Goal: Task Accomplishment & Management: Manage account settings

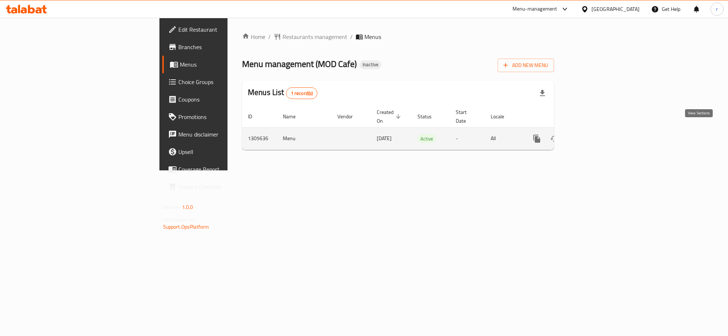
click at [594, 134] on icon "enhanced table" at bounding box center [589, 138] width 9 height 9
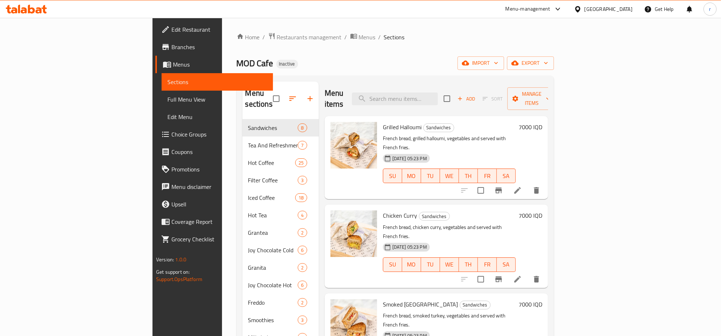
click at [162, 94] on link "Full Menu View" at bounding box center [217, 99] width 111 height 17
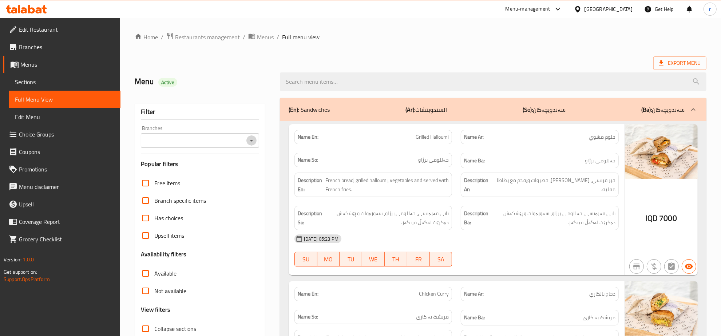
click at [251, 139] on icon "Open" at bounding box center [251, 140] width 9 height 9
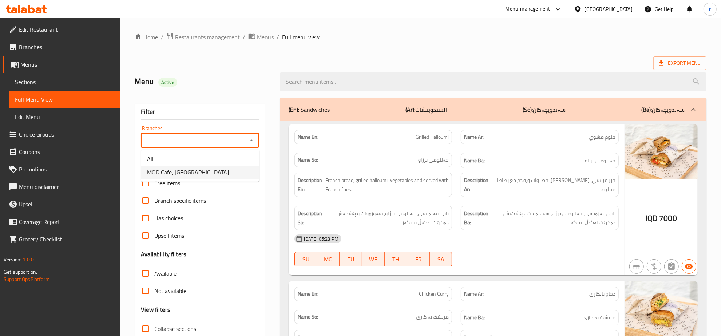
click at [247, 174] on li "MOD Cafe, [GEOGRAPHIC_DATA]" at bounding box center [200, 172] width 118 height 13
type input "MOD Cafe, [GEOGRAPHIC_DATA]"
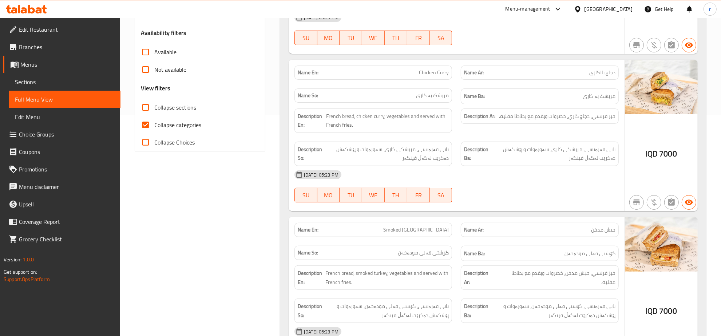
scroll to position [228, 0]
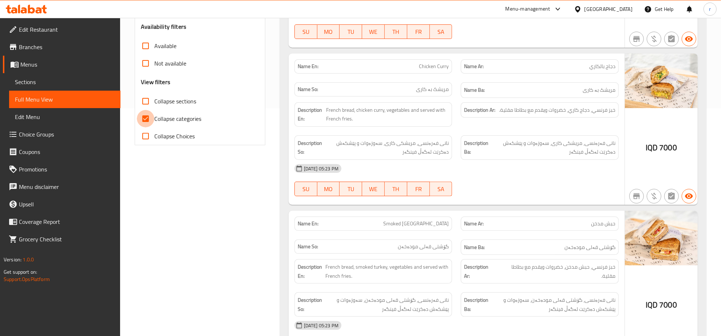
click at [150, 117] on input "Collapse categories" at bounding box center [145, 118] width 17 height 17
checkbox input "false"
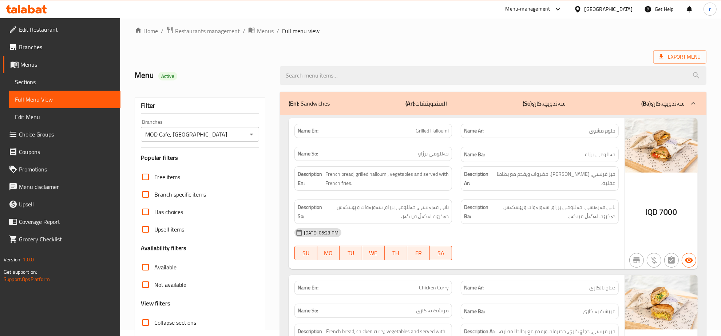
scroll to position [0, 0]
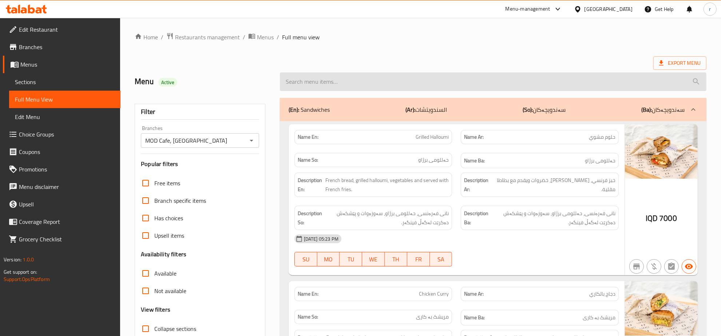
click at [421, 77] on input "search" at bounding box center [493, 81] width 427 height 19
paste input "لفائف لحم البقر"
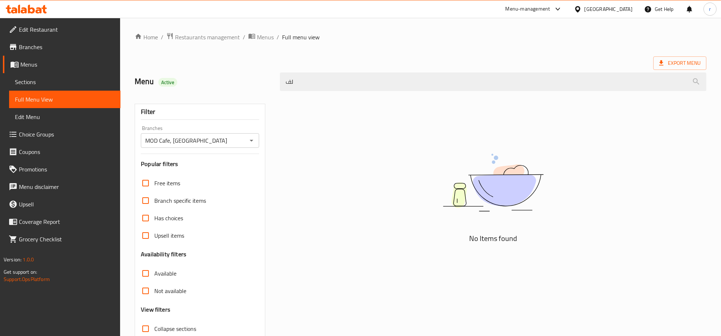
type input "ل"
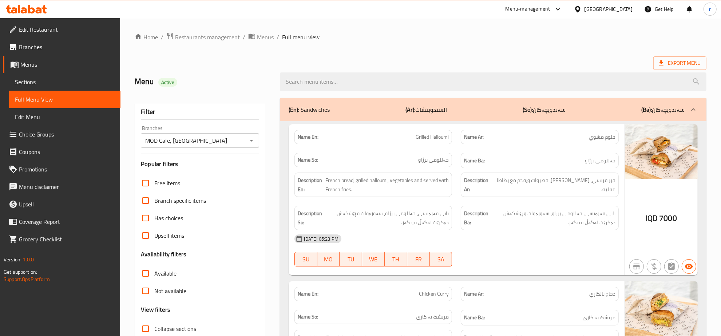
click at [72, 82] on span "Sections" at bounding box center [65, 82] width 100 height 9
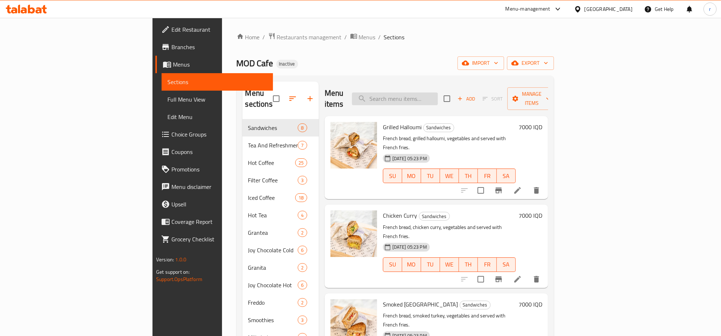
click at [438, 92] on input "search" at bounding box center [395, 98] width 86 height 13
paste input "beef mushroom wrap"
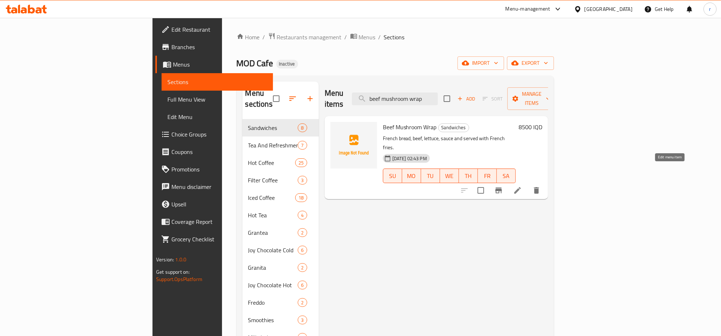
type input "beef mushroom wrap"
click at [522, 186] on icon at bounding box center [517, 190] width 9 height 9
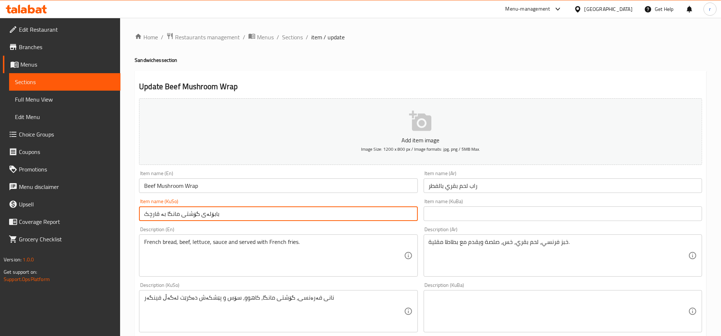
click at [201, 216] on input "بابۆلەی گۆشتی مانگا بە قارچک" at bounding box center [278, 213] width 279 height 15
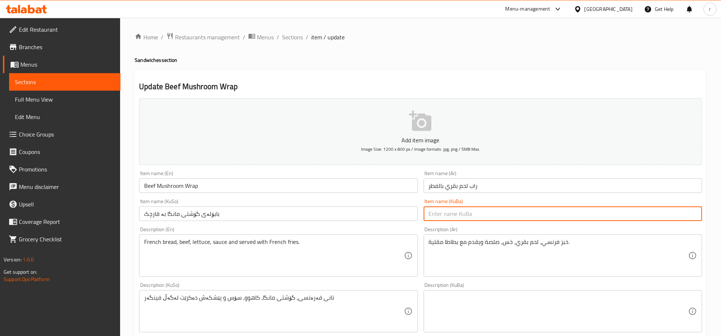
click at [511, 211] on input "text" at bounding box center [563, 213] width 279 height 15
paste input "بابۆلەی گۆشتی مانگا بە قارچک"
type input "بابۆلەی گۆشتی مانگا بە قارچک"
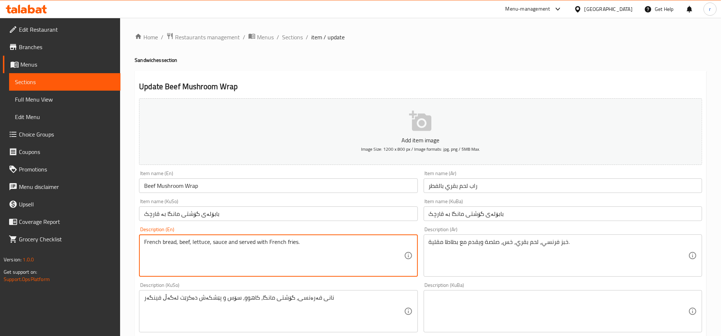
click at [185, 243] on textarea "French bread, beef, lettuce, sauce and served with French fries." at bounding box center [274, 256] width 260 height 35
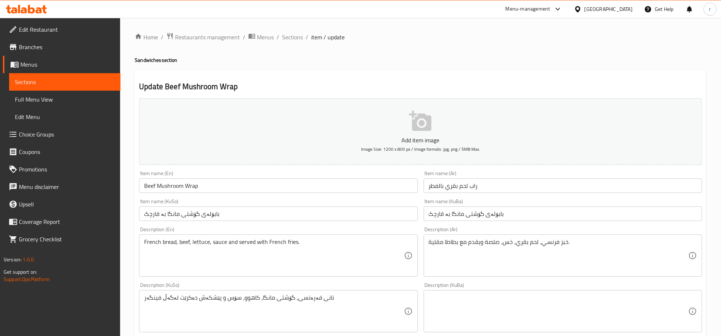
click at [193, 275] on div "French bread, beef, lettuce, sauce and served with French fries. Description (E…" at bounding box center [278, 256] width 279 height 42
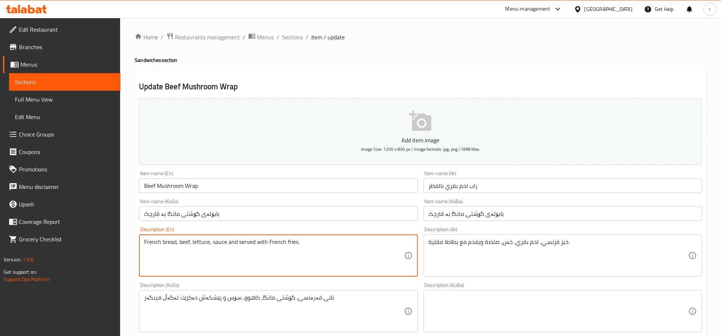
click at [201, 269] on textarea "French bread, beef, lettuce, sauce and served with French fries." at bounding box center [274, 256] width 260 height 35
click at [170, 260] on textarea "French bread, beef, lettuce, sauce and served with French fries." at bounding box center [274, 256] width 260 height 35
click at [375, 258] on textarea "French bread, beef, lettuce, sauce and served with French fries." at bounding box center [274, 256] width 260 height 35
click at [325, 247] on textarea "French bread, beef, lettuce, sauce and served with French fries." at bounding box center [274, 256] width 260 height 35
click at [315, 243] on textarea "French bread, beef, lettuce, sauce and served with French fries." at bounding box center [274, 256] width 260 height 35
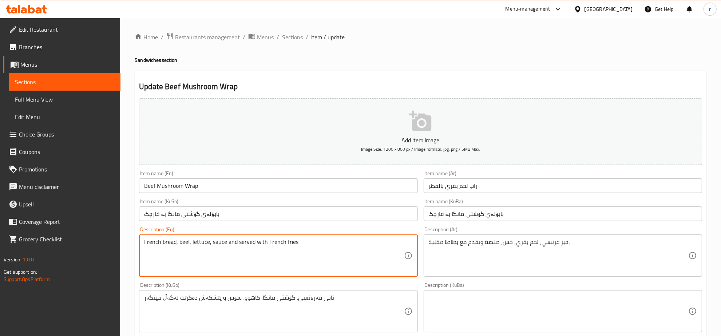
click at [310, 266] on textarea "French bread, beef, lettuce, sauce and served with French fries" at bounding box center [274, 256] width 260 height 35
type textarea "French bread, beef, lettuce, sauce and served with French fries"
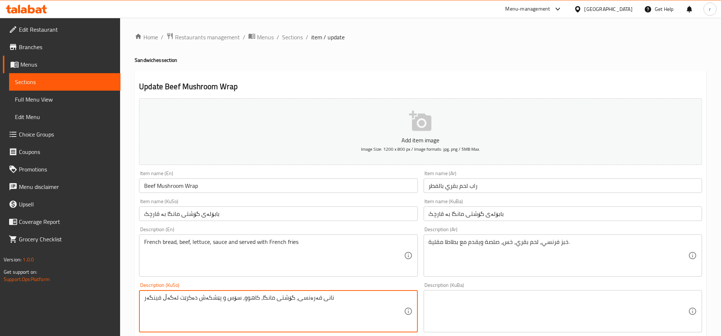
click at [219, 299] on textarea "نانی فەرەنسی، گۆشتی مانگا، کاهوو، سۆس و پێشکەش دەکرێت لەگەڵ فینگەر" at bounding box center [274, 311] width 260 height 35
click at [483, 299] on textarea at bounding box center [559, 311] width 260 height 35
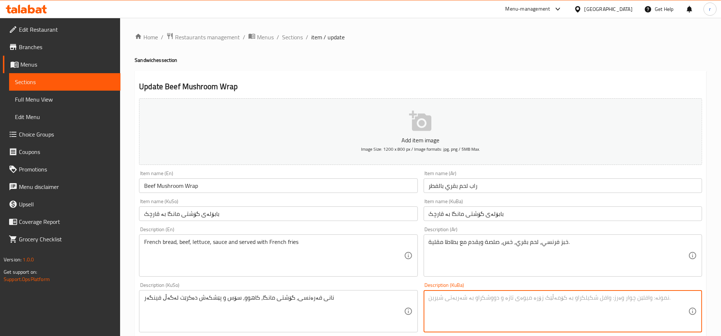
click at [483, 299] on textarea at bounding box center [559, 311] width 260 height 35
paste textarea "نانی فەرەنسی، گۆشتی مانگا، کاهوو، سۆس و پێشکەش دەکرێت لەگەڵ فینگەر"
type textarea "نانی فەرەنسی، گۆشتی مانگا، کاهوو، سۆس و پێشکەش دەکرێت لەگەڵ فینگەر"
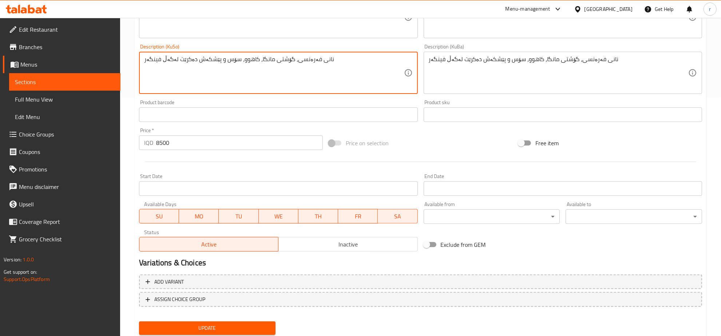
scroll to position [261, 0]
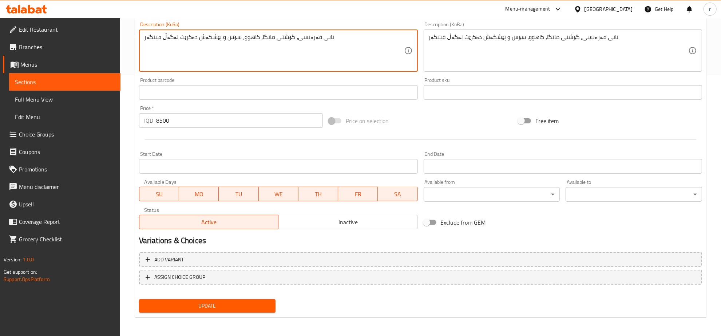
click at [223, 305] on span "Update" at bounding box center [207, 306] width 125 height 9
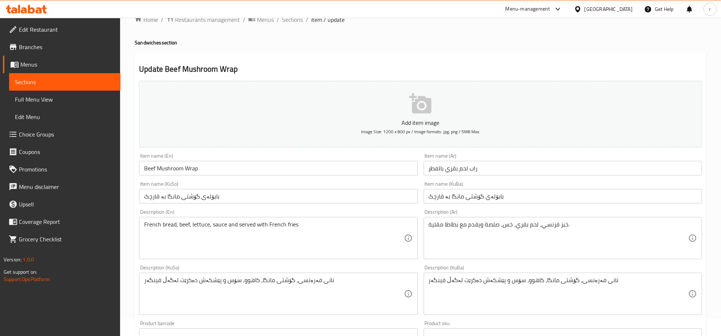
scroll to position [0, 0]
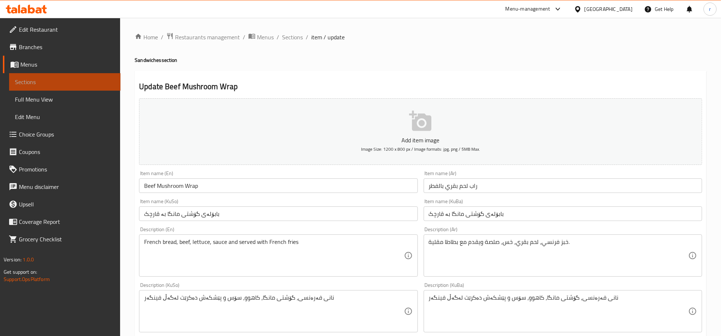
click at [73, 81] on span "Sections" at bounding box center [65, 82] width 100 height 9
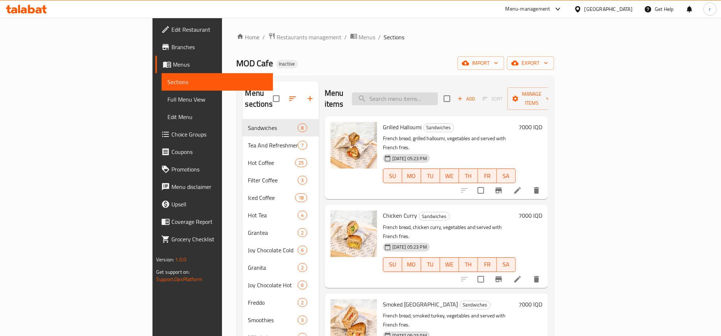
click at [438, 92] on input "search" at bounding box center [395, 98] width 86 height 13
paste input "Strawberry cheesecake"
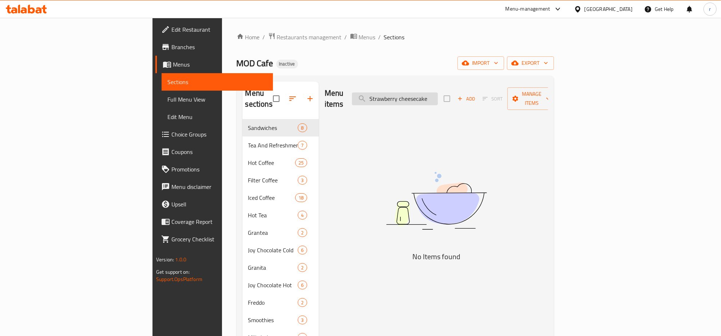
click at [438, 92] on input "Strawberry cheesecake" at bounding box center [395, 98] width 86 height 13
type input "S"
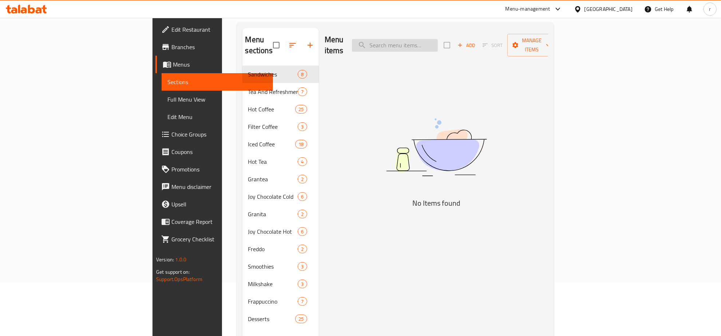
scroll to position [76, 0]
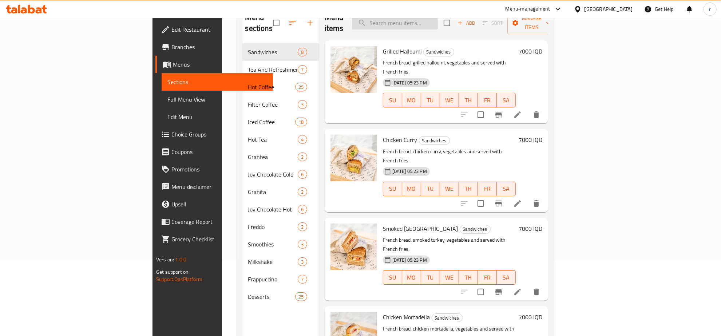
paste input "cheese cake strawberry"
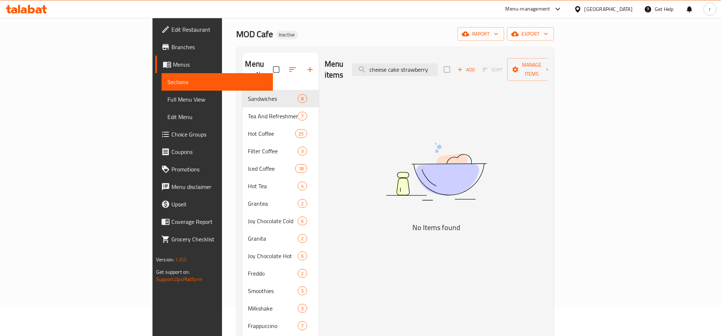
scroll to position [0, 0]
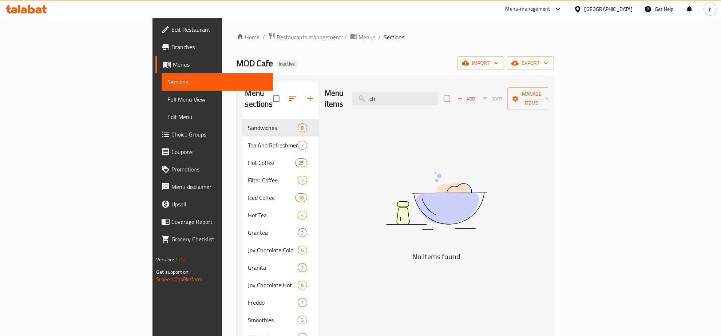
type input "c"
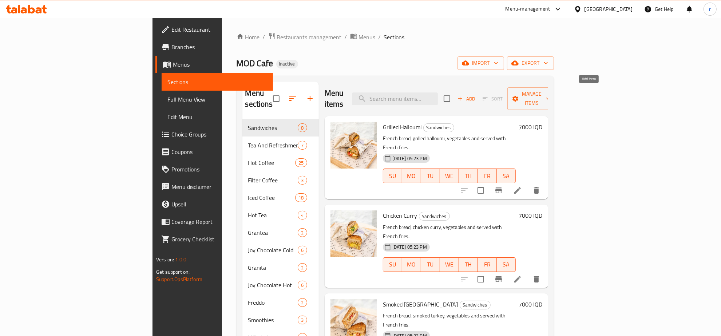
click at [464, 95] on icon "button" at bounding box center [460, 98] width 7 height 7
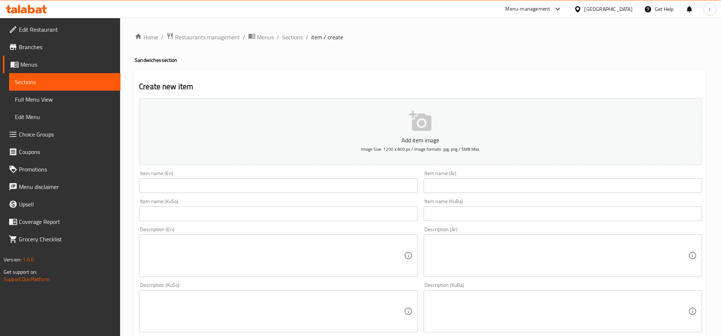
click at [178, 186] on input "text" at bounding box center [278, 185] width 279 height 15
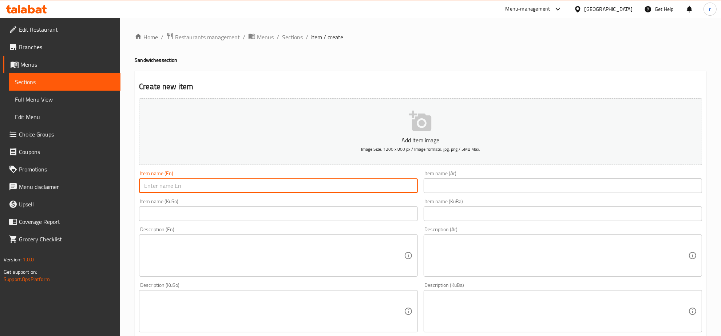
click at [184, 185] on input "text" at bounding box center [278, 185] width 279 height 15
paste input "Strawberry cheesecake"
type input "Strawberry cheesecake"
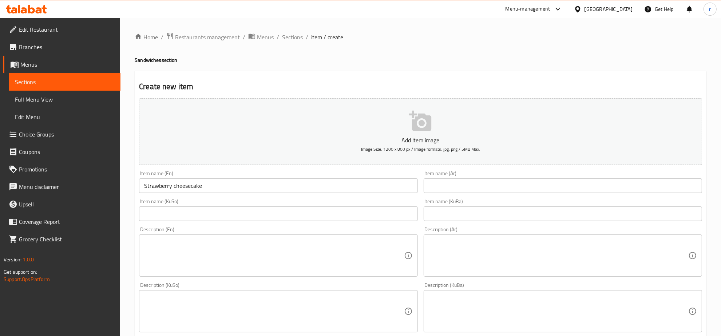
click at [289, 237] on div "Description (En)" at bounding box center [278, 256] width 279 height 42
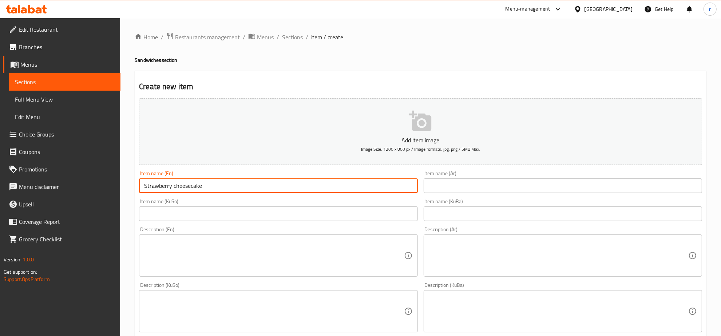
click at [185, 186] on input "Strawberry cheesecake" at bounding box center [278, 185] width 279 height 15
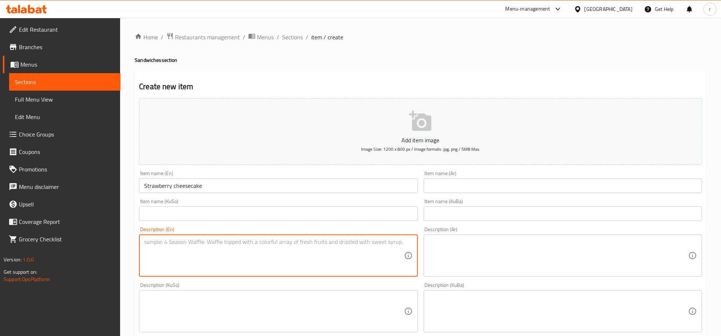
click at [194, 244] on textarea at bounding box center [274, 256] width 260 height 35
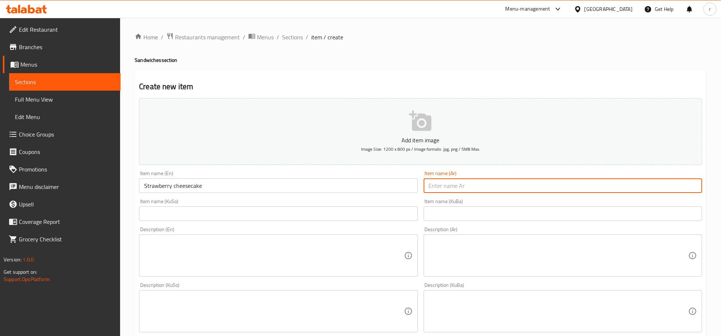
click at [497, 189] on input "text" at bounding box center [563, 185] width 279 height 15
paste input "تشيز كيك الفراولة"
type input "تشيز كيك الفراولة"
click at [305, 216] on input "text" at bounding box center [278, 213] width 279 height 15
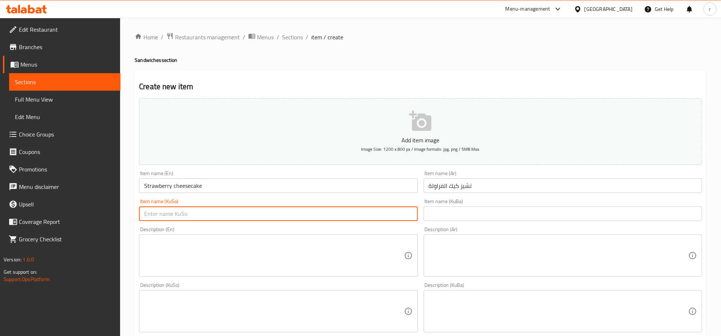
click at [252, 214] on input "text" at bounding box center [278, 213] width 279 height 15
paste input "چیز کێک"
click at [149, 214] on input "چیز کێک بە شلک" at bounding box center [278, 213] width 279 height 15
paste input "ە"
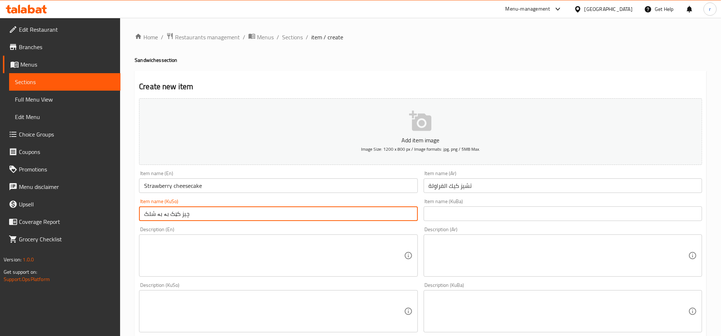
click at [161, 214] on input "چیز کێک بە بە شلک" at bounding box center [278, 213] width 279 height 15
click at [163, 216] on input "چیز کێک بە بە شلک" at bounding box center [278, 213] width 279 height 15
drag, startPoint x: 161, startPoint y: 214, endPoint x: 167, endPoint y: 216, distance: 5.8
click at [167, 216] on input "چیز کێک بە بە شلک" at bounding box center [278, 213] width 279 height 15
type input "چیز کێک بە شلک"
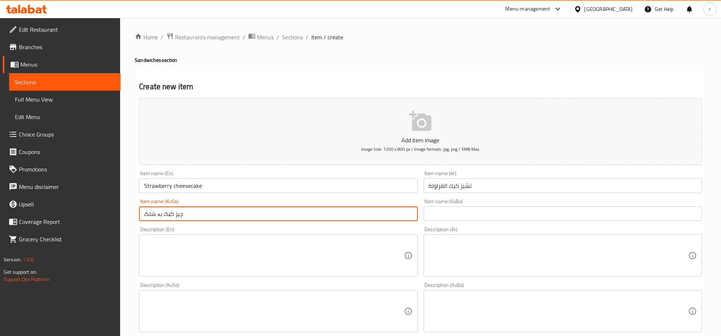
click at [166, 213] on input "چیز کێک بە شلک" at bounding box center [278, 213] width 279 height 15
click at [454, 215] on input "text" at bounding box center [563, 213] width 279 height 15
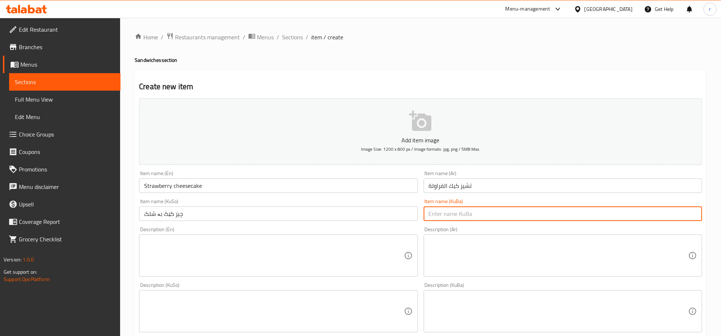
paste input "چیز کێک بە شلک"
type input "چیز کێک بە شلک"
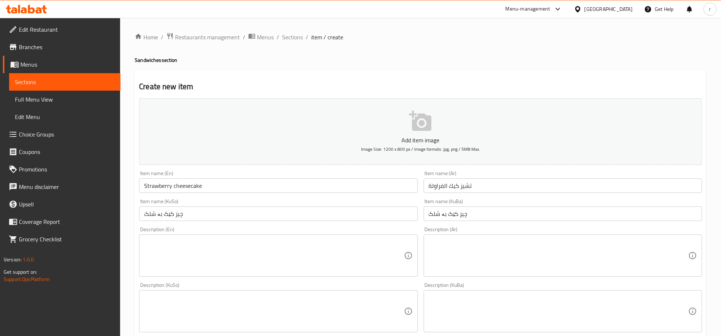
click at [293, 275] on div "Description (En)" at bounding box center [278, 256] width 279 height 42
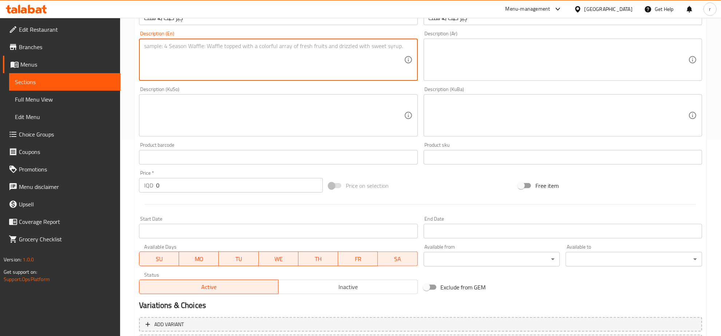
scroll to position [228, 0]
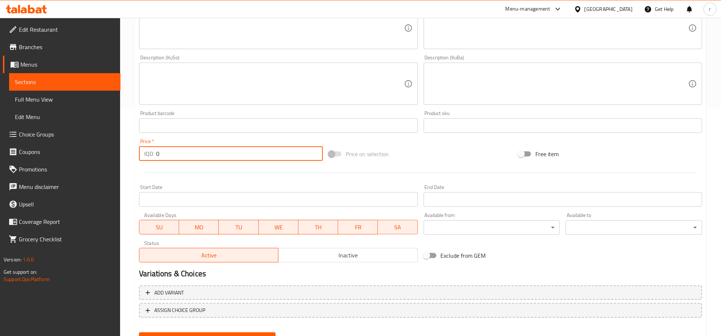
click at [197, 150] on input "0" at bounding box center [239, 153] width 167 height 15
paste input "7000"
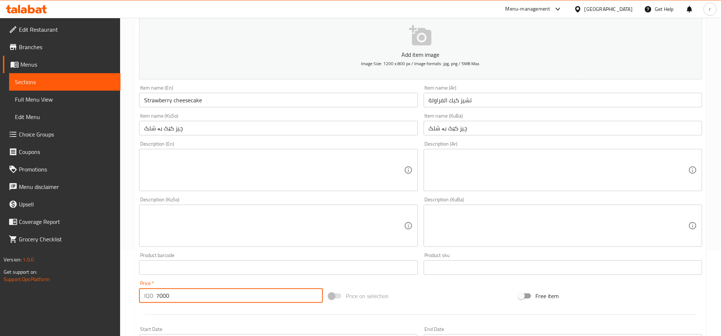
scroll to position [76, 0]
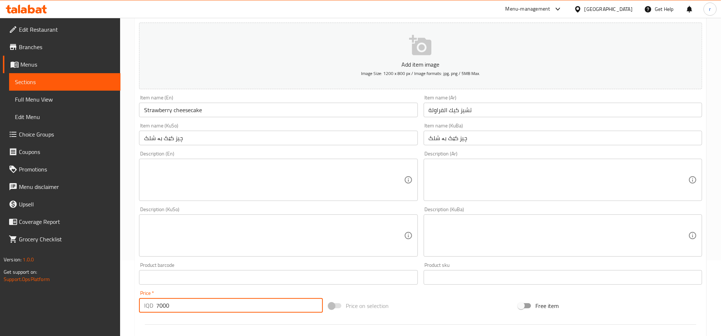
type input "7000"
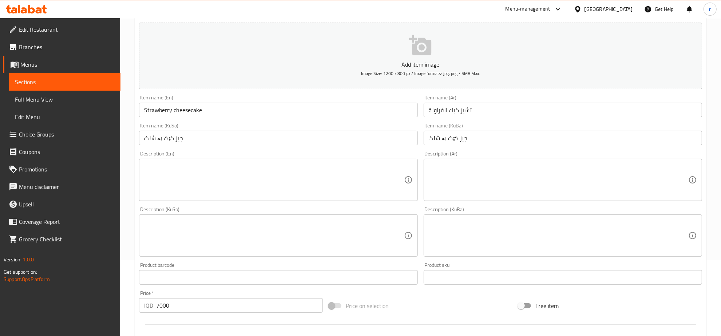
click at [210, 162] on div "Description (En)" at bounding box center [278, 180] width 279 height 42
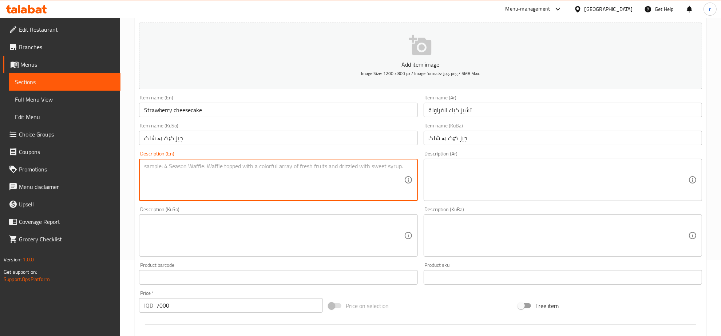
click at [178, 172] on textarea at bounding box center [274, 180] width 260 height 35
paste textarea "Cream cheese, sugar, eggs, biscuit, butter and strawberry sauce"
type textarea "Cream cheese, sugar, eggs, biscuit, butter and strawberry sauce"
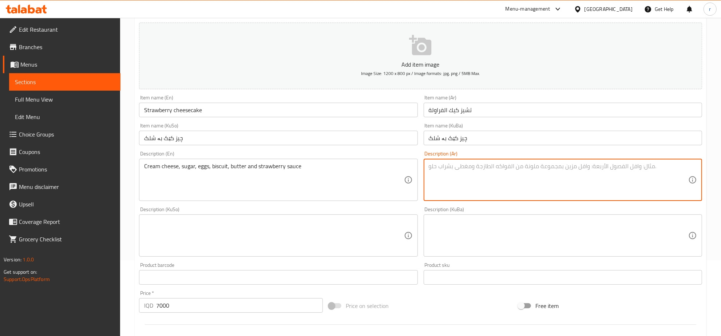
click at [492, 168] on textarea at bounding box center [559, 180] width 260 height 35
paste textarea "جبنة كريمية، سكر، بيض، بسكويت، زبدة وصلصة الفراولة"
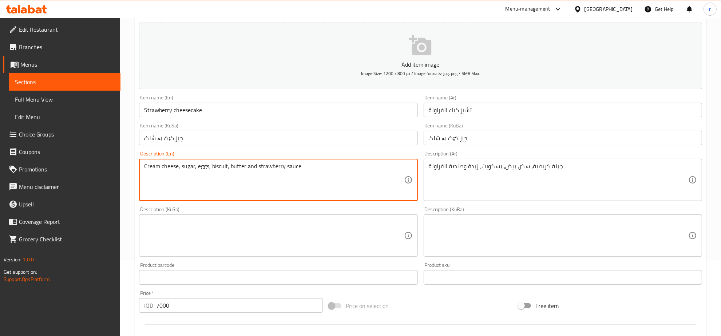
click at [222, 166] on textarea "Cream cheese, sugar, eggs, biscuit, butter and strawberry sauce" at bounding box center [274, 180] width 260 height 35
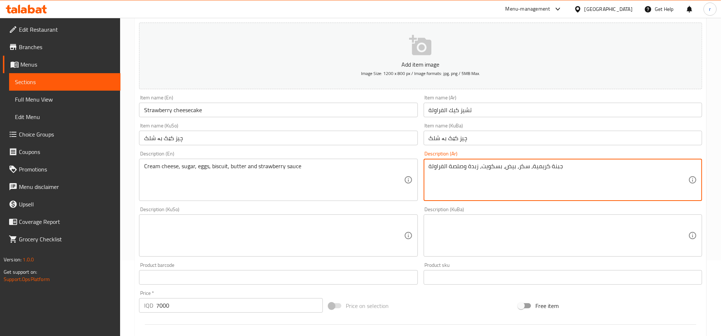
click at [492, 168] on textarea "جبنة كريمية، سكر، بيض، بسكويت، زبدة وصلصة الفراولة" at bounding box center [559, 180] width 260 height 35
paste textarea "بسكويت"
type textarea "جبنة كريمية، سكر، بيض، بسكويت، زبدة وصلصة الفراولة"
click at [488, 184] on textarea "جبنة كريمية، سكر، بيض، بسكويت، زبدة وصلصة الفراولة" at bounding box center [559, 180] width 260 height 35
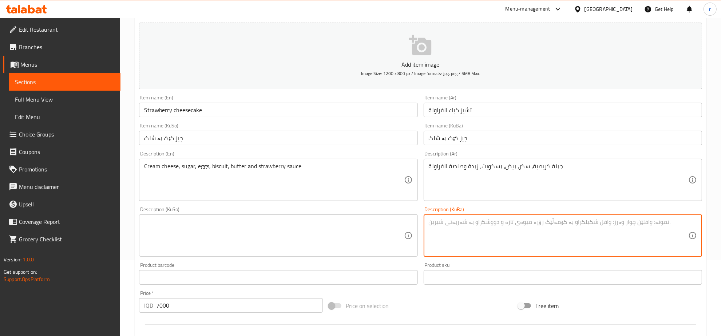
click at [474, 224] on textarea at bounding box center [559, 235] width 260 height 35
paste textarea "پەنیری کرێم و شەکر و هێلکە و بسکیت و کەرە و سۆسی شووتی"
click at [541, 220] on textarea "پەنیری کرێم و شەکر و هێلکە و بسکیت و کەرە و سۆسی شووتی" at bounding box center [559, 235] width 260 height 35
click at [542, 224] on textarea "پەنیری کرێم و شەکر و هێلکە و بسکیت و کەرە و سۆسی شووتی" at bounding box center [559, 235] width 260 height 35
click at [542, 222] on textarea "پەنیری کرێم و شەکر و هێلکە و بسکیت و کەرە و سۆسی شووتی" at bounding box center [559, 235] width 260 height 35
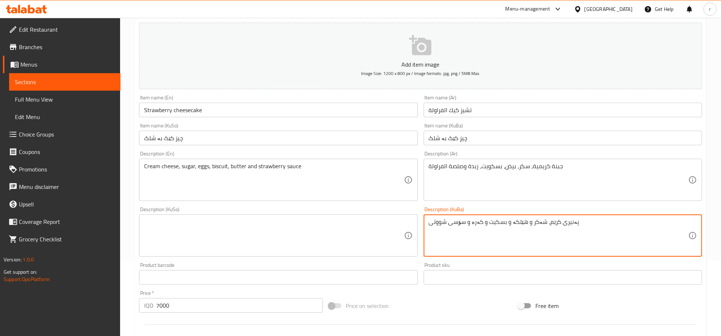
click at [524, 223] on textarea "پەنیری کرێم، شەکر و هێلکە و بسکیت و کەرە و سۆسی شووتی" at bounding box center [559, 235] width 260 height 35
click at [505, 225] on textarea "پەنیری کرێم، شەکر، هێلکە و بسکیت و کەرە و سۆسی شووتی" at bounding box center [559, 235] width 260 height 35
click at [480, 223] on textarea "پەنیری کرێم، شەکر، هێلکە، بسکیت و کەرە و سۆسی شووتی" at bounding box center [559, 235] width 260 height 35
drag, startPoint x: 470, startPoint y: 225, endPoint x: 504, endPoint y: 224, distance: 33.9
click at [504, 224] on textarea "پەنیری کرێم، شەکر، هێلکە، بسکیت و کەرە و سۆسی شووتی" at bounding box center [559, 235] width 260 height 35
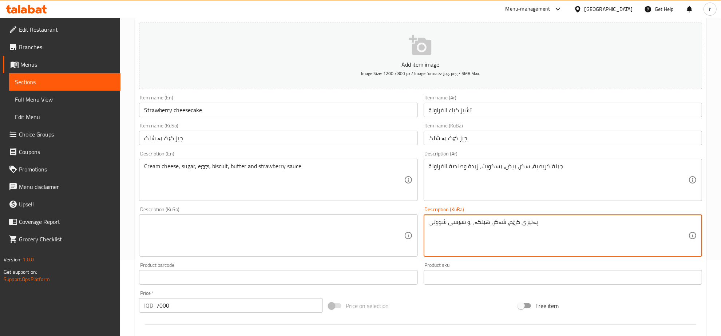
click at [471, 223] on textarea "پەنیری کرێم، شەکر، هێلکە، ،و سۆسی شووتی" at bounding box center [559, 235] width 260 height 35
paste textarea "سكويت"
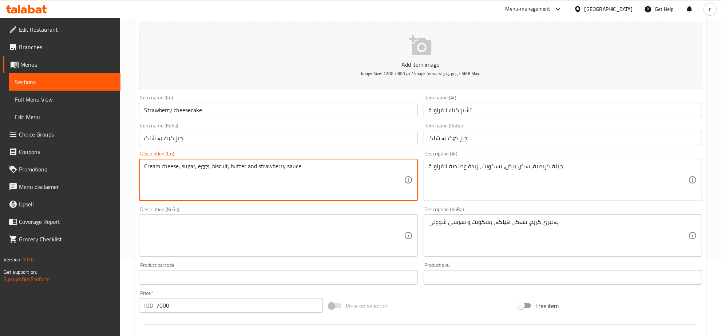
click at [235, 165] on textarea "Cream cheese, sugar, eggs, biscuit, butter and strawberry sauce" at bounding box center [274, 180] width 260 height 35
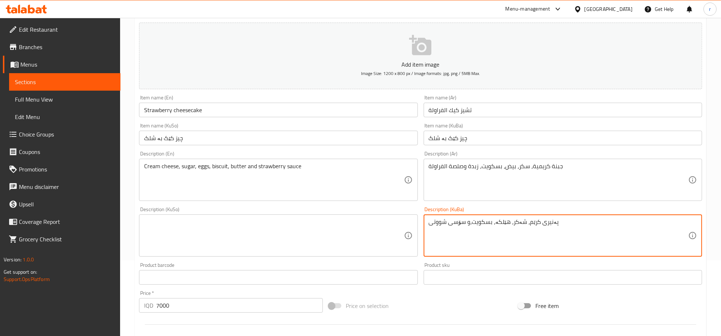
paste textarea "کەرە"
click at [480, 221] on textarea "پەنیری کرێم، شەکر، هێلکە، بسكويت،کەرە و سۆسی شووتی" at bounding box center [559, 235] width 260 height 35
click at [538, 224] on textarea "پەنیری کرێم، شەکر، هێلکە، بسكويت، کەرە و سۆسی شووتی" at bounding box center [559, 235] width 260 height 35
click at [472, 223] on textarea "پەنیری کرێمی، شەکر، هێلکە، بسكويت، کەرە و سۆسی شووتی" at bounding box center [559, 235] width 260 height 35
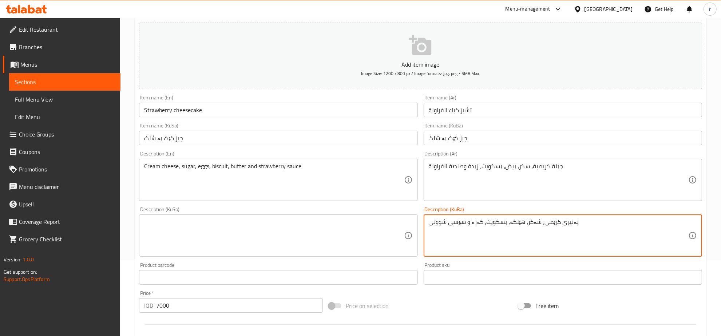
click at [472, 223] on textarea "پەنیری کرێمی، شەکر، هێلکە، بسكويت، کەرە و سۆسی شووتی" at bounding box center [559, 235] width 260 height 35
click at [441, 225] on textarea "پەنیری کرێمی، شەکر، هێلکە، بسكويت، کەرە و سۆسی شووتی" at bounding box center [559, 235] width 260 height 35
click at [439, 223] on textarea "پەنیری کرێمی، شەکر، هێلکە، بسكويت، کەرە و سۆسی شووتی" at bounding box center [559, 235] width 260 height 35
click at [429, 224] on textarea "پەنیری کرێمی، شەکر، هێلکە، بسكويت، کەرە و سۆسی" at bounding box center [559, 235] width 260 height 35
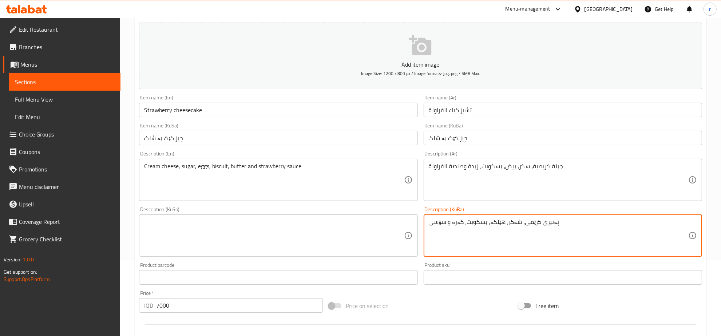
paste textarea "شلک"
click at [553, 222] on textarea "پەنیری کرێمی، شەکر، هێلکە، بسكويت، کەرە و سۆسی" at bounding box center [559, 235] width 260 height 35
paste textarea "شلک"
click at [464, 221] on textarea "پەنیری کرێمی، شەکر، هێلکە، بسكويت، کەرە و سۆسی شلک" at bounding box center [559, 235] width 260 height 35
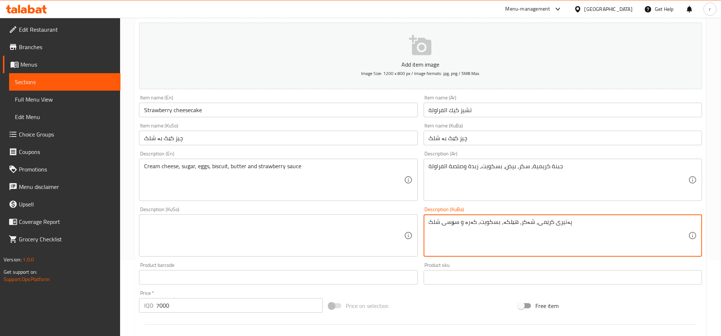
click at [464, 221] on textarea "پەنیری کرێمی، شەکر، هێلکە، بسكويت، کەرە و سۆسی شلک" at bounding box center [559, 235] width 260 height 35
type textarea "پەنیری کرێمی، شەکر، هێلکە، بسكويت، کەرە و سۆسی شلک"
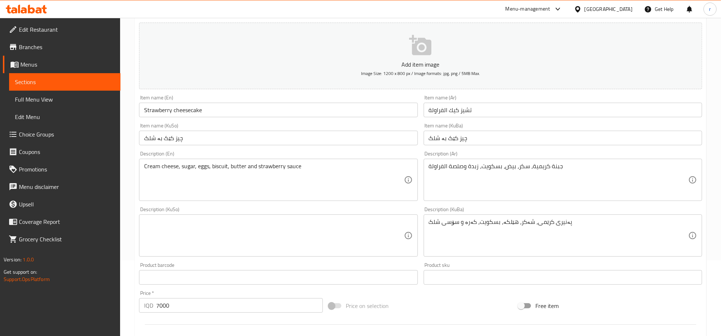
click at [372, 217] on div "Description (KuSo)" at bounding box center [278, 235] width 279 height 42
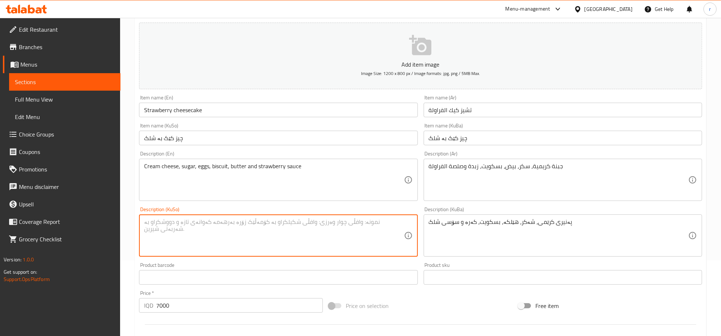
paste textarea "پەنیری کرێمی، شەکر، هێلکە، بسكويت، کەرە و سۆسی شلک"
click at [245, 219] on textarea "پەنیری کرێمی، شەکر، هێلکە، بسكويت، کەرە و سۆسی شلک" at bounding box center [274, 235] width 260 height 35
click at [260, 246] on textarea "پەنیری کرێمی، شەکر، هێلکە، بسكويت، کەرە و سۆسی شلک" at bounding box center [274, 235] width 260 height 35
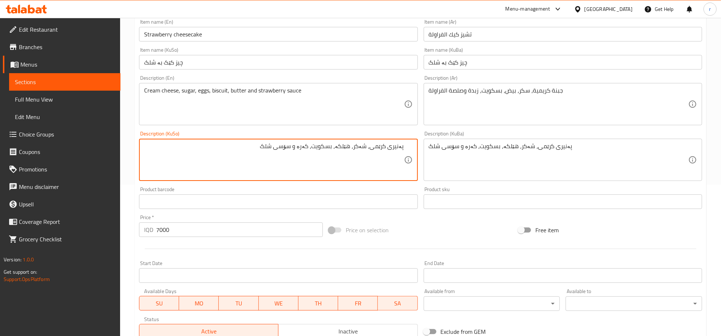
type textarea "پەنیری کرێمی، شەکر، هێلکە، بسكويت، کەرە و سۆسی شلک"
click at [206, 227] on input "7000" at bounding box center [239, 230] width 167 height 15
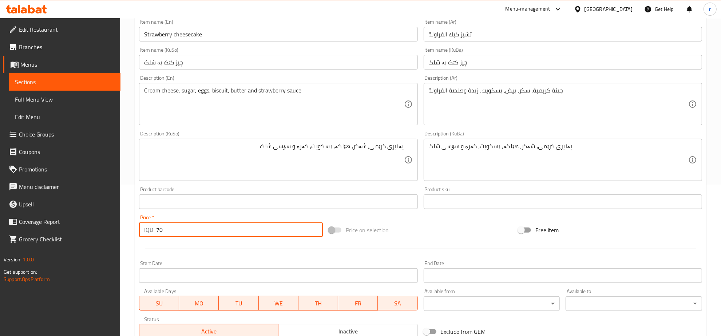
type input "7"
type input "7000"
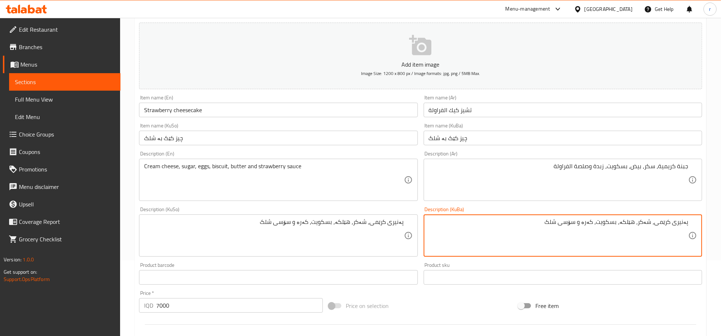
click at [465, 243] on textarea "پەنیری کرێمی، شەکر، هێلکە، بسكويت، کەرە و سۆسی شلک" at bounding box center [559, 235] width 260 height 35
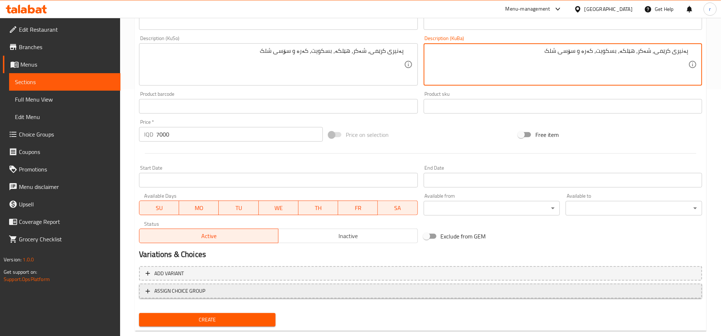
scroll to position [261, 0]
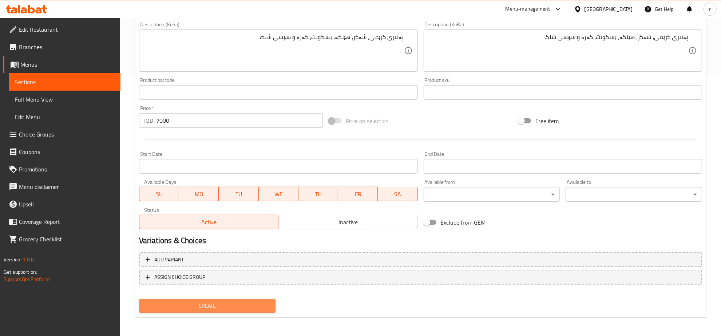
click at [241, 305] on span "Create" at bounding box center [207, 306] width 125 height 9
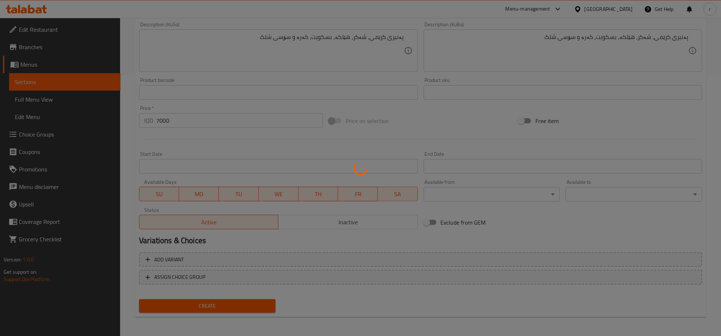
type input "0"
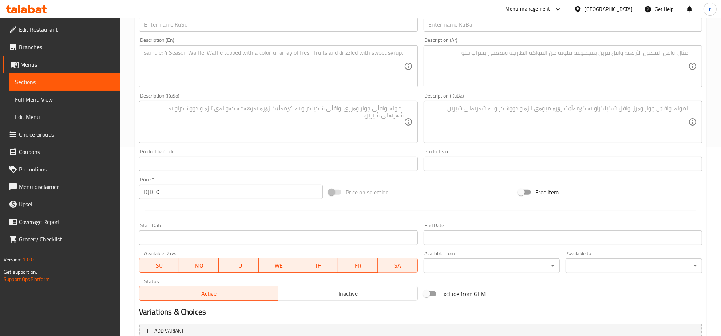
scroll to position [33, 0]
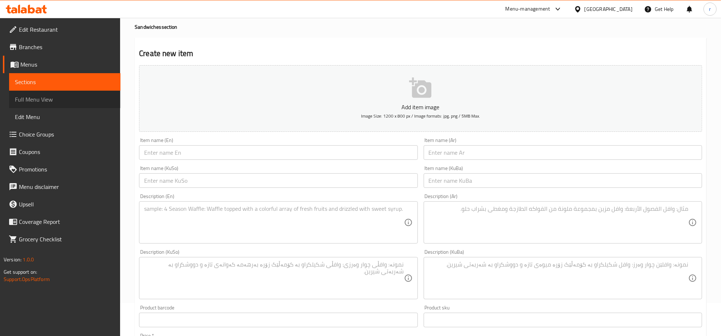
click at [80, 101] on span "Full Menu View" at bounding box center [65, 99] width 100 height 9
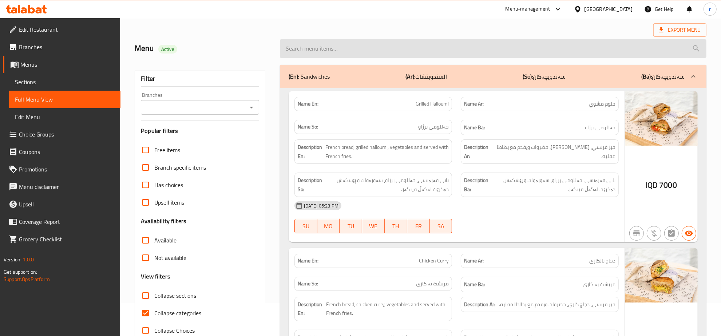
click at [366, 50] on input "search" at bounding box center [493, 48] width 427 height 19
paste input "Strawberry cheesecake"
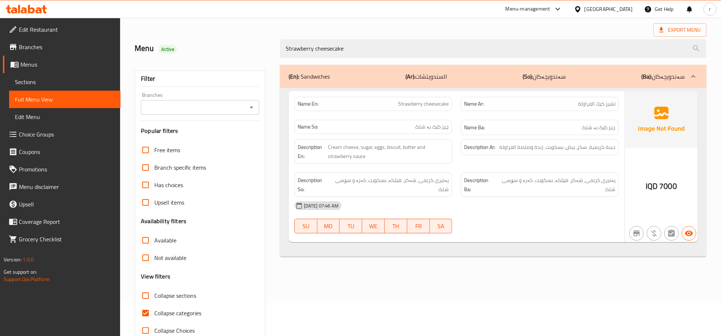
type input "Strawberry cheesecake"
click at [148, 315] on input "Collapse categories" at bounding box center [145, 312] width 17 height 17
checkbox input "false"
click at [146, 300] on input "Collapse sections" at bounding box center [145, 295] width 17 height 17
checkbox input "true"
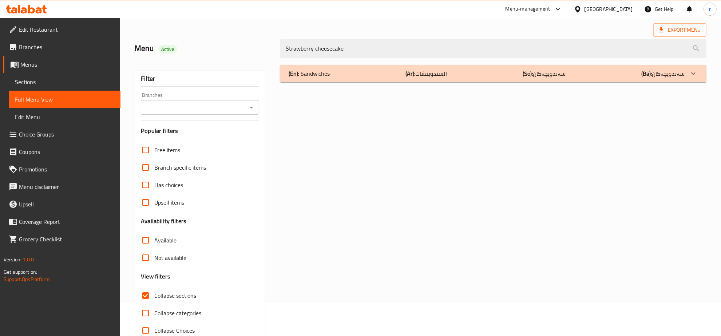
click at [363, 74] on div "(En): Sandwiches (Ar): السندويتشات (So): سەندویچەکان (Ba): سەندویچەکان" at bounding box center [487, 73] width 396 height 9
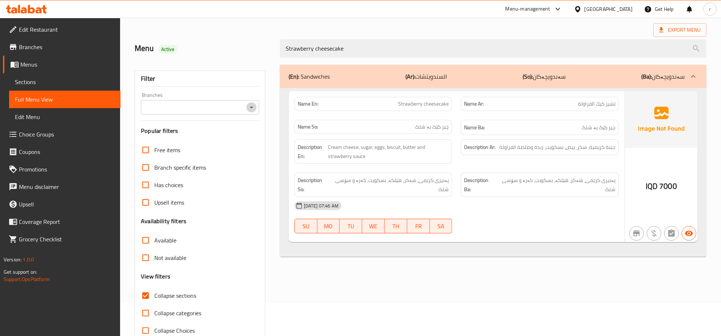
click at [250, 109] on icon "Open" at bounding box center [251, 107] width 9 height 9
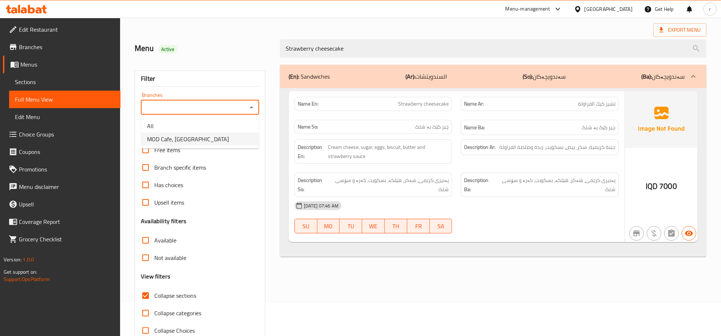
click at [229, 144] on li "MOD Cafe, [GEOGRAPHIC_DATA]" at bounding box center [200, 139] width 118 height 13
type input "MOD Cafe, [GEOGRAPHIC_DATA]"
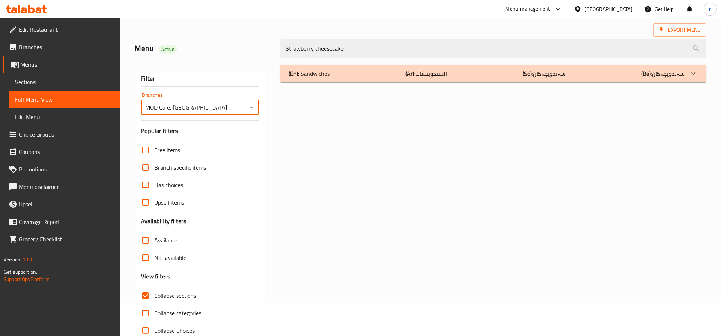
click at [353, 81] on div "(En): Sandwiches (Ar): السندويتشات (So): سەندویچەکان (Ba): سەندویچەکان" at bounding box center [493, 73] width 427 height 17
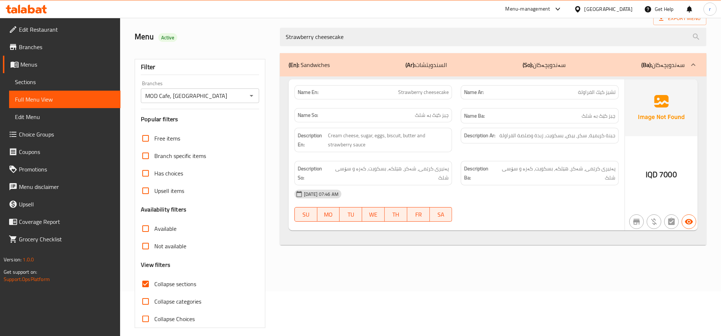
scroll to position [51, 0]
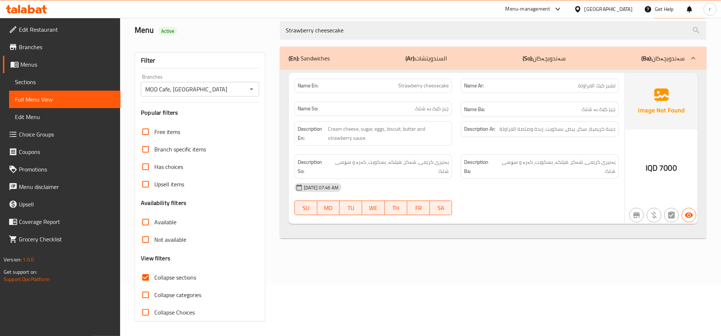
click at [69, 84] on span "Sections" at bounding box center [65, 82] width 100 height 9
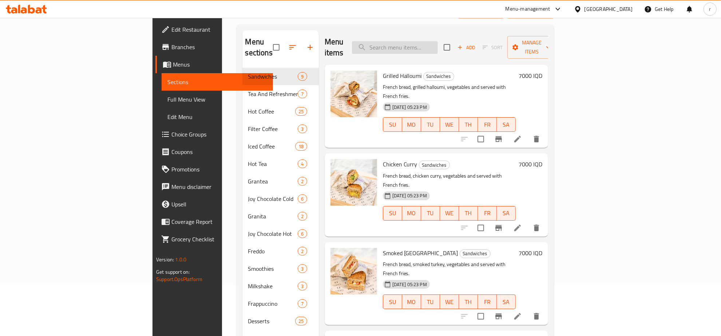
click at [438, 41] on input "search" at bounding box center [395, 47] width 86 height 13
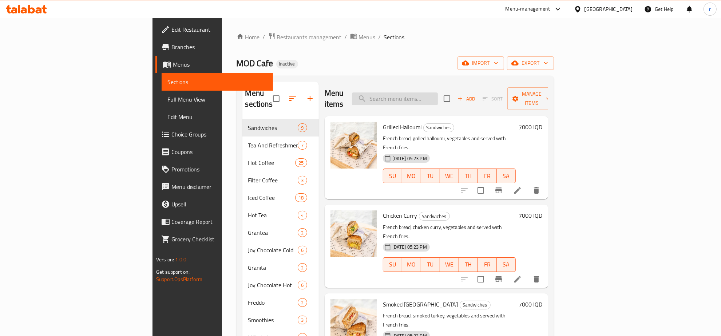
click at [436, 92] on input "search" at bounding box center [395, 98] width 86 height 13
paste input "Strawberry cheesecake"
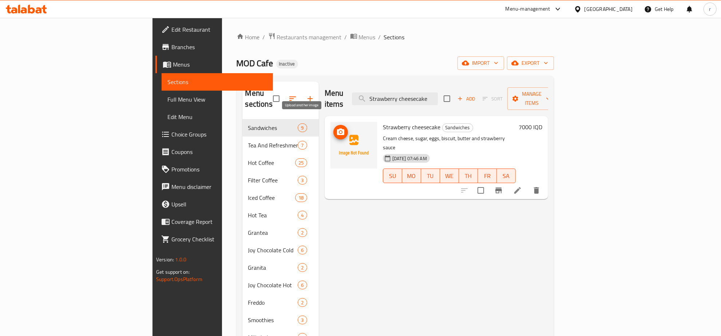
type input "Strawberry cheesecake"
click at [334, 127] on button "upload picture" at bounding box center [341, 132] width 15 height 15
click at [337, 129] on icon "upload picture" at bounding box center [340, 132] width 7 height 7
drag, startPoint x: 344, startPoint y: 115, endPoint x: 392, endPoint y: 94, distance: 52.0
click at [398, 119] on div "Strawberry cheesecake Sandwiches Cream cheese, sugar, eggs, biscuit, butter and…" at bounding box center [449, 157] width 139 height 77
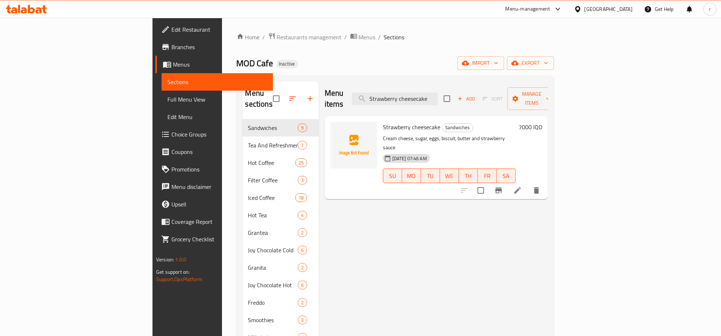
click at [379, 94] on div "Menu items Strawberry cheesecake Add Sort Manage items" at bounding box center [437, 99] width 224 height 35
click at [336, 128] on icon "upload picture" at bounding box center [340, 132] width 9 height 9
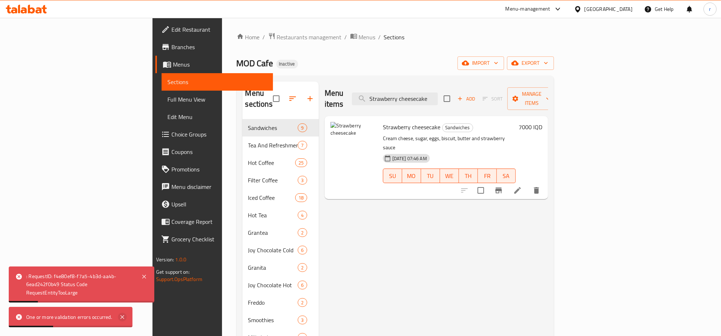
click at [124, 315] on icon at bounding box center [122, 317] width 9 height 9
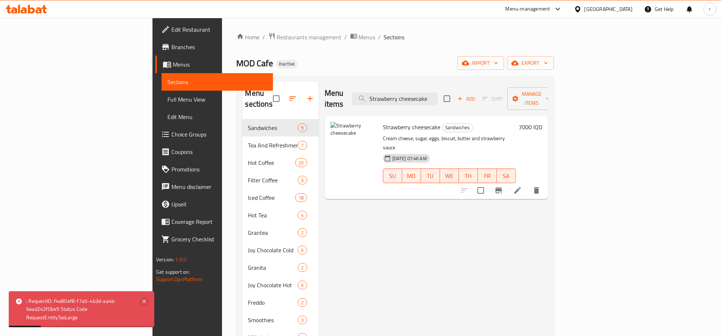
click at [145, 299] on icon at bounding box center [144, 301] width 9 height 9
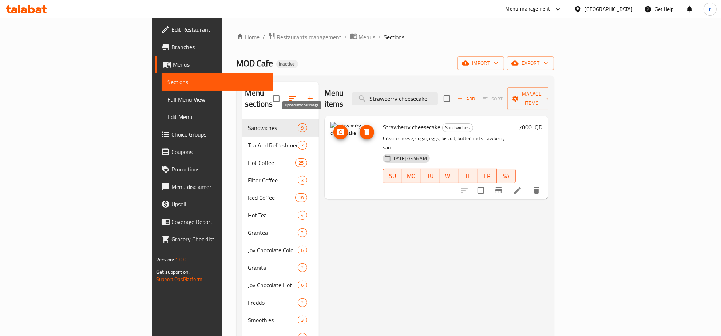
click at [337, 129] on icon "upload picture" at bounding box center [340, 132] width 7 height 7
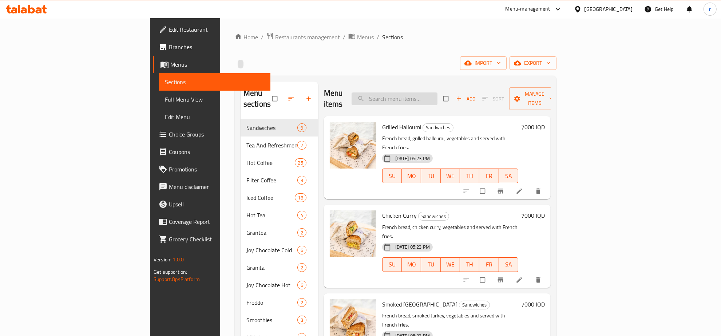
click at [428, 97] on input "search" at bounding box center [395, 98] width 86 height 13
paste input "Strawberry cheesecake"
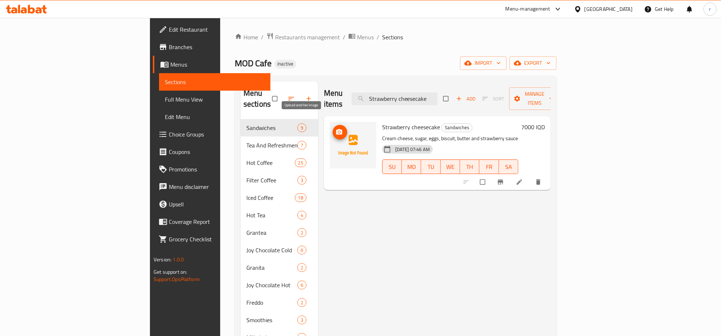
type input "Strawberry cheesecake"
click at [336, 129] on icon "upload picture" at bounding box center [339, 131] width 6 height 5
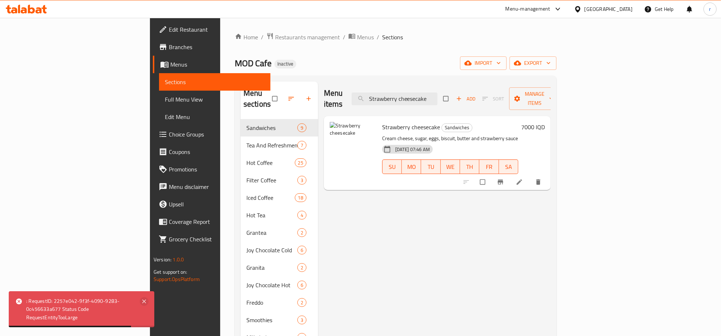
click at [143, 302] on icon at bounding box center [144, 301] width 9 height 9
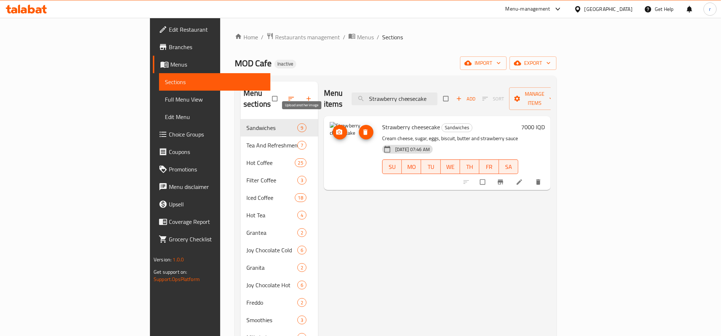
click at [333, 129] on span "upload picture" at bounding box center [340, 132] width 15 height 7
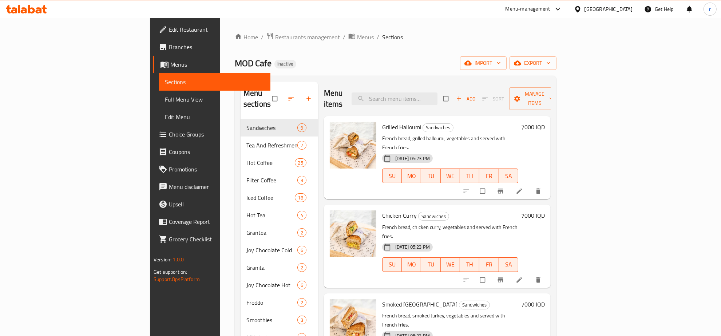
click at [165, 99] on span "Full Menu View" at bounding box center [215, 99] width 100 height 9
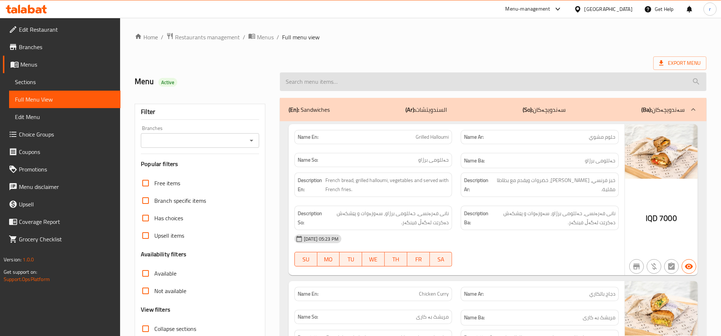
click at [360, 86] on input "search" at bounding box center [493, 81] width 427 height 19
paste input "Strawberry cheesecake"
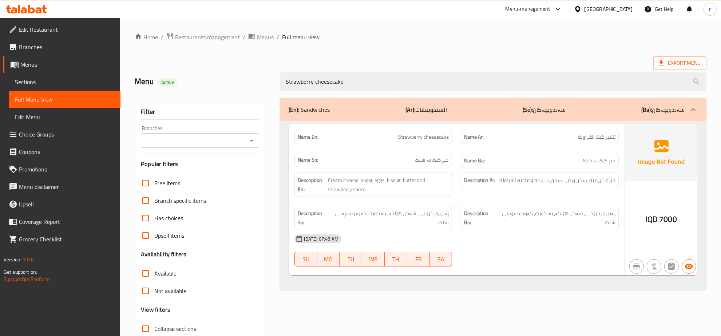
type input "Strawberry cheesecake"
click at [653, 154] on img at bounding box center [661, 152] width 73 height 57
click at [70, 86] on span "Sections" at bounding box center [65, 82] width 100 height 9
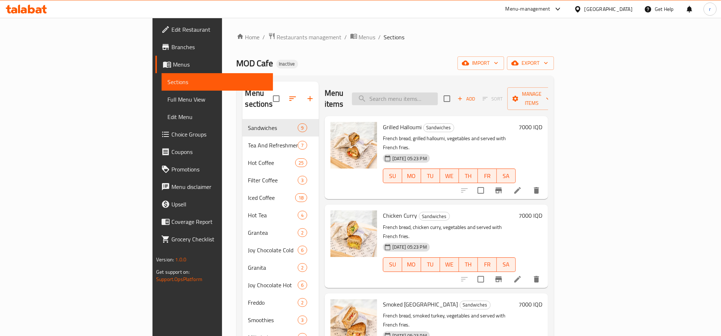
click at [438, 95] on input "search" at bounding box center [395, 98] width 86 height 13
paste input "Strawberry cheesecake"
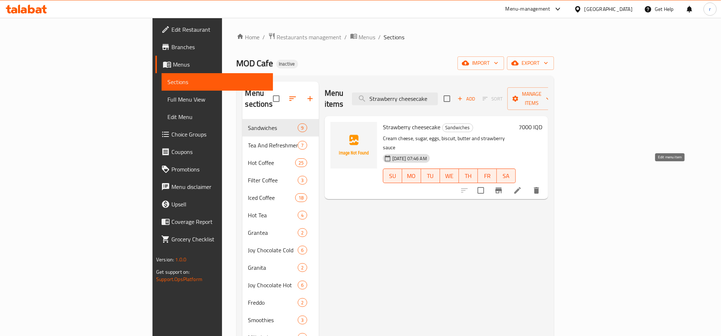
type input "Strawberry cheesecake"
click at [521, 187] on icon at bounding box center [518, 190] width 7 height 7
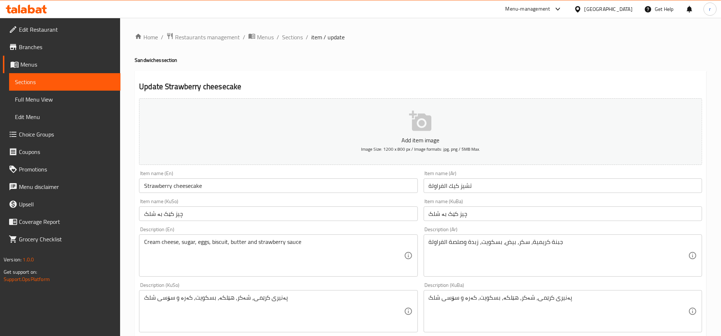
click at [428, 136] on p "Add item image" at bounding box center [420, 140] width 541 height 9
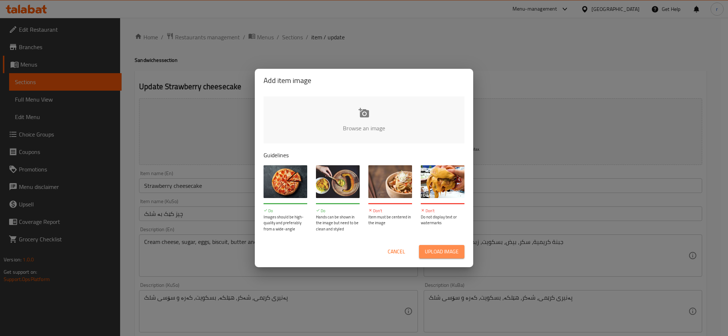
click at [440, 255] on span "Upload image" at bounding box center [442, 251] width 34 height 9
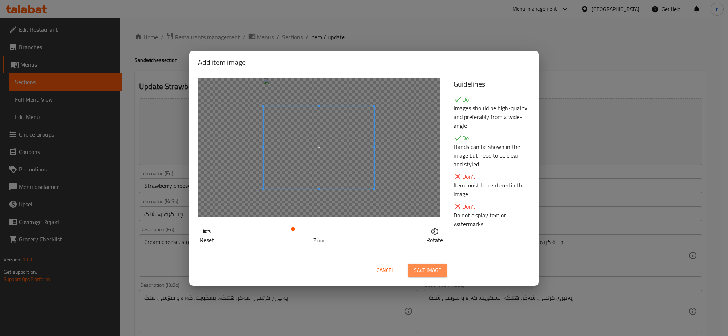
click at [422, 275] on button "Save image" at bounding box center [427, 270] width 39 height 13
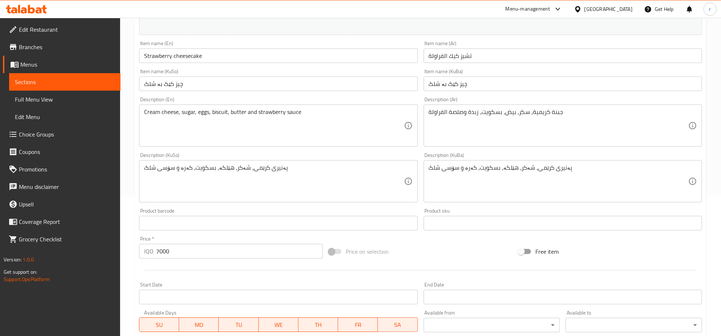
scroll to position [272, 0]
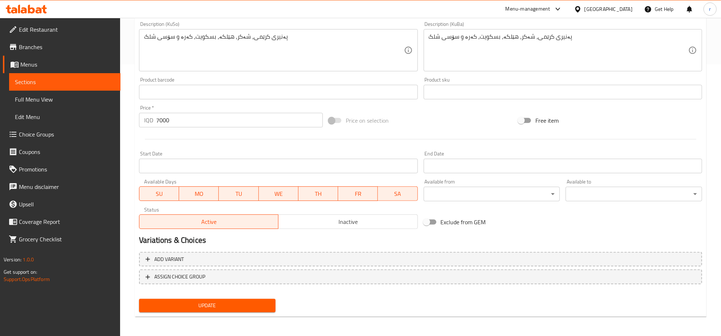
click at [234, 306] on span "Update" at bounding box center [207, 305] width 125 height 9
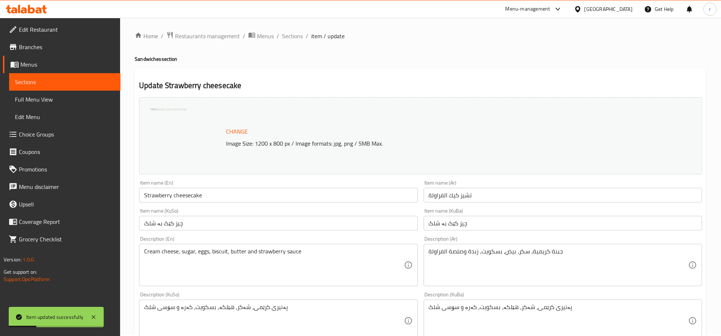
scroll to position [0, 0]
click at [83, 97] on span "Full Menu View" at bounding box center [65, 99] width 100 height 9
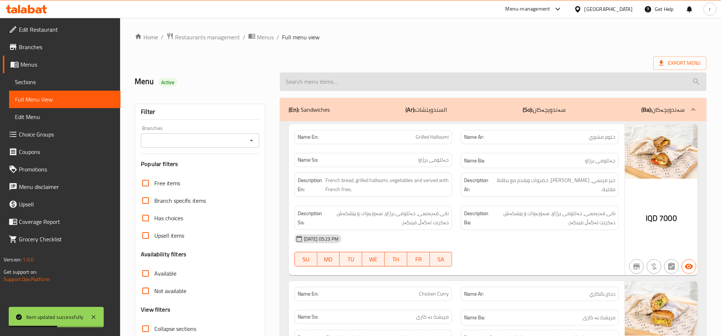
click at [322, 82] on input "search" at bounding box center [493, 81] width 427 height 19
paste input "Strawberry cheesecake"
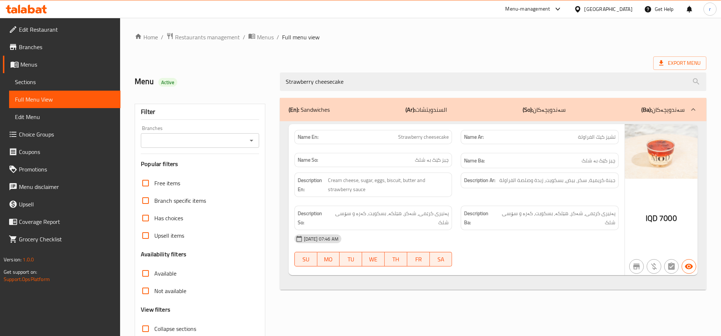
type input "Strawberry cheesecake"
click at [102, 78] on span "Sections" at bounding box center [65, 82] width 100 height 9
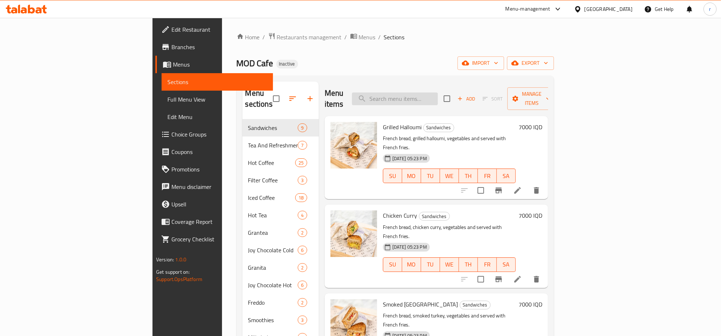
click at [433, 93] on input "search" at bounding box center [395, 98] width 86 height 13
click at [438, 92] on input "search" at bounding box center [395, 98] width 86 height 13
paste input "beef mushroom wrap"
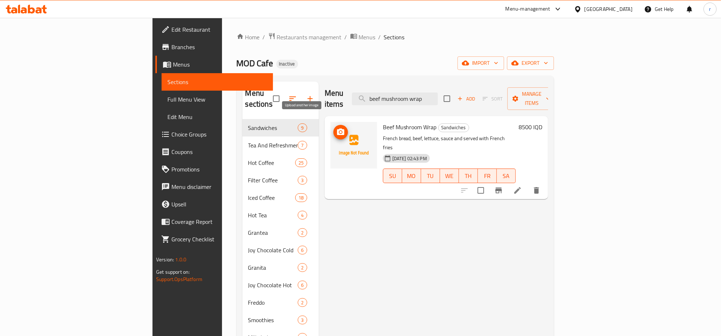
type input "beef mushroom wrap"
click at [334, 128] on span "upload picture" at bounding box center [341, 132] width 15 height 9
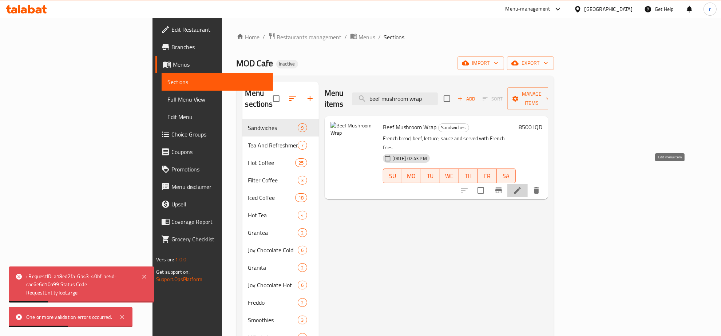
click at [522, 186] on icon at bounding box center [517, 190] width 9 height 9
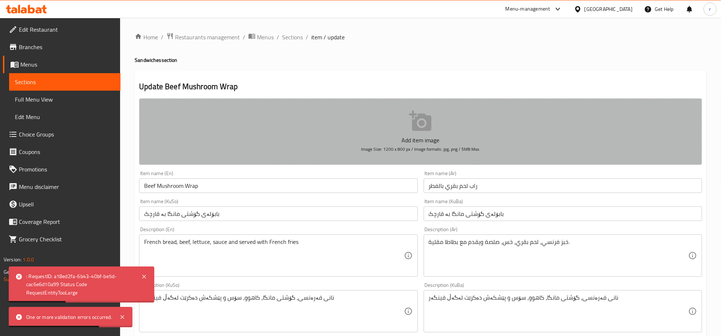
click at [397, 110] on button "Add item image Image Size: 1200 x 800 px / Image formats: jpg, png / 5MB Max." at bounding box center [420, 131] width 563 height 67
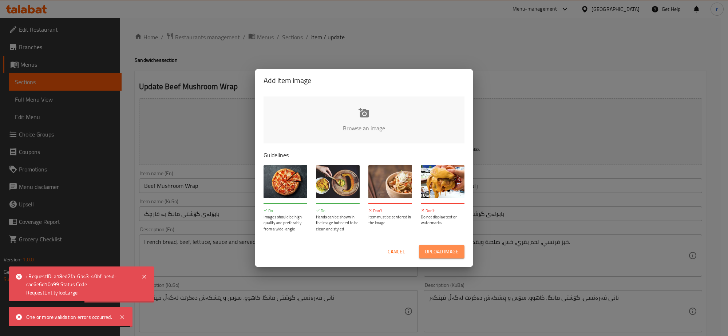
click at [447, 249] on span "Upload image" at bounding box center [442, 251] width 34 height 9
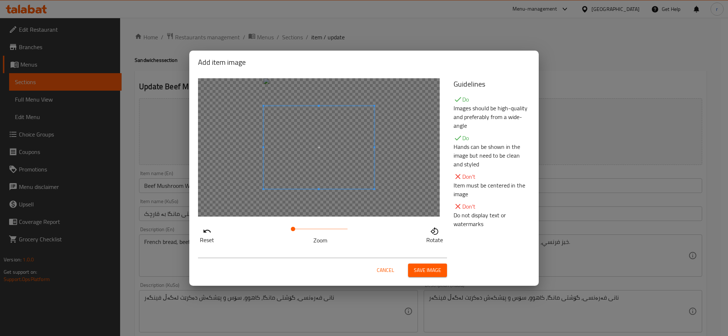
click at [426, 270] on span "Save image" at bounding box center [427, 270] width 27 height 9
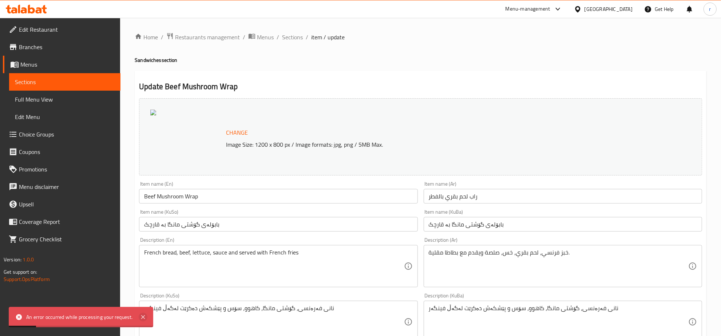
click at [141, 317] on icon at bounding box center [143, 317] width 9 height 9
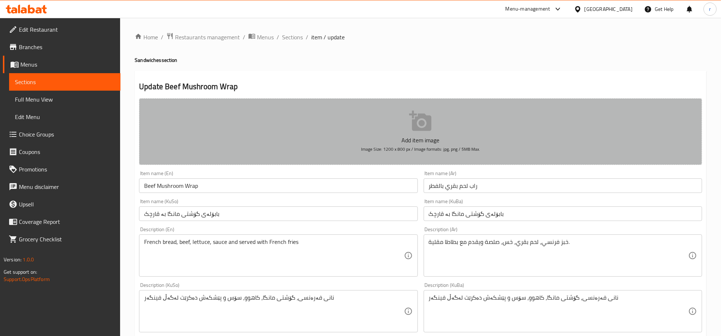
click at [327, 115] on button "Add item image Image Size: 1200 x 800 px / Image formats: jpg, png / 5MB Max." at bounding box center [420, 131] width 563 height 67
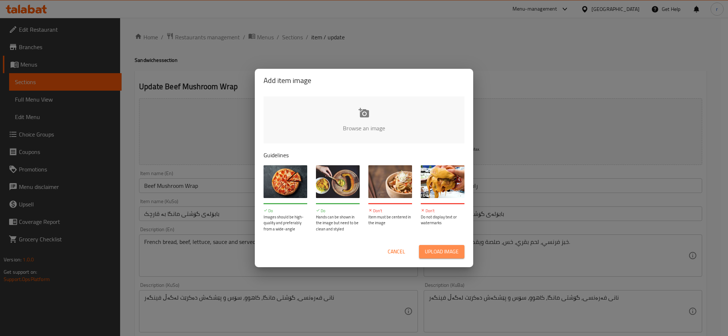
click at [441, 252] on span "Upload image" at bounding box center [442, 251] width 34 height 9
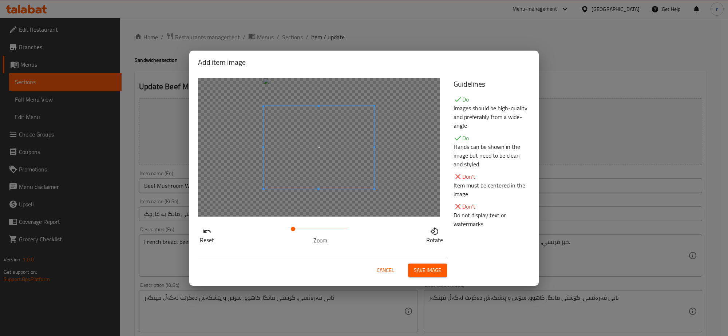
click at [319, 201] on div at bounding box center [319, 147] width 242 height 138
click at [317, 195] on div at bounding box center [319, 147] width 242 height 138
click at [311, 137] on div at bounding box center [319, 147] width 111 height 83
click at [425, 268] on span "Save image" at bounding box center [427, 270] width 27 height 9
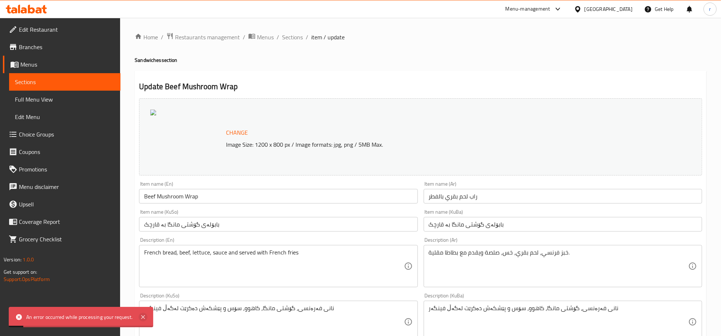
click at [143, 318] on icon at bounding box center [143, 317] width 4 height 4
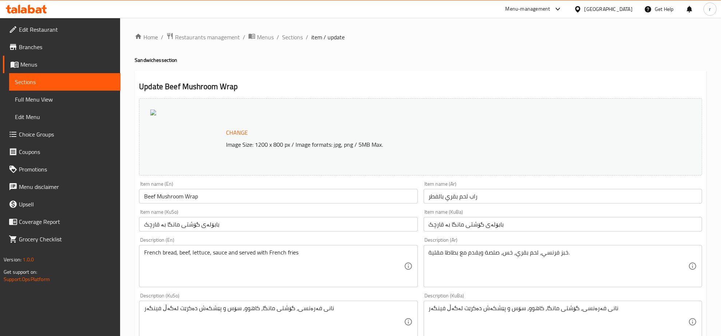
click at [64, 94] on link "Full Menu View" at bounding box center [64, 99] width 111 height 17
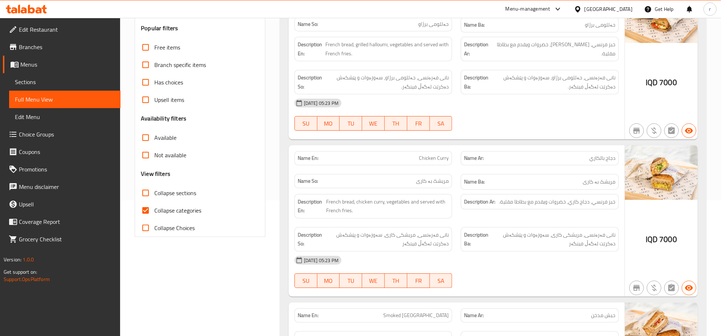
scroll to position [76, 0]
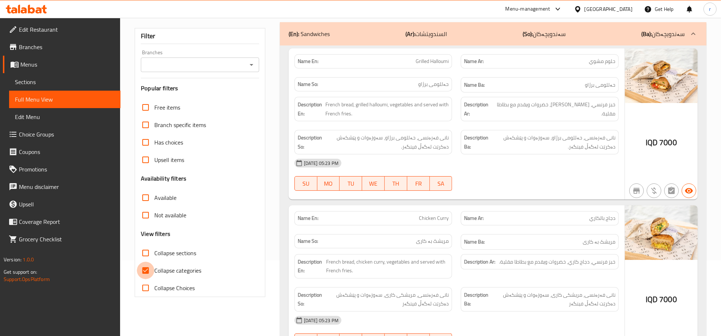
click at [141, 270] on input "Collapse categories" at bounding box center [145, 270] width 17 height 17
checkbox input "false"
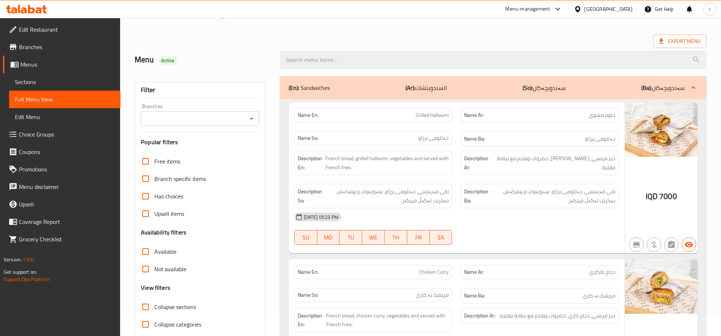
scroll to position [0, 0]
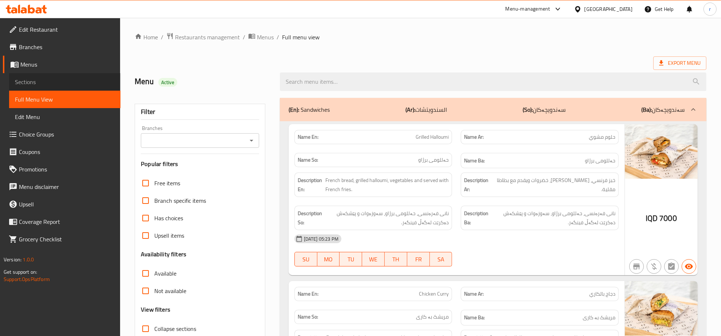
click at [79, 79] on span "Sections" at bounding box center [65, 82] width 100 height 9
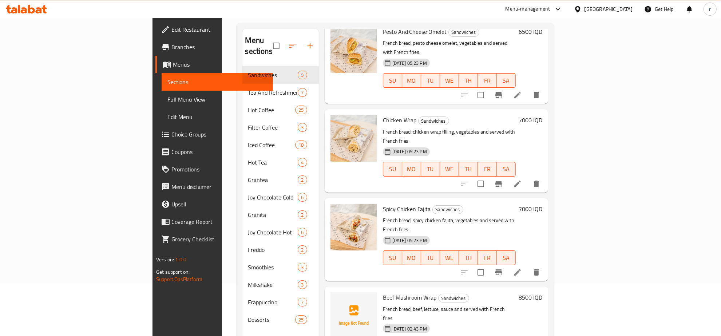
scroll to position [102, 0]
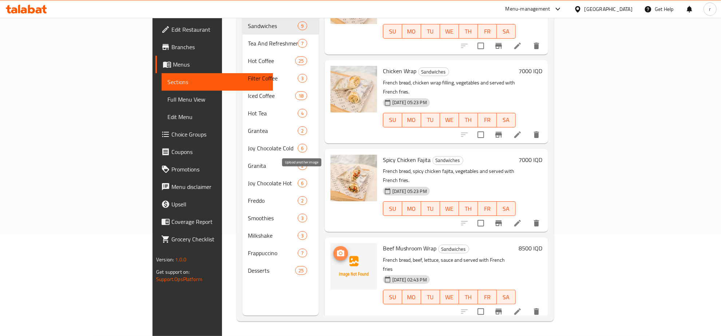
click at [337, 250] on icon "upload picture" at bounding box center [340, 253] width 7 height 7
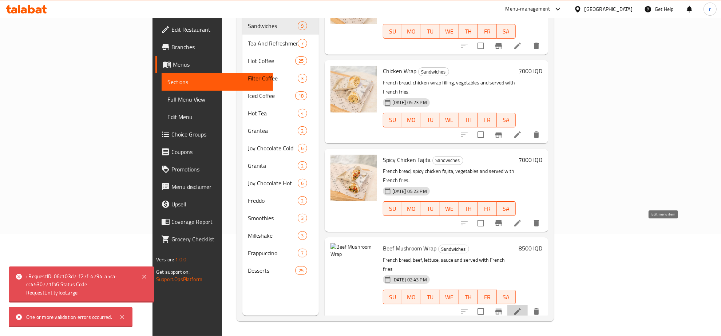
click at [522, 307] on icon at bounding box center [517, 311] width 9 height 9
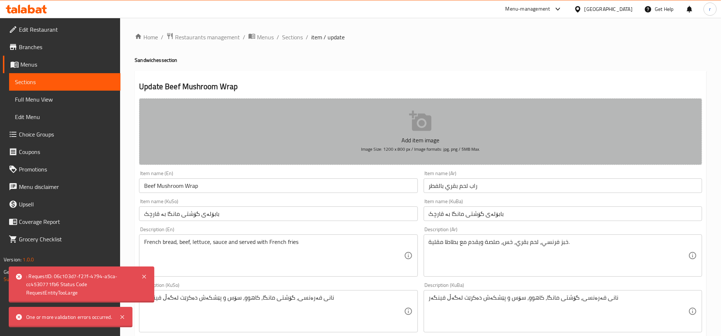
click at [354, 137] on p "Add item image" at bounding box center [420, 140] width 541 height 9
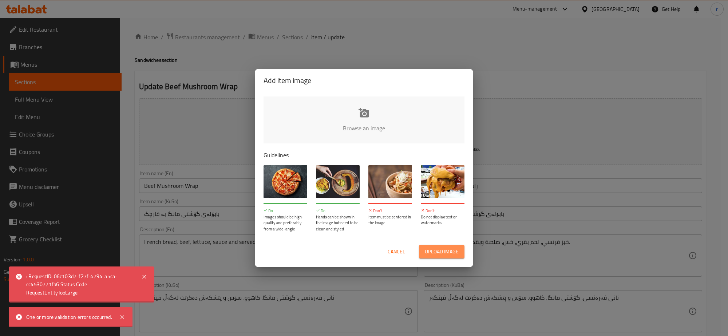
click at [436, 255] on span "Upload image" at bounding box center [442, 251] width 34 height 9
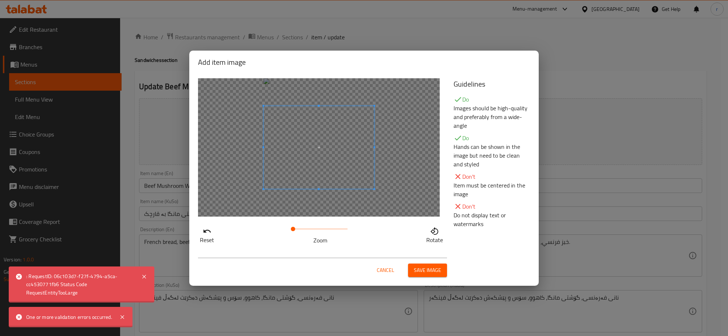
click at [420, 270] on span "Save image" at bounding box center [427, 270] width 27 height 9
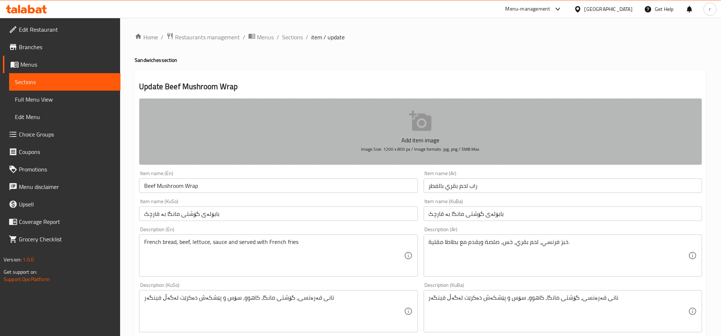
click at [354, 126] on button "Add item image Image Size: 1200 x 800 px / Image formats: jpg, png / 5MB Max." at bounding box center [420, 131] width 563 height 67
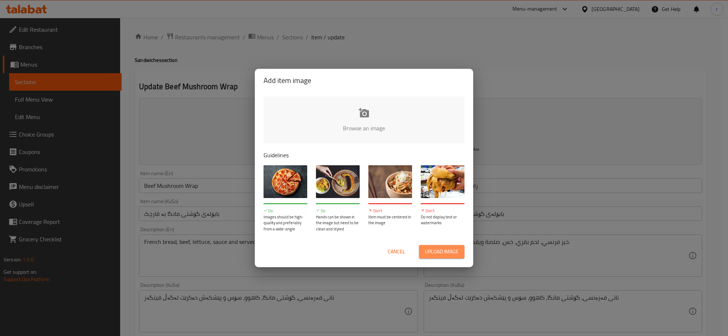
click at [423, 258] on button "Upload image" at bounding box center [442, 251] width 46 height 13
type input "C:\fakepath\beef mushroom wrap 8500IQD.jpg"
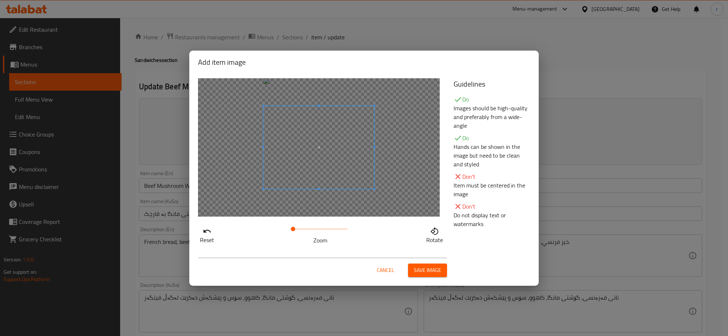
click at [439, 274] on span "Save image" at bounding box center [427, 270] width 27 height 9
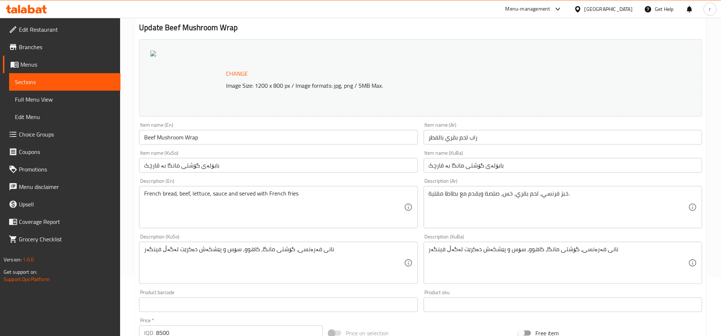
scroll to position [44, 0]
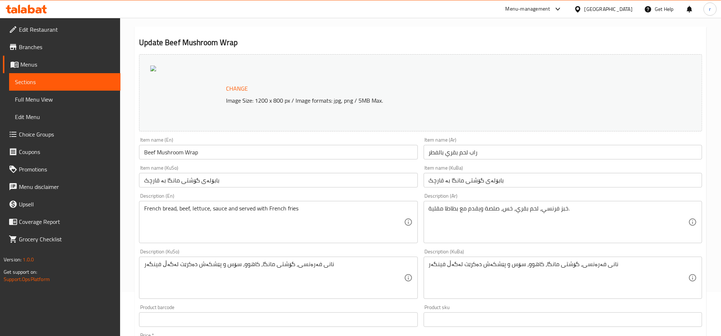
click at [204, 88] on div at bounding box center [186, 93] width 73 height 55
click at [290, 79] on div "Change Image Size: 1200 x 800 px / Image formats: jpg, png / 5MB Max." at bounding box center [420, 92] width 563 height 77
click at [396, 97] on p "Image Size: 1200 x 800 px / Image formats: jpg, png / 5MB Max." at bounding box center [426, 100] width 406 height 9
click at [110, 117] on span "Edit Menu" at bounding box center [65, 117] width 100 height 9
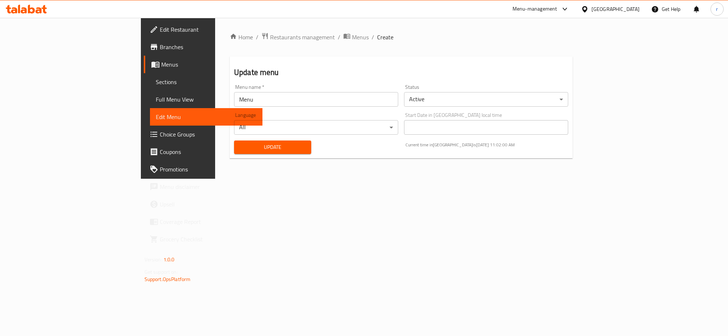
click at [156, 78] on span "Sections" at bounding box center [206, 82] width 101 height 9
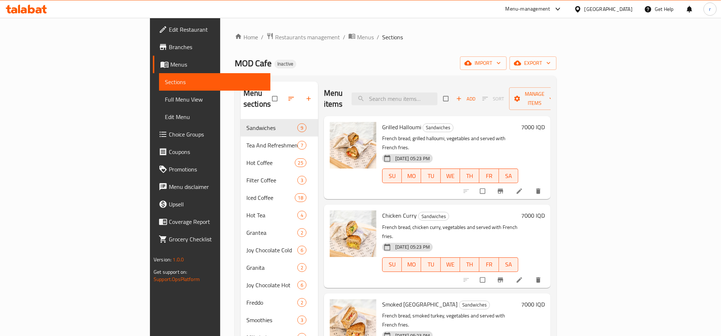
click at [445, 86] on div "Menu items Add Sort Manage items" at bounding box center [437, 99] width 227 height 35
click at [438, 92] on input "search" at bounding box center [395, 98] width 86 height 13
click at [421, 95] on input "search" at bounding box center [395, 98] width 86 height 13
paste input "beef mushroom wrap"
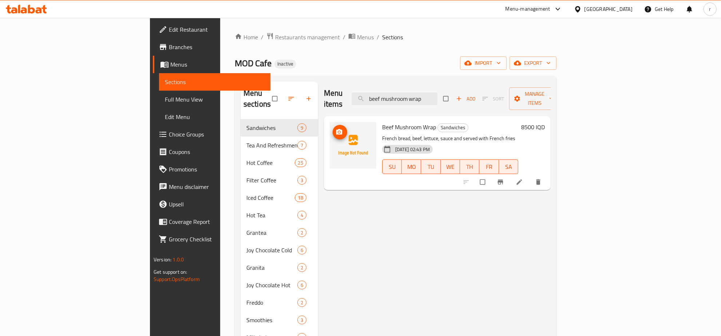
type input "beef mushroom wrap"
click at [336, 129] on icon "upload picture" at bounding box center [339, 132] width 7 height 7
click at [531, 176] on li at bounding box center [520, 182] width 20 height 12
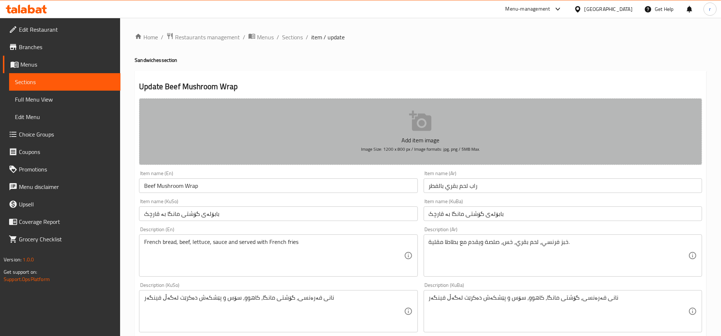
click at [359, 132] on button "Add item image Image Size: 1200 x 800 px / Image formats: jpg, png / 5MB Max." at bounding box center [420, 131] width 563 height 67
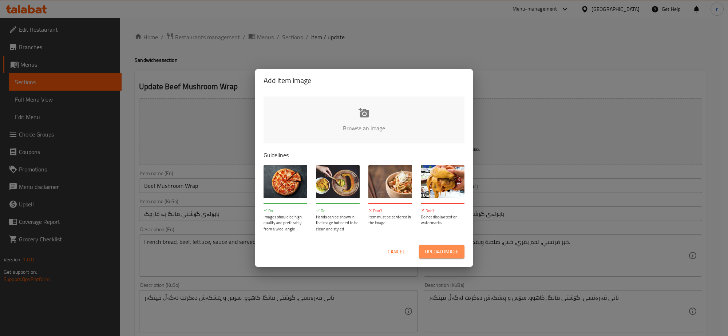
click at [452, 247] on span "Upload image" at bounding box center [442, 251] width 34 height 9
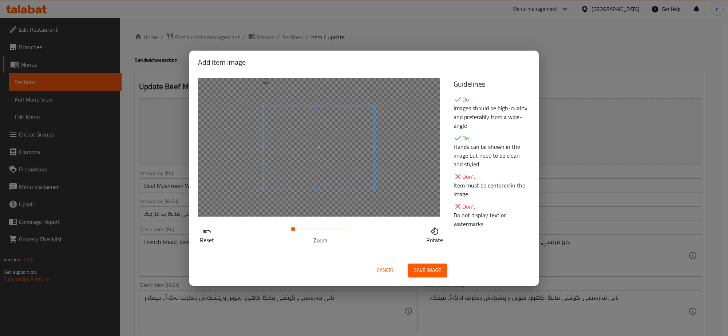
click at [430, 279] on div "Cancel Save image" at bounding box center [364, 267] width 344 height 31
click at [427, 273] on span "Save image" at bounding box center [427, 270] width 27 height 9
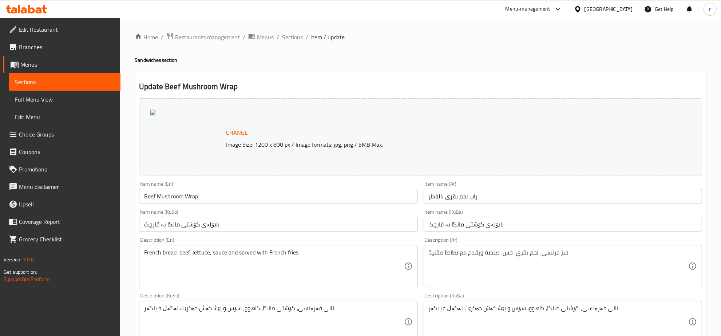
click at [187, 127] on div at bounding box center [186, 137] width 73 height 55
click at [305, 150] on div "Change Image Size: 1200 x 800 px / Image formats: jpg, png / 5MB Max." at bounding box center [420, 136] width 563 height 77
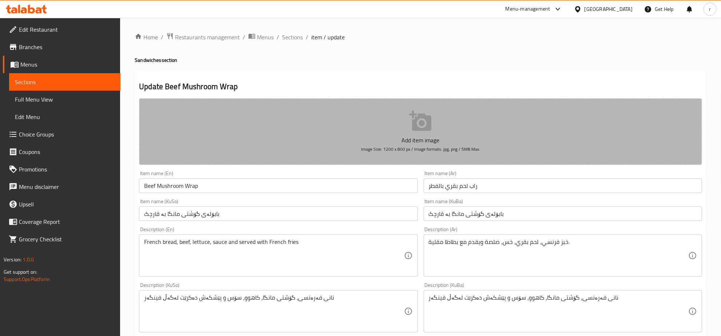
click at [374, 126] on button "Add item image Image Size: 1200 x 800 px / Image formats: jpg, png / 5MB Max." at bounding box center [420, 131] width 563 height 67
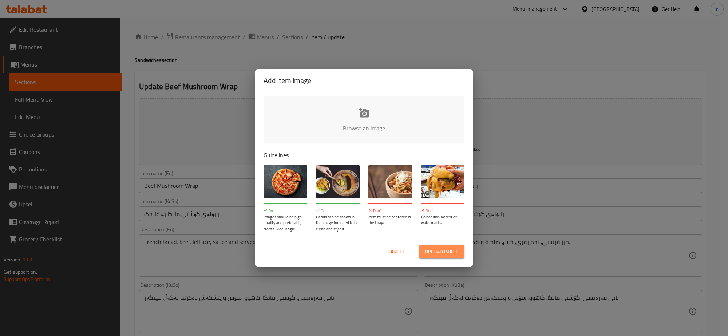
click at [434, 256] on span "Upload image" at bounding box center [442, 251] width 34 height 9
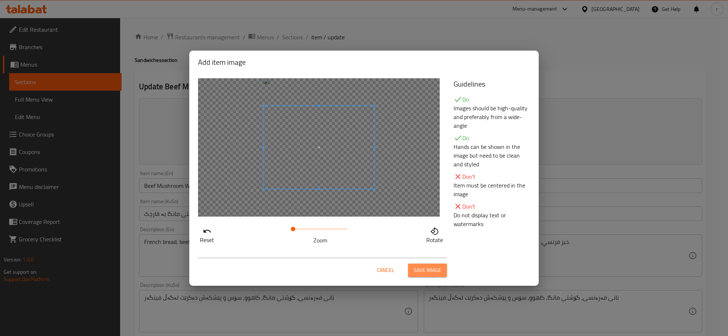
click at [423, 274] on span "Save image" at bounding box center [427, 270] width 27 height 9
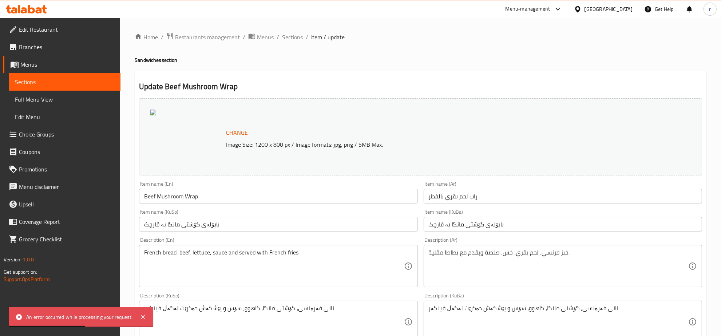
click at [186, 146] on div at bounding box center [186, 137] width 73 height 55
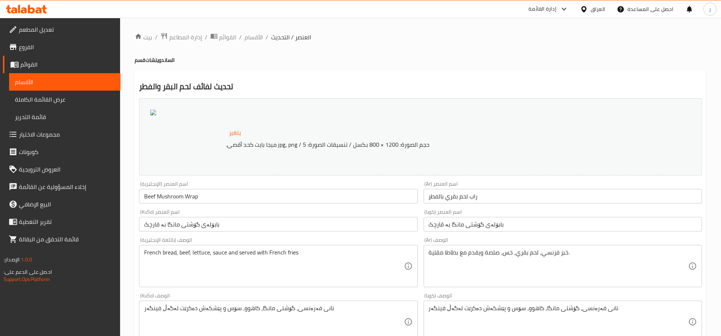
click at [158, 126] on div at bounding box center [186, 137] width 73 height 55
click at [275, 147] on font "حجم الصورة: 1200 × 800 بكسل / تنسيقات الصورة: jpg، png / 5 ميجا بايت كحد أقصى." at bounding box center [328, 144] width 204 height 11
click at [191, 141] on div at bounding box center [186, 137] width 73 height 55
click at [190, 141] on div at bounding box center [186, 137] width 73 height 55
click at [395, 134] on div "يتغير حجم الصورة: 1200 × 800 بكسل / تنسيقات الصورة: jpg، png / 5 ميجا بايت كحد …" at bounding box center [426, 137] width 406 height 24
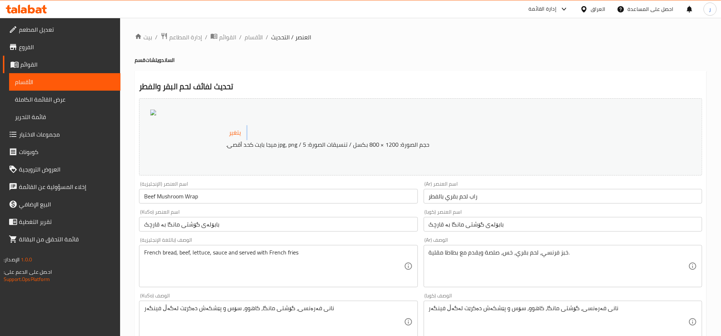
click at [395, 134] on div "يتغير حجم الصورة: 1200 × 800 بكسل / تنسيقات الصورة: jpg، png / 5 ميجا بايت كحد …" at bounding box center [426, 137] width 406 height 24
click at [197, 135] on div at bounding box center [186, 137] width 73 height 55
click at [203, 133] on div at bounding box center [186, 137] width 73 height 55
drag, startPoint x: 255, startPoint y: 121, endPoint x: 187, endPoint y: 133, distance: 69.6
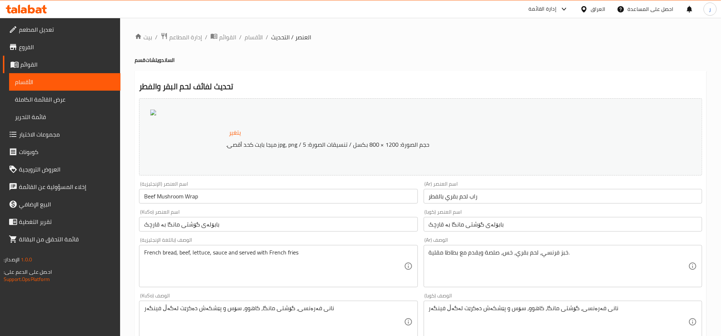
click at [187, 133] on div at bounding box center [186, 137] width 73 height 55
drag, startPoint x: 155, startPoint y: 105, endPoint x: 154, endPoint y: 110, distance: 5.7
click at [154, 108] on div "يتغير حجم الصورة: 1200 × 800 بكسل / تنسيقات الصورة: jpg، png / 5 ميجا بايت كحد …" at bounding box center [420, 136] width 563 height 77
click at [153, 112] on img at bounding box center [153, 113] width 6 height 6
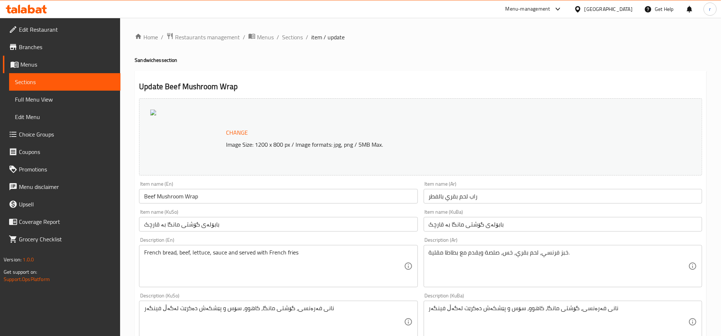
click at [448, 64] on div "Home / Restaurants management / Menus / Sections / item / update Sandwiches sec…" at bounding box center [421, 313] width 572 height 562
click at [67, 79] on span "Sections" at bounding box center [65, 82] width 100 height 9
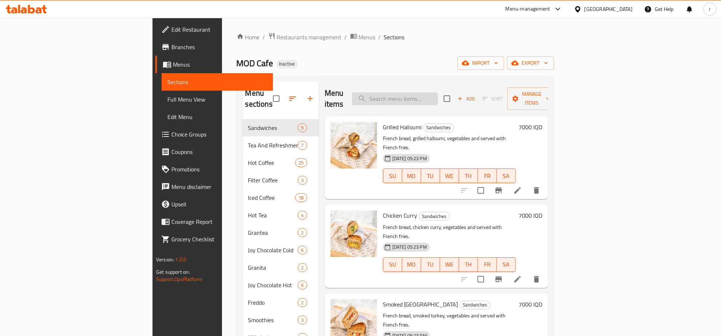
click at [438, 94] on input "search" at bounding box center [395, 98] width 86 height 13
paste input "beef mushroom wrap"
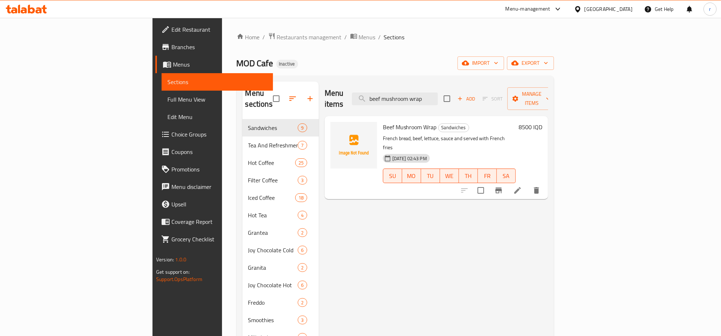
type input "beef mushroom wrap"
click at [336, 128] on icon "upload picture" at bounding box center [340, 132] width 9 height 9
click at [522, 186] on icon at bounding box center [517, 190] width 9 height 9
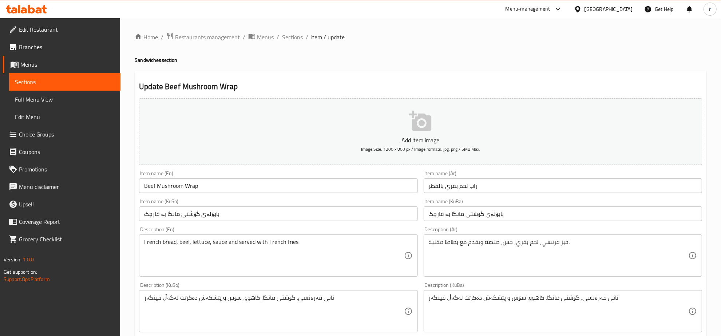
click at [418, 137] on p "Add item image" at bounding box center [420, 140] width 541 height 9
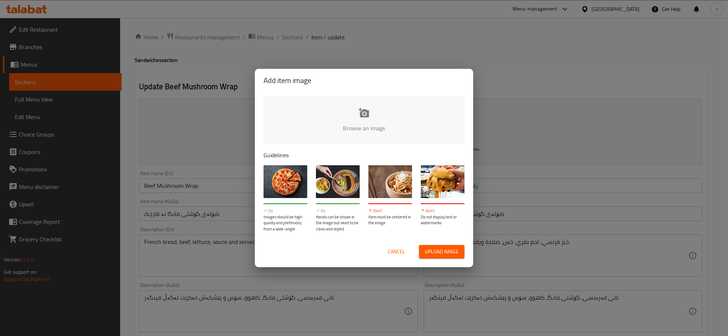
click at [431, 252] on span "Upload image" at bounding box center [442, 251] width 34 height 9
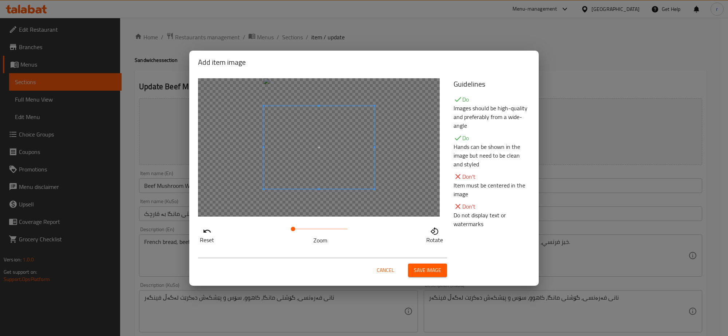
click at [416, 269] on span "Save image" at bounding box center [427, 270] width 27 height 9
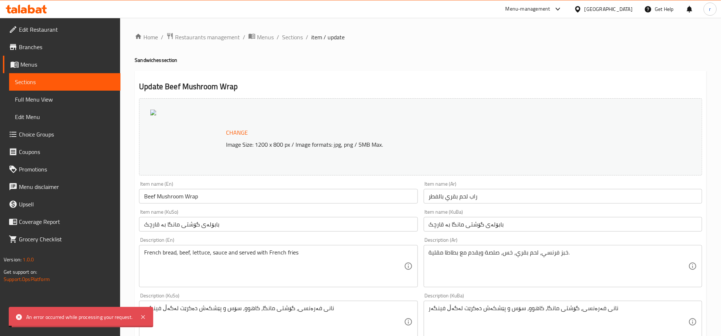
click at [93, 99] on div "Edit Restaurant Branches Menus Sections Full Menu View Edit Menu Choice Groups …" at bounding box center [360, 313] width 721 height 591
click at [91, 99] on span "Full Menu View" at bounding box center [65, 99] width 100 height 9
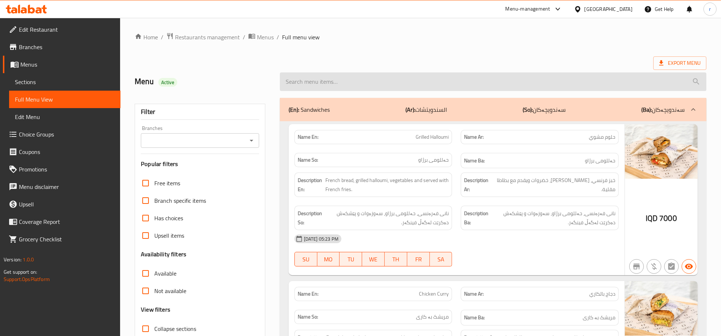
click at [319, 84] on input "search" at bounding box center [493, 81] width 427 height 19
paste input "beef mushroom wrap"
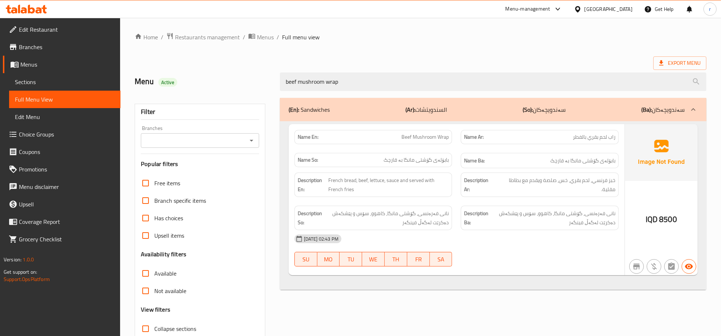
type input "beef mushroom wrap"
click at [672, 144] on img at bounding box center [661, 152] width 73 height 57
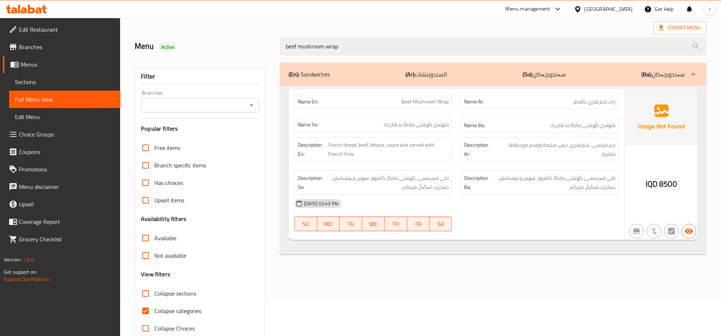
scroll to position [51, 0]
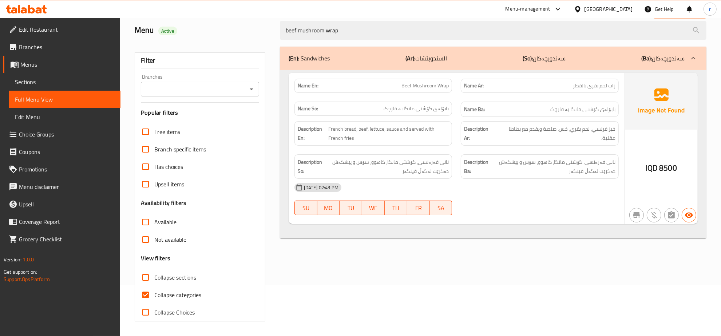
click at [144, 295] on input "Collapse categories" at bounding box center [145, 294] width 17 height 17
checkbox input "false"
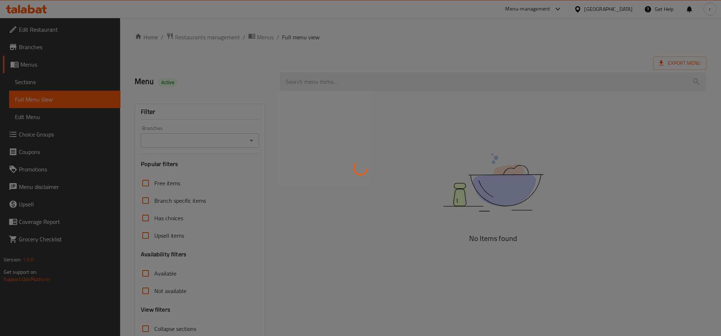
click at [248, 140] on div at bounding box center [360, 168] width 721 height 336
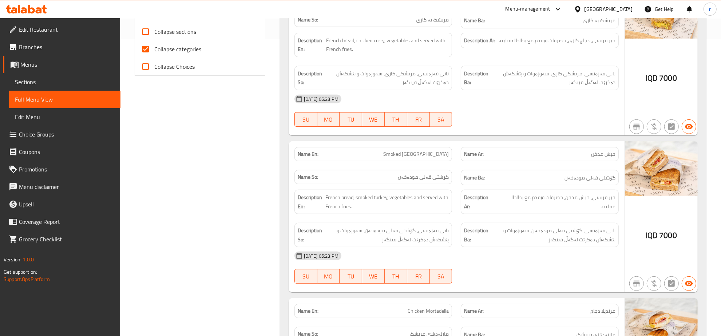
scroll to position [303, 0]
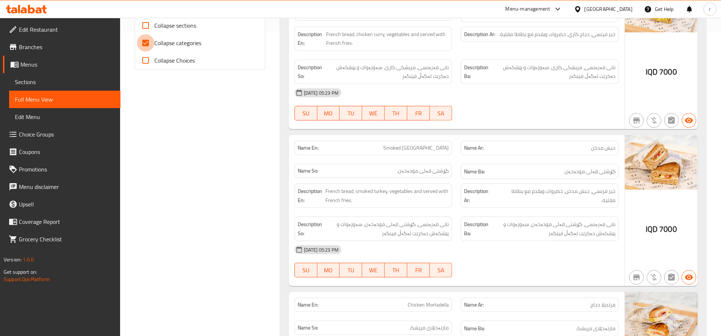
click at [146, 46] on input "Collapse categories" at bounding box center [145, 42] width 17 height 17
checkbox input "false"
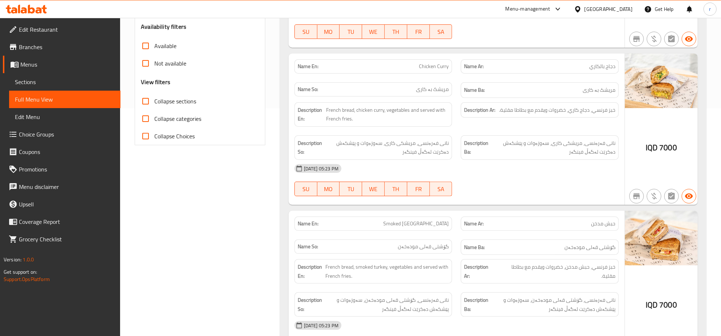
click at [152, 98] on input "Collapse sections" at bounding box center [145, 100] width 17 height 17
checkbox input "true"
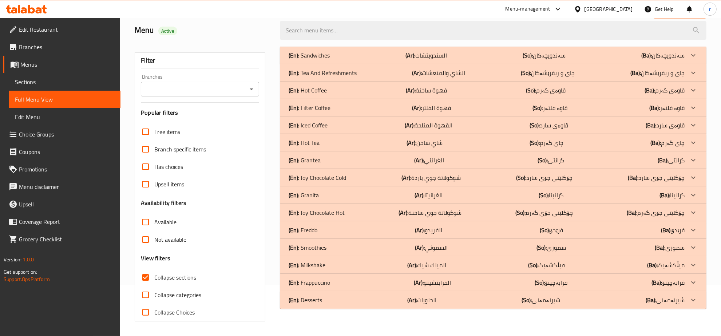
click at [252, 85] on icon "Open" at bounding box center [251, 89] width 9 height 9
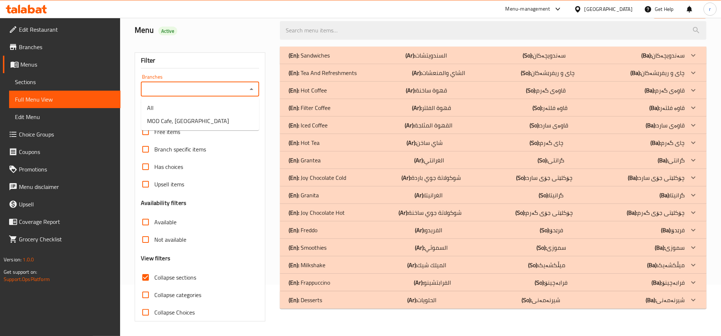
scroll to position [51, 0]
click at [213, 118] on li "MOD Cafe, [GEOGRAPHIC_DATA]" at bounding box center [200, 120] width 118 height 13
type input "MOD Cafe, [GEOGRAPHIC_DATA]"
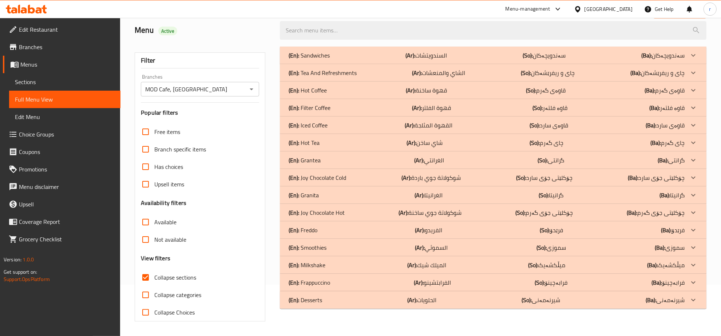
click at [330, 31] on input "search" at bounding box center [493, 30] width 427 height 19
paste input "beef mushroom wrap"
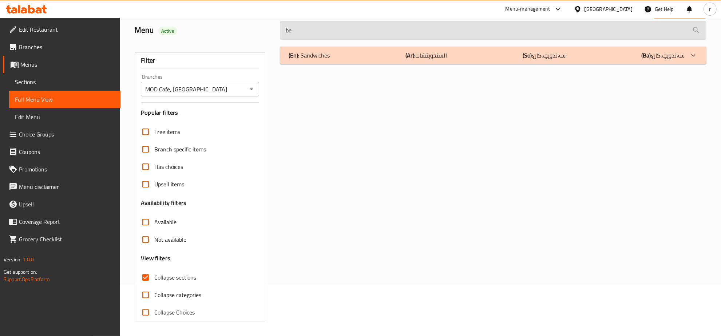
type input "b"
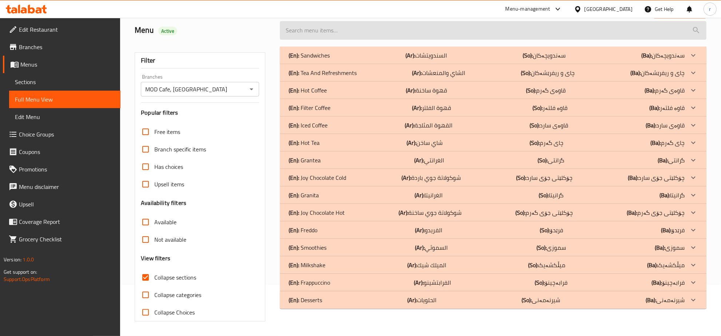
paste input "beef mushroom wrap"
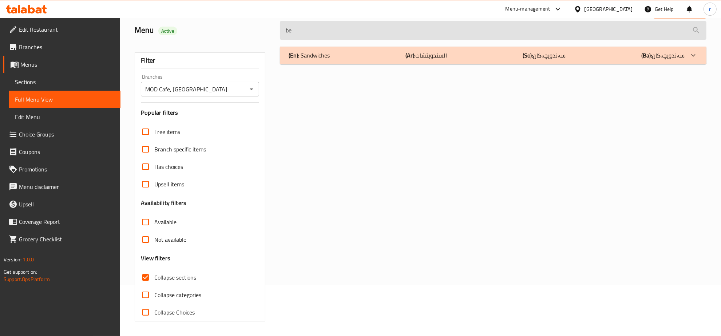
type input "b"
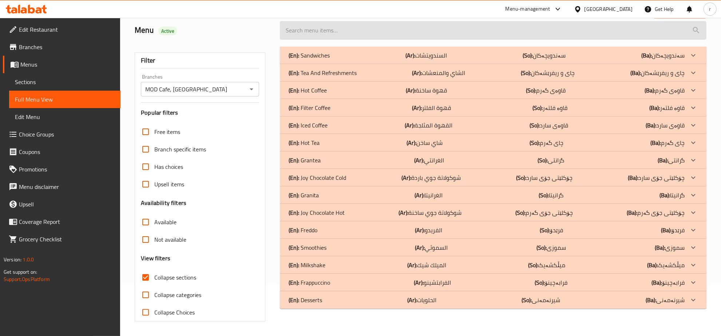
paste input "Strawberry cheesecake"
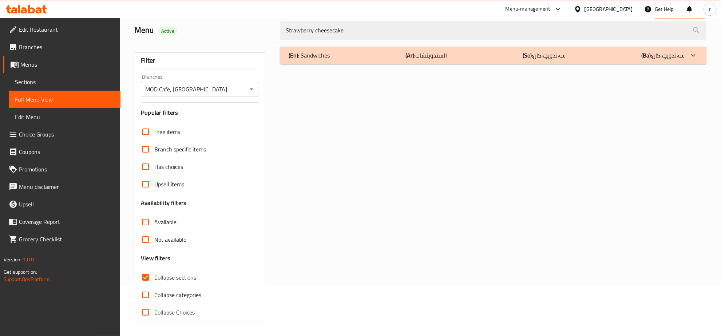
click at [368, 60] on div "(En): Sandwiches (Ar): السندويتشات (So): سەندویچەکان (Ba): سەندویچەکان" at bounding box center [493, 55] width 427 height 17
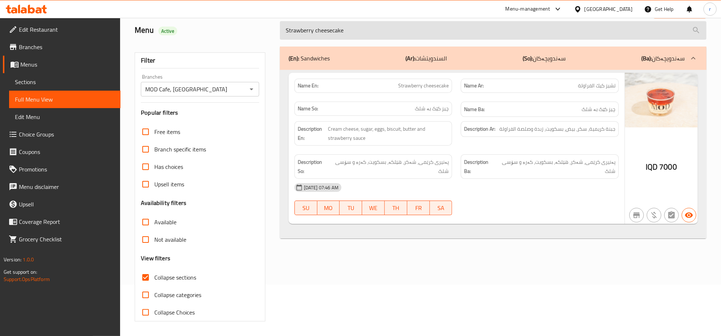
click at [377, 37] on input "Strawberry cheesecake" at bounding box center [493, 30] width 427 height 19
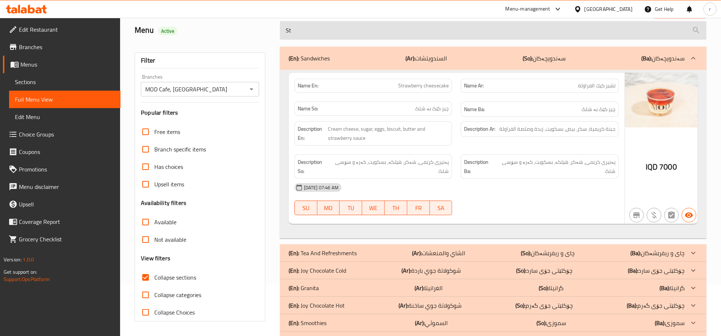
type input "S"
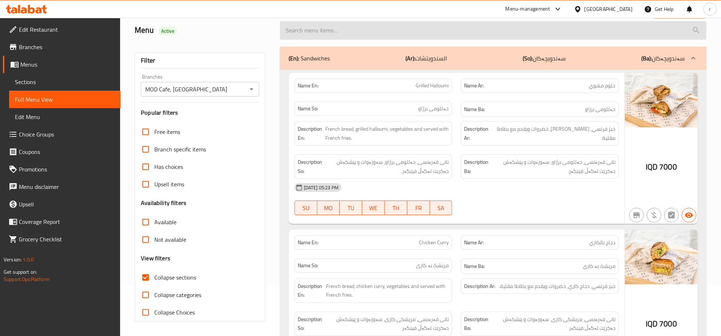
paste input "beef mushroom wrap"
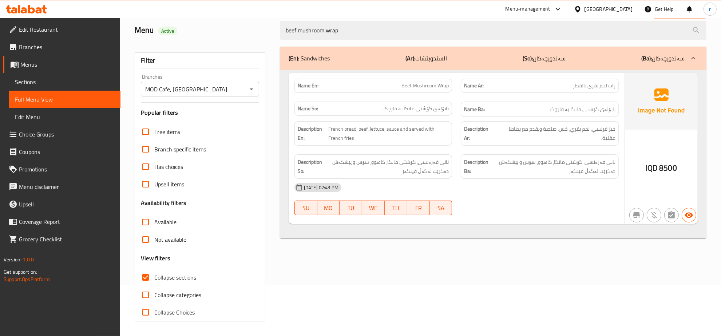
type input "beef mushroom wrap"
click at [79, 80] on span "Sections" at bounding box center [65, 82] width 100 height 9
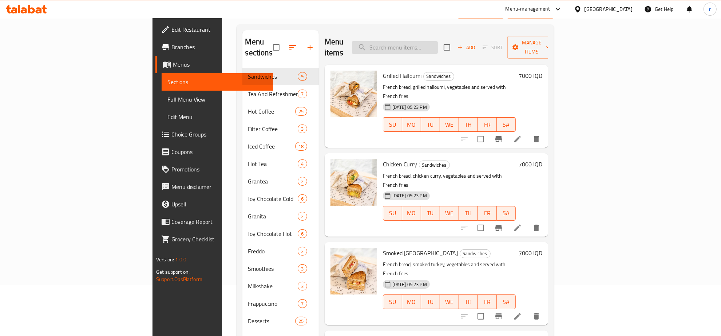
click at [438, 44] on input "search" at bounding box center [395, 47] width 86 height 13
click at [438, 42] on input "search" at bounding box center [395, 47] width 86 height 13
paste input "beef mushroom wrap"
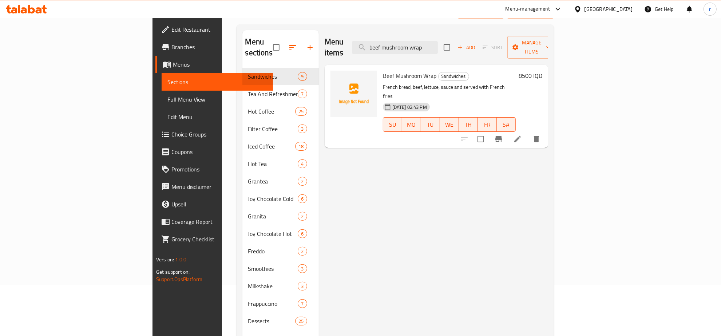
type input "beef mushroom wrap"
click at [528, 133] on li at bounding box center [518, 139] width 20 height 13
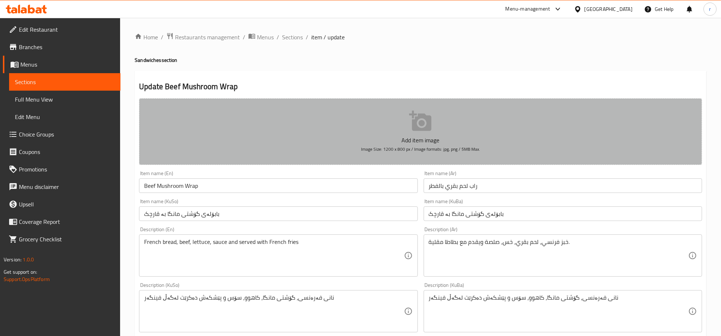
click at [374, 139] on p "Add item image" at bounding box center [420, 140] width 541 height 9
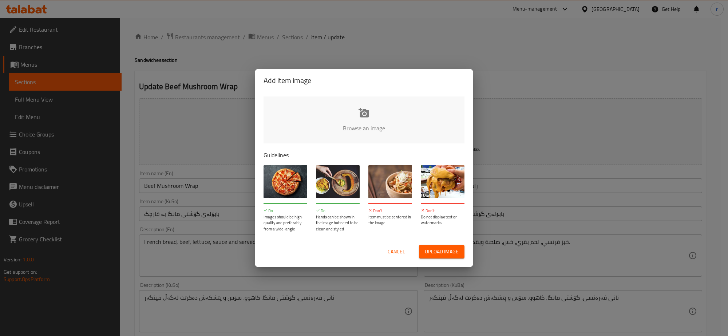
click at [444, 251] on span "Upload image" at bounding box center [442, 251] width 34 height 9
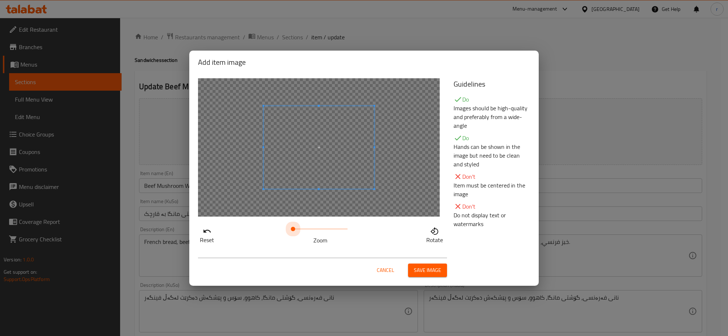
drag, startPoint x: 294, startPoint y: 230, endPoint x: 257, endPoint y: 233, distance: 36.9
click at [257, 233] on div "Reset Zoom Rotate" at bounding box center [321, 234] width 247 height 21
click at [315, 98] on span at bounding box center [319, 135] width 111 height 83
click at [428, 272] on span "Save image" at bounding box center [427, 270] width 27 height 9
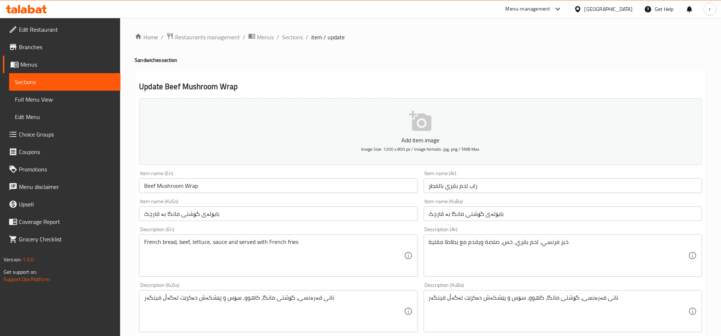
click at [392, 119] on button "Add item image Image Size: 1200 x 800 px / Image formats: jpg, png / 5MB Max." at bounding box center [420, 131] width 563 height 67
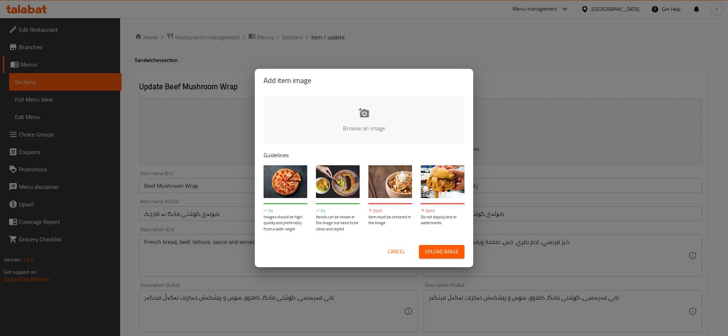
click at [47, 95] on div "Add item image Browse an image Guidelines Do Images should be high-quality and …" at bounding box center [364, 168] width 728 height 336
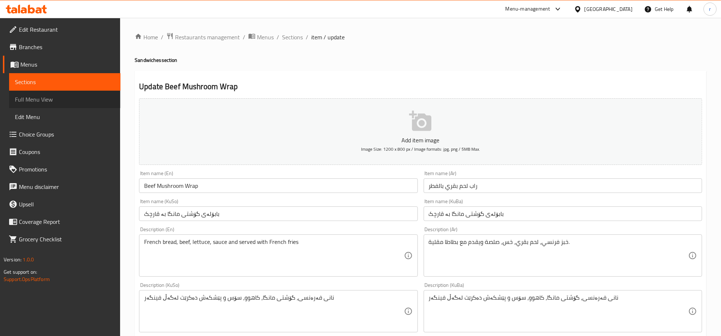
click at [68, 101] on span "Full Menu View" at bounding box center [65, 99] width 100 height 9
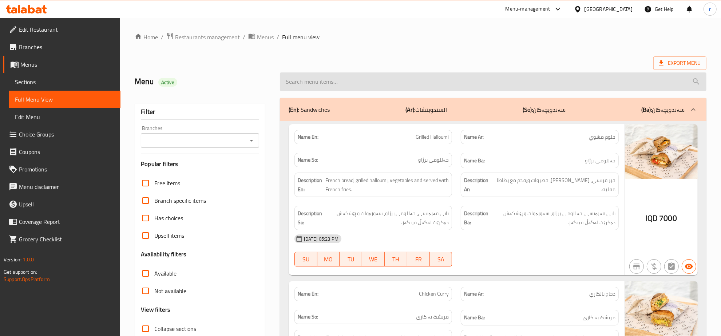
click at [325, 80] on input "search" at bounding box center [493, 81] width 427 height 19
paste input "beef mushroom wrap"
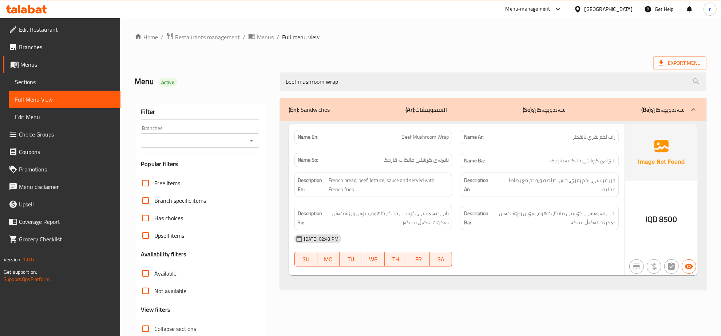
type input "beef mushroom wrap"
click at [666, 158] on img at bounding box center [661, 152] width 73 height 57
click at [94, 82] on span "Sections" at bounding box center [65, 82] width 100 height 9
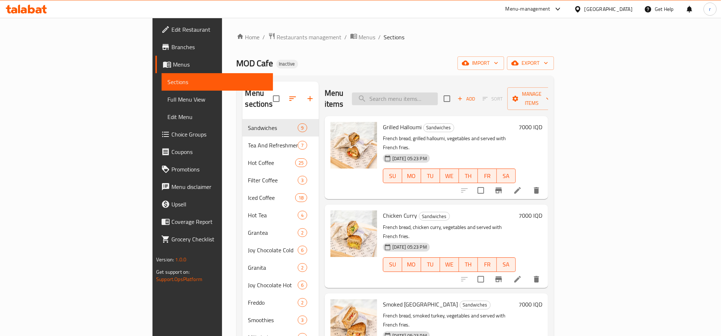
click at [438, 96] on input "search" at bounding box center [395, 98] width 86 height 13
paste input "beef mushroom wrap"
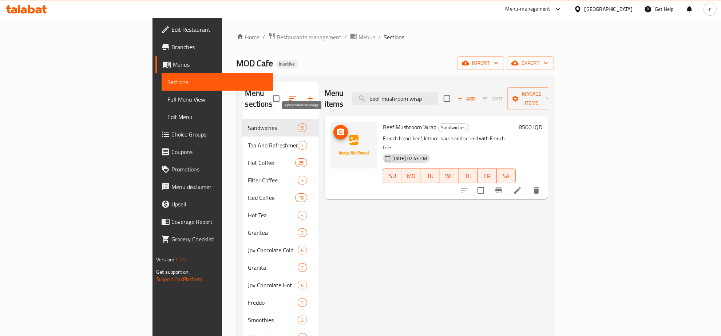
type input "beef mushroom wrap"
click at [334, 127] on button "upload picture" at bounding box center [341, 132] width 15 height 15
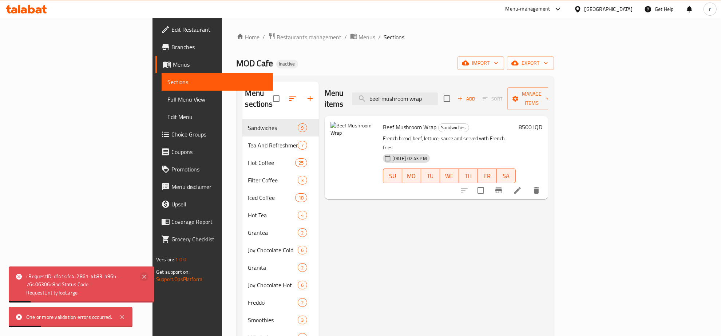
click at [142, 275] on icon at bounding box center [144, 276] width 9 height 9
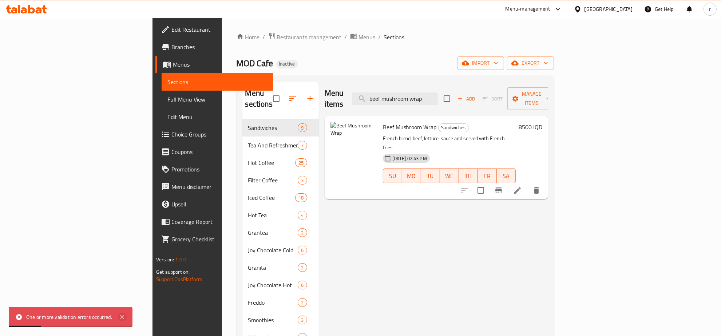
click at [121, 316] on icon at bounding box center [122, 317] width 9 height 9
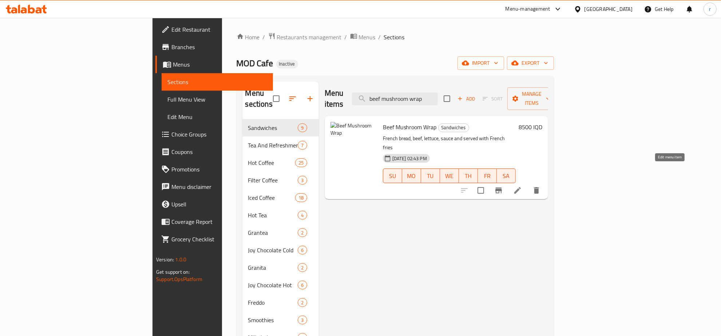
click at [522, 186] on icon at bounding box center [517, 190] width 9 height 9
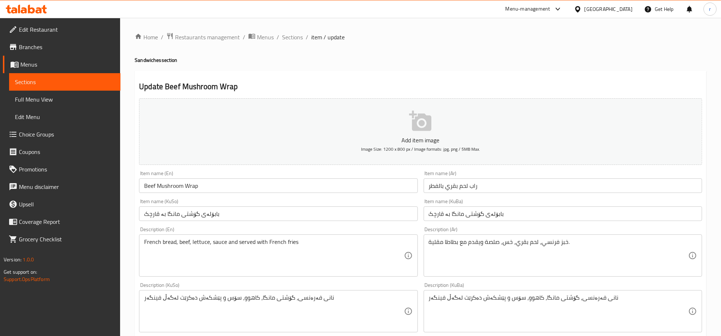
click at [394, 119] on button "Add item image Image Size: 1200 x 800 px / Image formats: jpg, png / 5MB Max." at bounding box center [420, 131] width 563 height 67
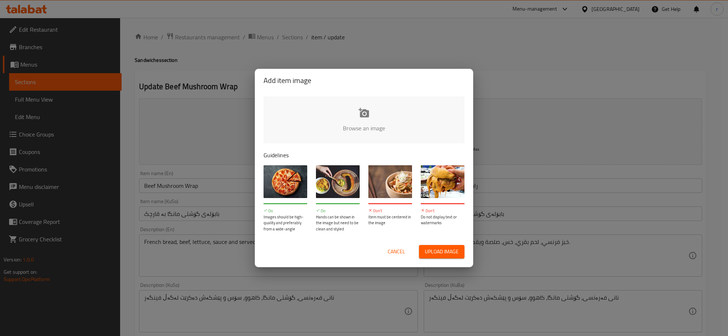
click at [424, 251] on button "Upload image" at bounding box center [442, 251] width 46 height 13
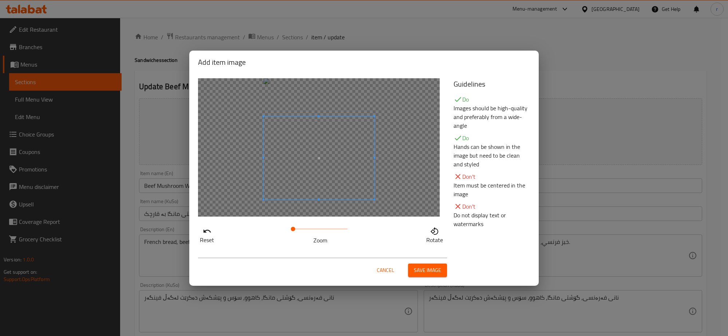
click at [303, 195] on span at bounding box center [319, 157] width 111 height 83
click at [420, 272] on span "Save image" at bounding box center [427, 270] width 27 height 9
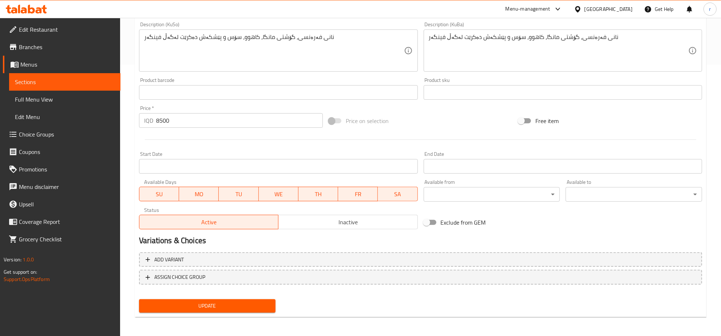
scroll to position [272, 0]
click at [212, 302] on span "Update" at bounding box center [207, 305] width 125 height 9
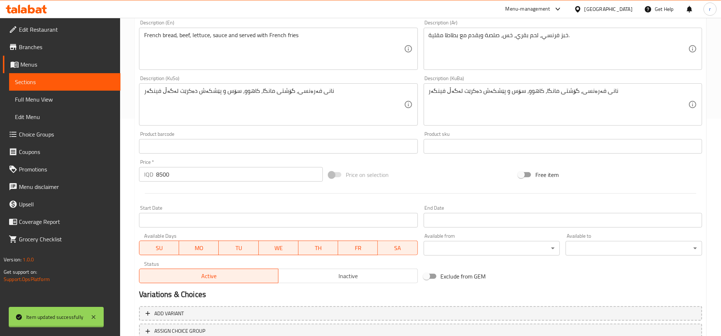
scroll to position [196, 0]
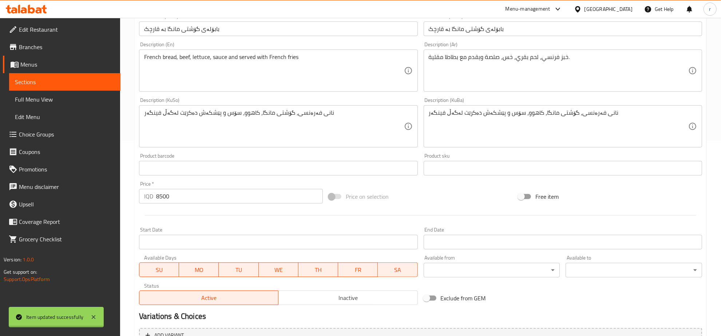
click at [64, 101] on span "Full Menu View" at bounding box center [65, 99] width 100 height 9
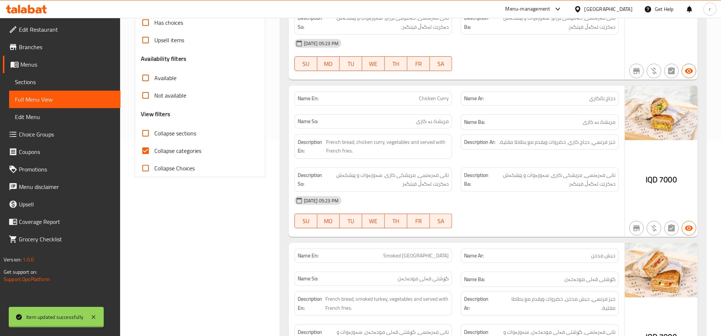
click at [145, 148] on input "Collapse categories" at bounding box center [145, 150] width 17 height 17
checkbox input "false"
click at [146, 134] on input "Collapse sections" at bounding box center [145, 133] width 17 height 17
checkbox input "true"
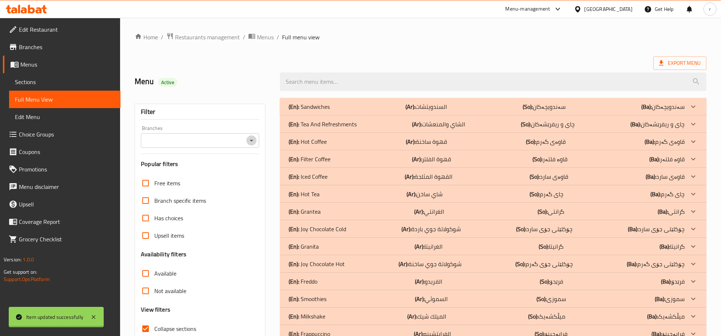
click at [252, 139] on icon "Open" at bounding box center [251, 140] width 9 height 9
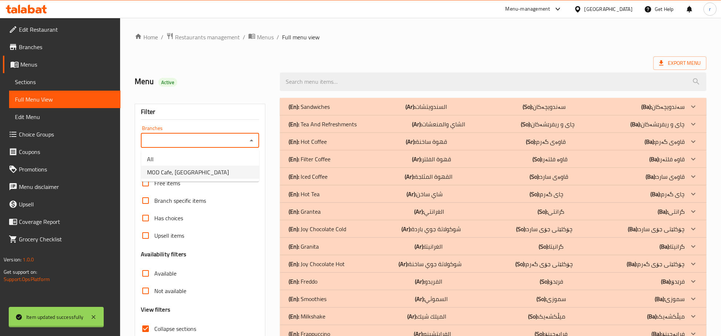
click at [232, 168] on li "MOD Cafe, [GEOGRAPHIC_DATA]" at bounding box center [200, 172] width 118 height 13
type input "MOD Cafe, [GEOGRAPHIC_DATA]"
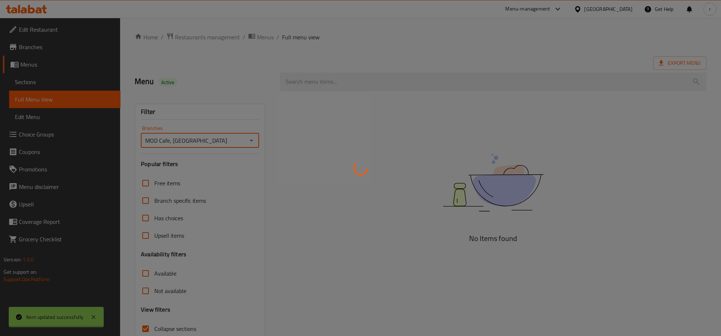
click at [334, 82] on div at bounding box center [360, 168] width 721 height 336
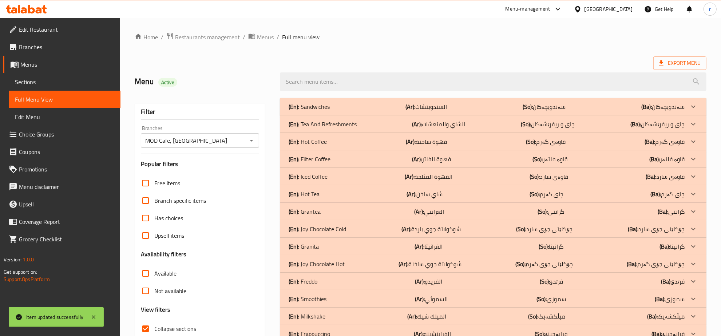
click at [334, 82] on input "search" at bounding box center [493, 81] width 427 height 19
paste input "beef mushroom wrap"
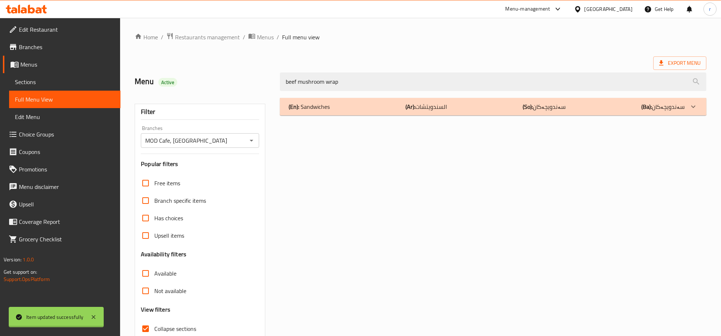
click at [352, 107] on div "(En): Sandwiches (Ar): السندويتشات (So): سەندویچەکان (Ba): سەندویچەکان" at bounding box center [487, 106] width 396 height 9
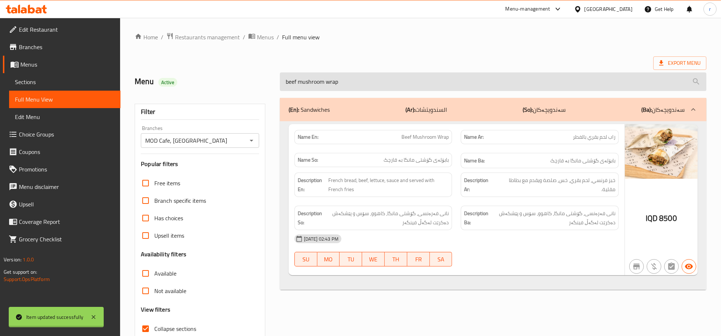
click at [361, 88] on input "beef mushroom wrap" at bounding box center [493, 81] width 427 height 19
paste input "beef mushroom wrap"
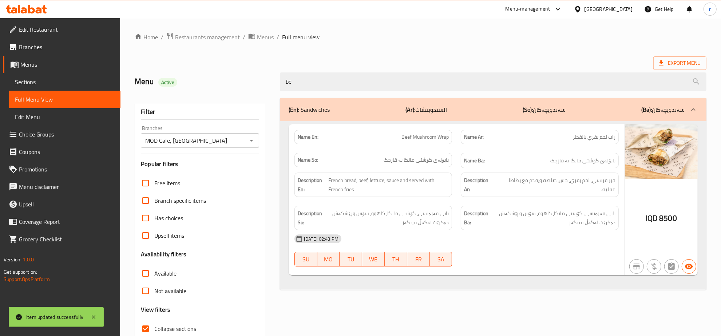
type input "b"
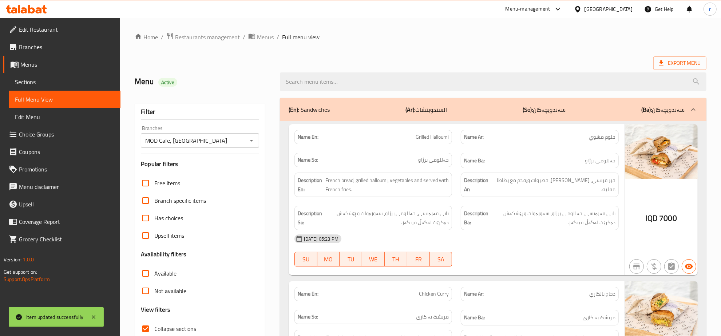
paste input "Strawberry cheesecake"
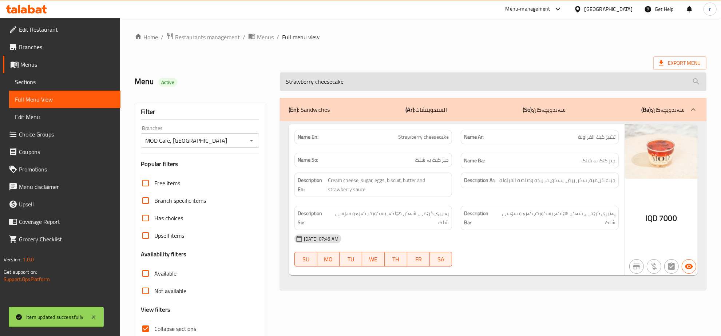
click at [364, 88] on input "Strawberry cheesecake" at bounding box center [493, 81] width 427 height 19
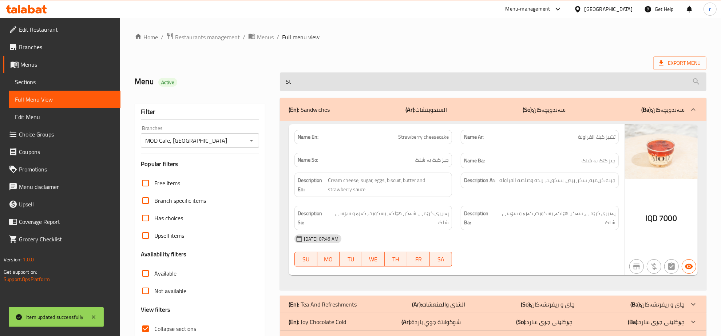
type input "S"
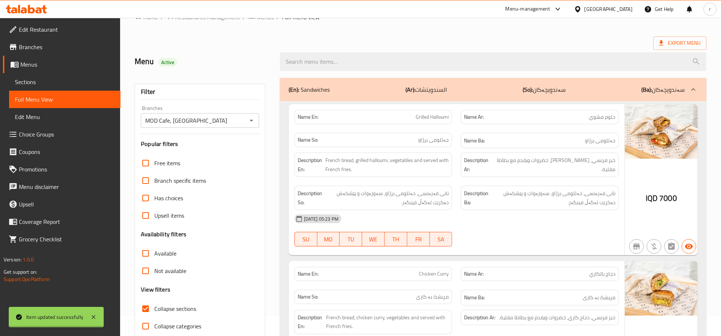
scroll to position [76, 0]
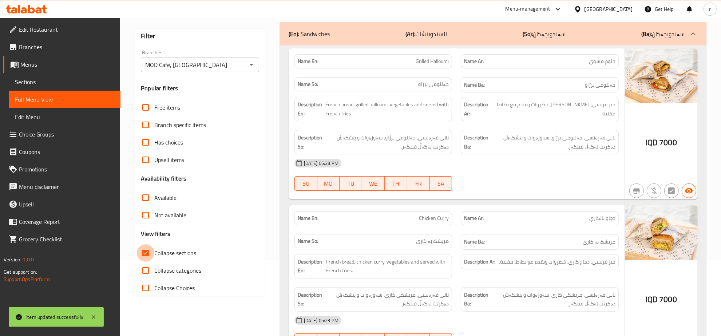
click at [145, 256] on input "Collapse sections" at bounding box center [145, 252] width 17 height 17
click at [144, 256] on input "Collapse sections" at bounding box center [145, 252] width 17 height 17
checkbox input "true"
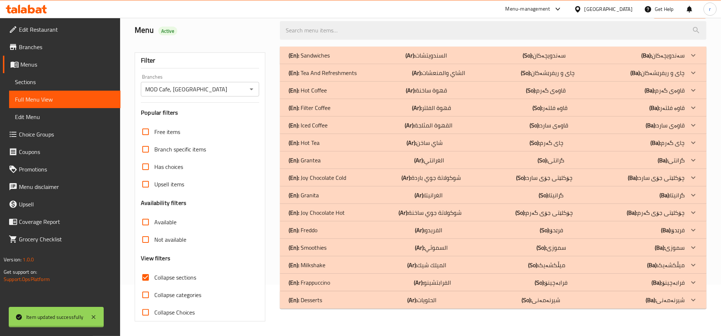
scroll to position [51, 0]
click at [389, 53] on div "(En): Sandwiches (Ar): السندويتشات (So): سەندویچەکان (Ba): سەندویچەکان" at bounding box center [487, 55] width 396 height 9
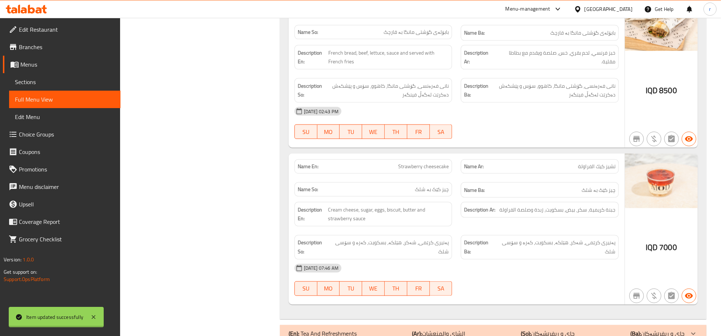
scroll to position [1245, 0]
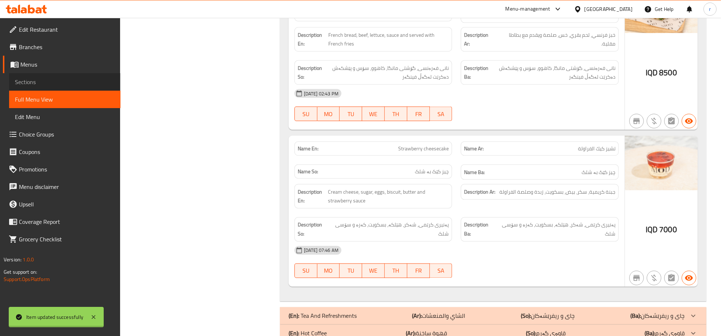
click at [102, 82] on span "Sections" at bounding box center [65, 82] width 100 height 9
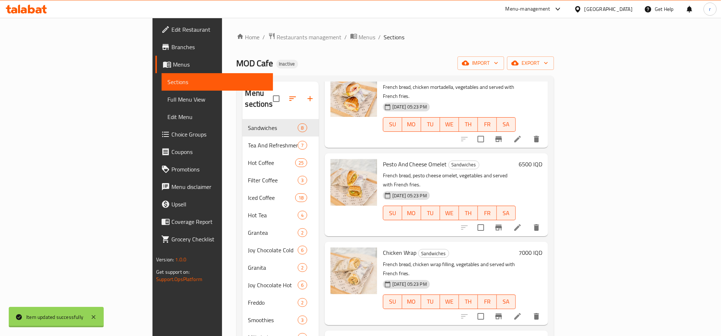
scroll to position [102, 0]
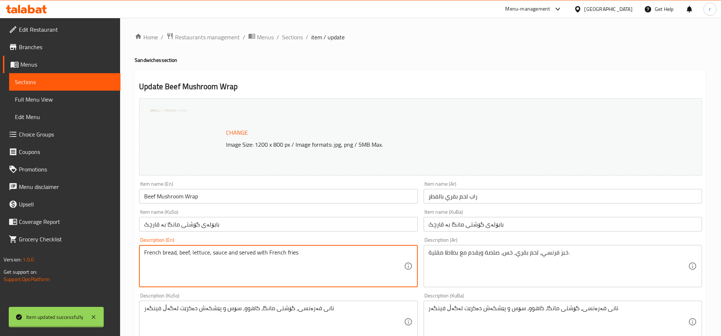
click at [99, 81] on span "Sections" at bounding box center [65, 82] width 100 height 9
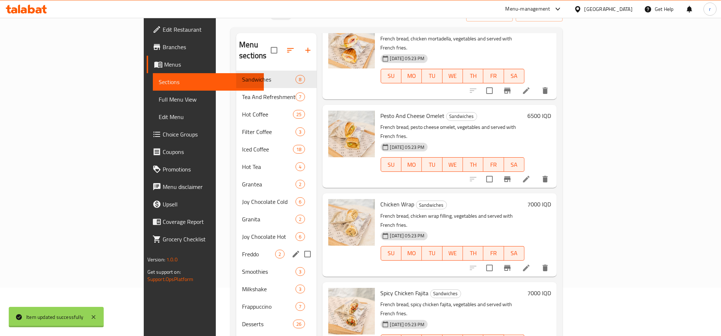
scroll to position [26, 0]
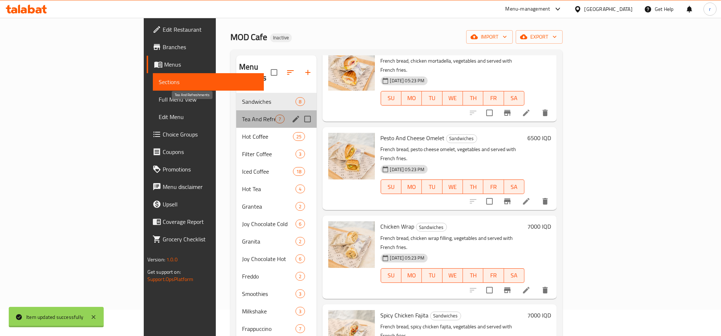
click at [242, 115] on span "Tea And Refreshments" at bounding box center [258, 119] width 33 height 9
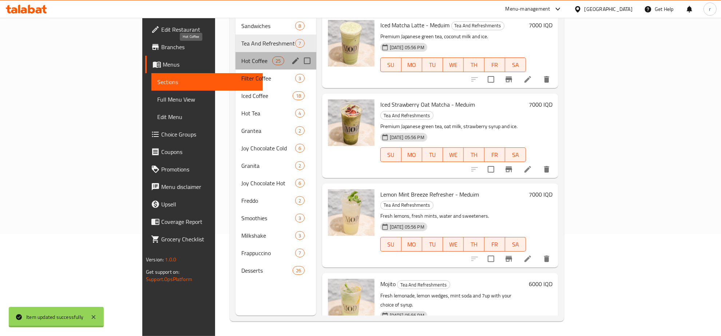
click at [241, 56] on span "Hot Coffee" at bounding box center [256, 60] width 31 height 9
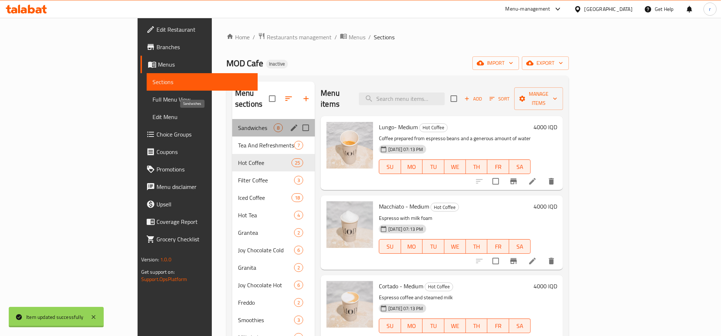
click at [238, 123] on span "Sandwiches" at bounding box center [256, 127] width 36 height 9
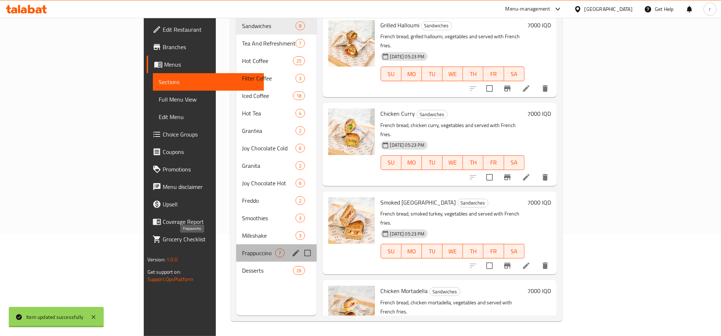
click at [242, 249] on span "Frappuccino" at bounding box center [258, 253] width 33 height 9
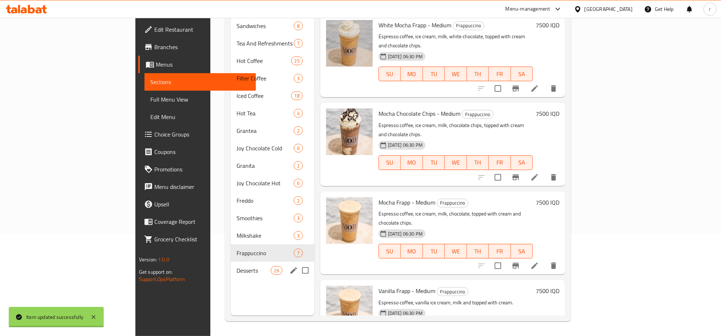
click at [231, 265] on div "Desserts 26" at bounding box center [273, 270] width 84 height 17
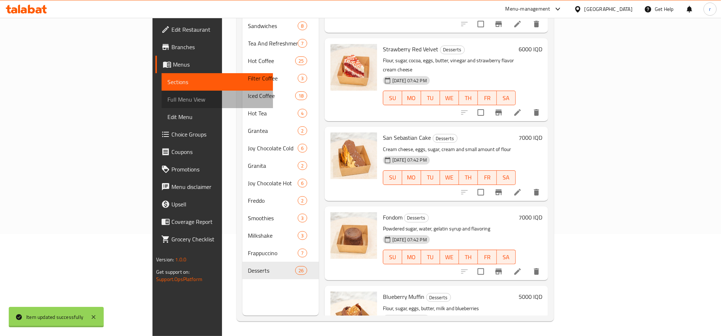
click at [168, 101] on span "Full Menu View" at bounding box center [218, 99] width 100 height 9
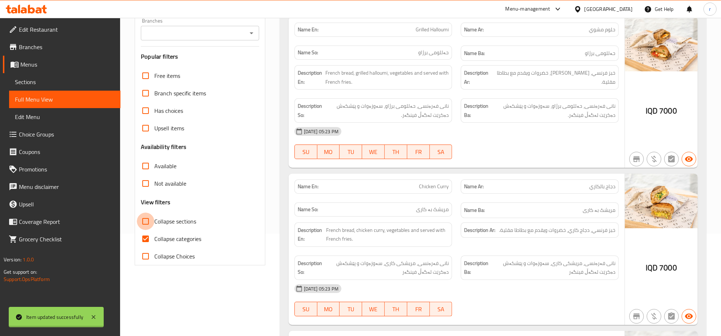
click at [142, 220] on input "Collapse sections" at bounding box center [145, 221] width 17 height 17
checkbox input "true"
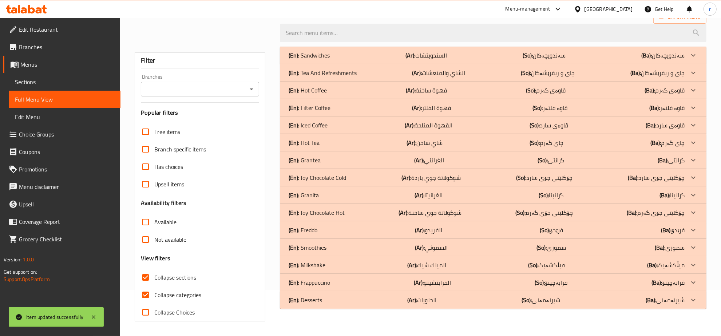
click at [144, 286] on input "Collapse categories" at bounding box center [145, 294] width 17 height 17
checkbox input "false"
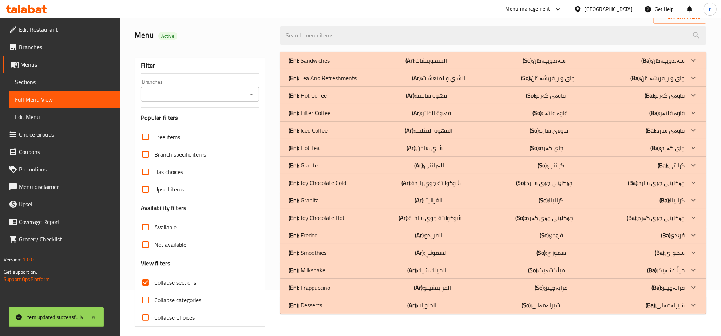
scroll to position [51, 0]
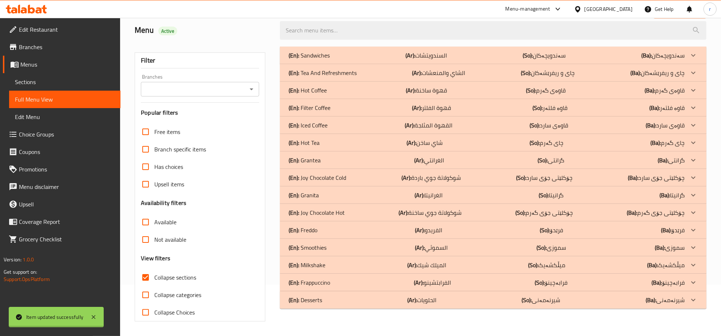
click at [385, 51] on div "(En): Sandwiches (Ar): السندويتشات (So): سەندویچەکان (Ba): سەندویچەکان" at bounding box center [487, 55] width 396 height 9
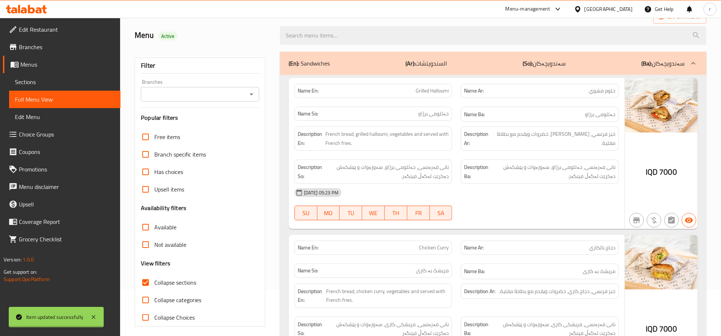
scroll to position [76, 0]
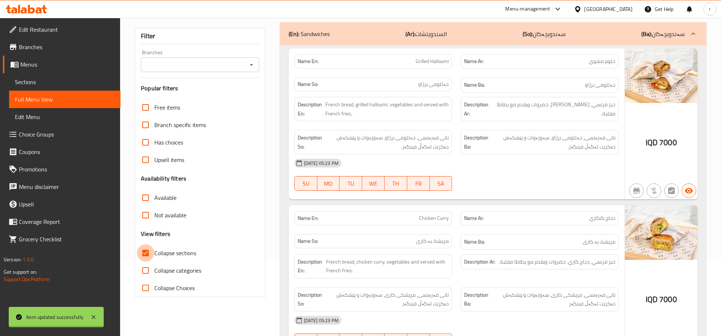
click at [145, 252] on input "Collapse sections" at bounding box center [145, 252] width 17 height 17
checkbox input "false"
click at [61, 84] on span "Sections" at bounding box center [65, 82] width 100 height 9
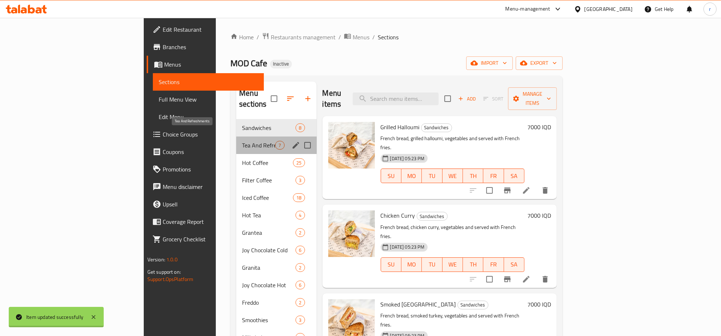
click at [242, 141] on span "Tea And Refreshments" at bounding box center [258, 145] width 33 height 9
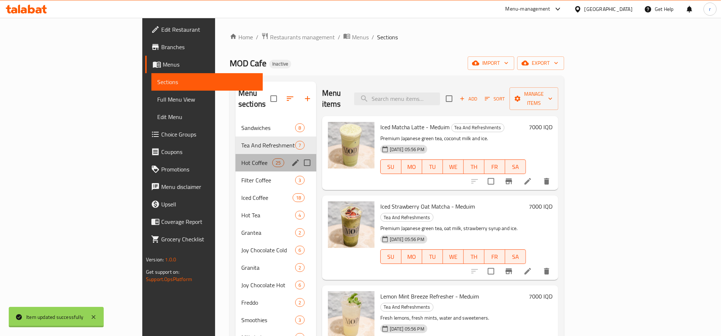
click at [236, 154] on div "Hot Coffee 25" at bounding box center [276, 162] width 81 height 17
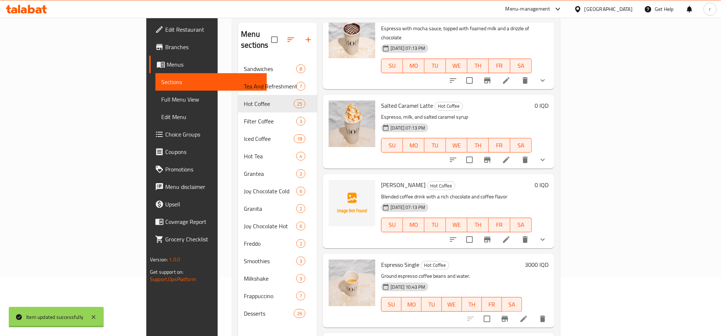
scroll to position [102, 0]
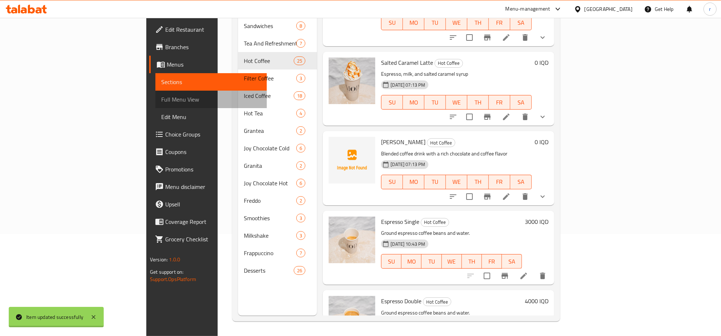
click at [155, 106] on link "Full Menu View" at bounding box center [210, 99] width 111 height 17
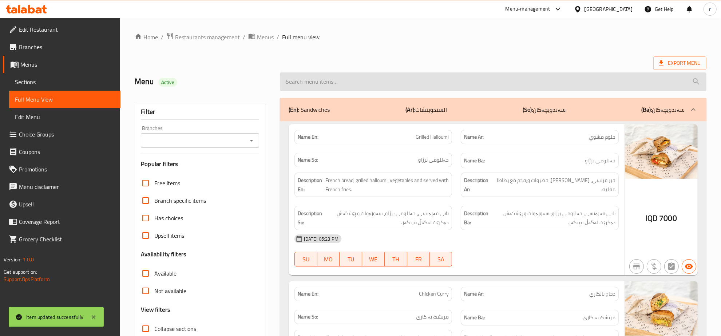
click at [410, 81] on input "search" at bounding box center [493, 81] width 427 height 19
paste input "Strawberry cheesecake"
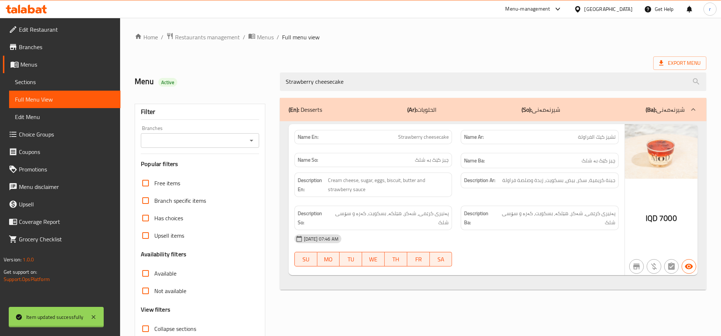
type input "Strawberry cheesecake"
click at [403, 317] on div "(En): Desserts (Ar): الحلويات (So): شیرنەمەنی (Ba): شیرنەمەنی Name En: Strawber…" at bounding box center [494, 236] width 436 height 284
click at [250, 138] on icon "Open" at bounding box center [251, 140] width 9 height 9
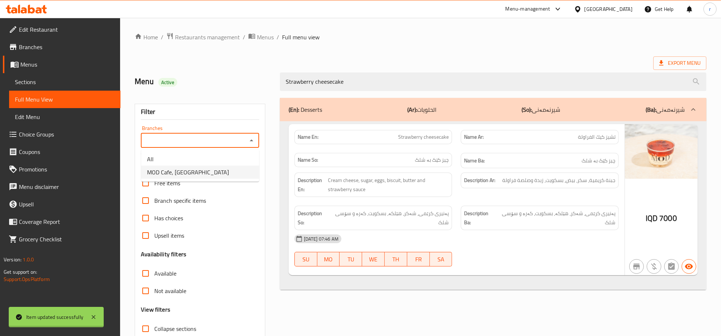
click at [242, 177] on li "MOD Cafe, [GEOGRAPHIC_DATA]" at bounding box center [200, 172] width 118 height 13
type input "MOD Cafe, [GEOGRAPHIC_DATA]"
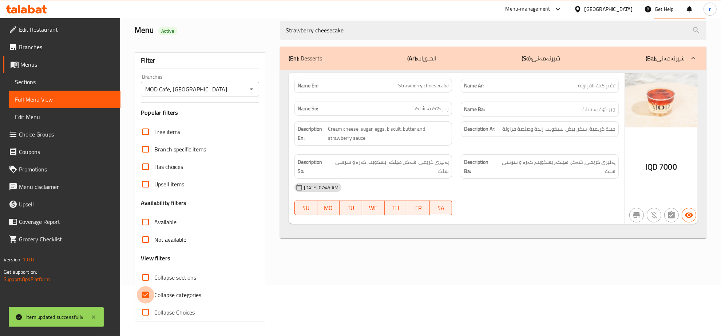
click at [150, 295] on input "Collapse categories" at bounding box center [145, 294] width 17 height 17
checkbox input "false"
click at [146, 279] on input "Collapse sections" at bounding box center [145, 277] width 17 height 17
checkbox input "true"
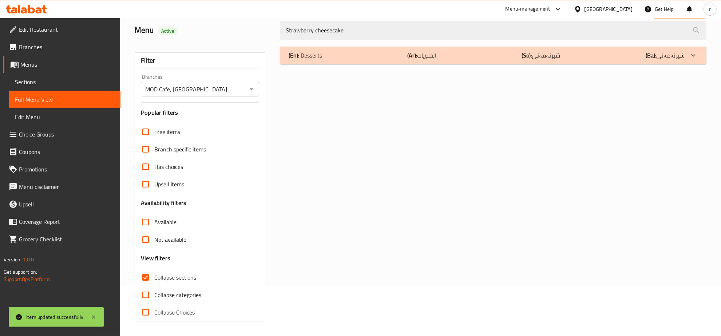
click at [375, 61] on div "(En): Desserts (Ar): الحلويات (So): شیرنەمەنی (Ba): شیرنەمەنی" at bounding box center [493, 55] width 427 height 17
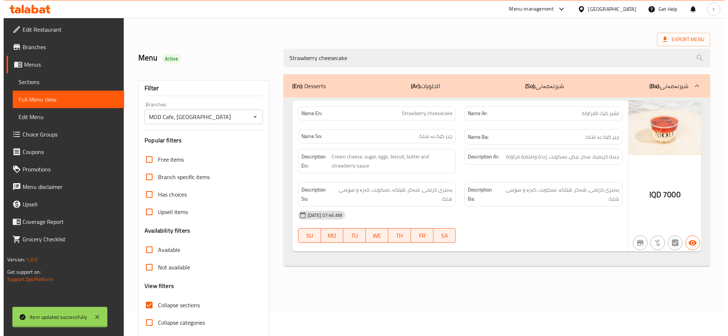
scroll to position [0, 0]
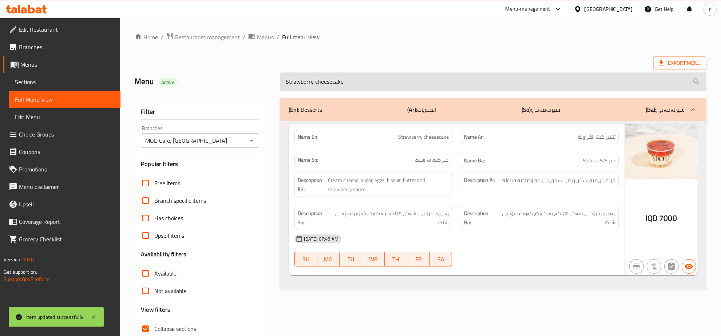
click at [379, 84] on input "Strawberry cheesecake" at bounding box center [493, 81] width 427 height 19
type input "S"
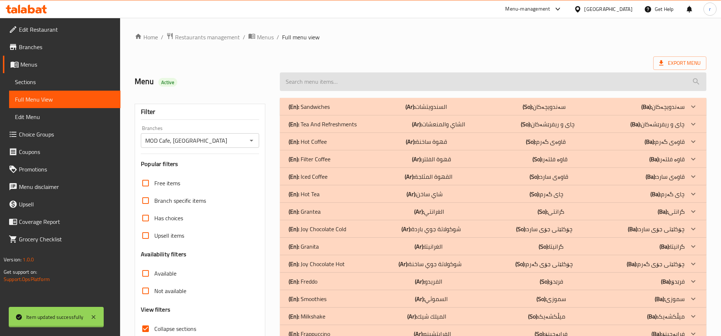
paste input "beef mushroom wrap"
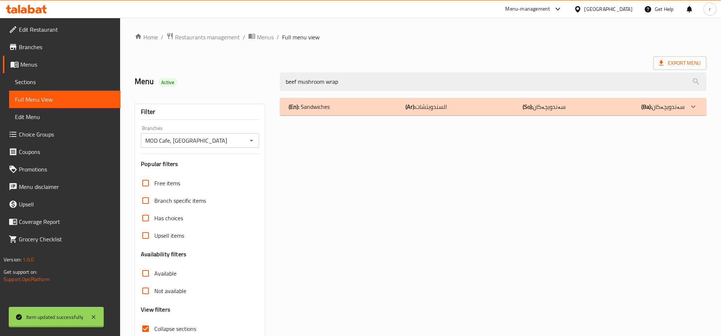
click at [461, 108] on div "(En): Sandwiches (Ar): السندويتشات (So): سەندویچەکان (Ba): سەندویچەکان" at bounding box center [487, 106] width 396 height 9
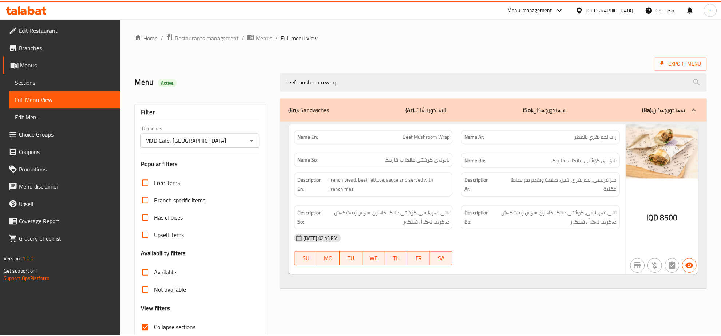
scroll to position [51, 0]
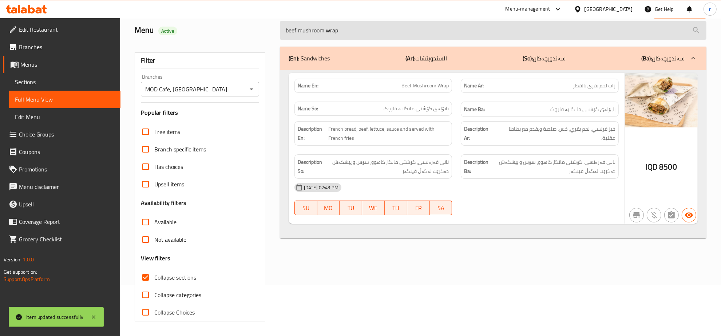
click at [379, 32] on input "beef mushroom wrap" at bounding box center [493, 30] width 427 height 19
type input "b"
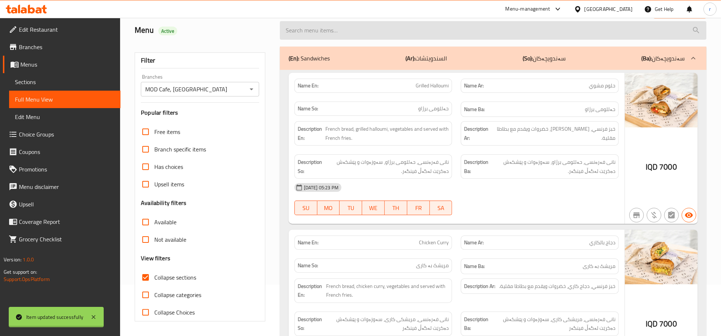
paste input "beef mushroom wrap"
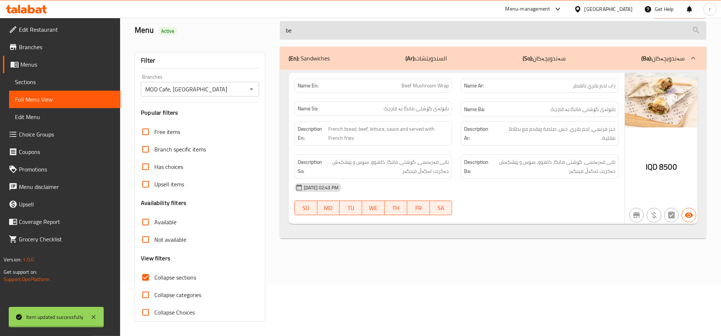
type input "b"
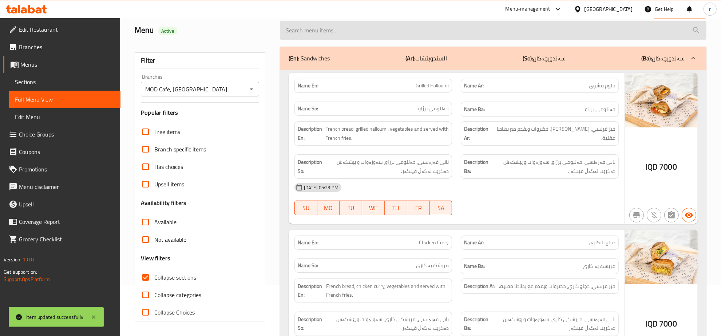
paste input "Strawberry cheesecake"
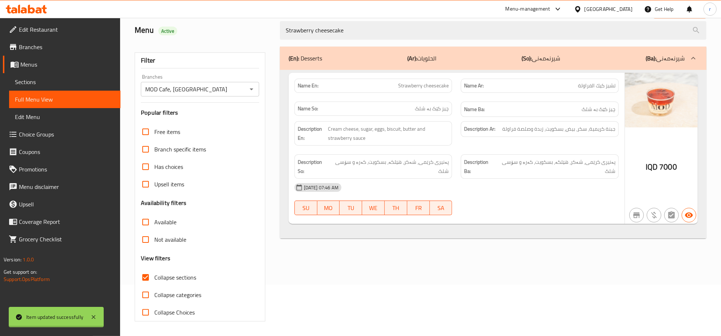
type input "Strawberry cheesecake"
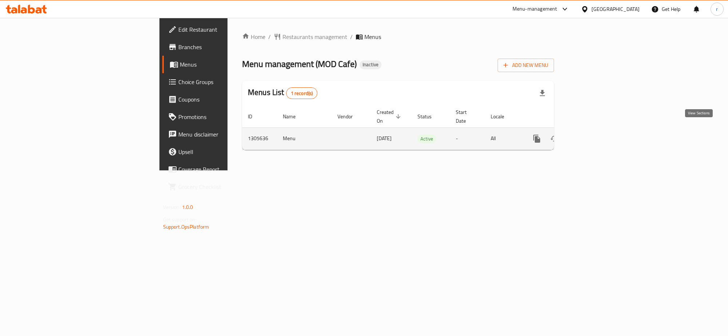
click at [594, 134] on icon "enhanced table" at bounding box center [589, 138] width 9 height 9
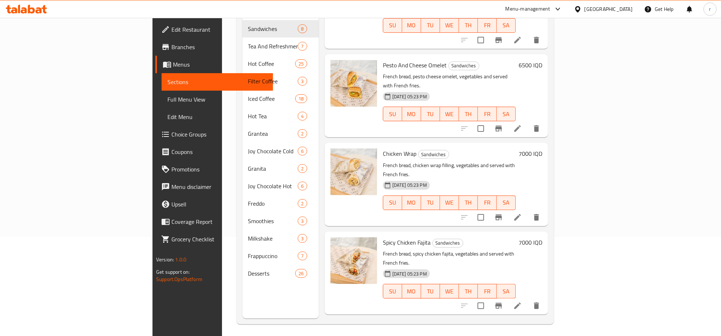
scroll to position [102, 0]
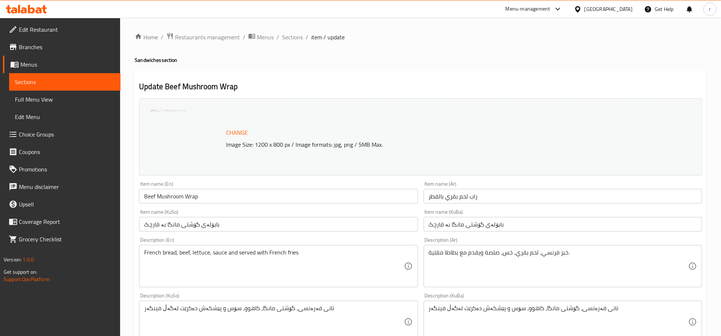
click at [168, 198] on input "Beef Mushroom Wrap" at bounding box center [278, 196] width 279 height 15
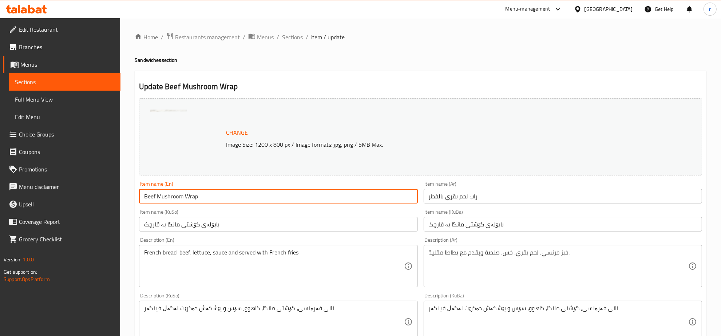
click at [168, 198] on input "Beef Mushroom Wrap" at bounding box center [278, 196] width 279 height 15
click at [443, 201] on input "راب لحم بقري بالفطر" at bounding box center [563, 196] width 279 height 15
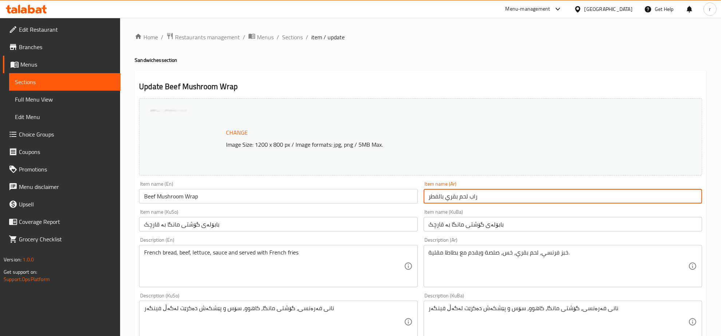
drag, startPoint x: 443, startPoint y: 201, endPoint x: 446, endPoint y: 204, distance: 4.9
click at [446, 204] on div "Item name (Ar) راب لحم بقري بالفطر Item name (Ar)" at bounding box center [563, 192] width 284 height 28
click at [445, 197] on input "راب لحم بقري بالفطر" at bounding box center [563, 196] width 279 height 15
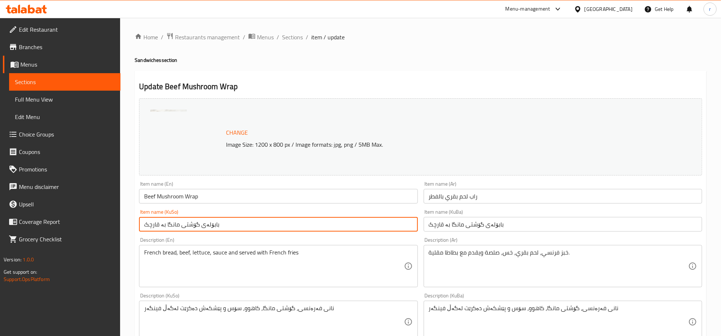
click at [165, 223] on input "بابۆلەی گۆشتی مانگا بە قارچک" at bounding box center [278, 224] width 279 height 15
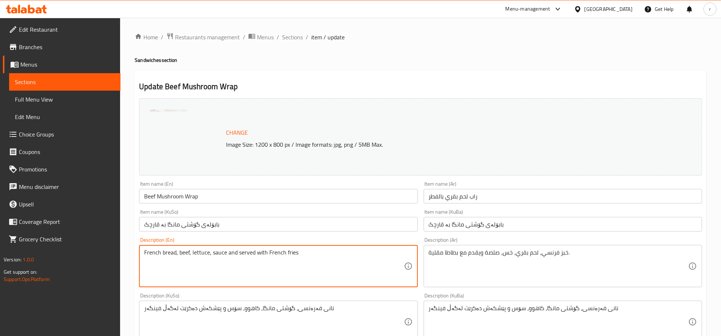
click at [179, 252] on textarea "French bread, beef, lettuce, sauce and served with French fries" at bounding box center [274, 266] width 260 height 35
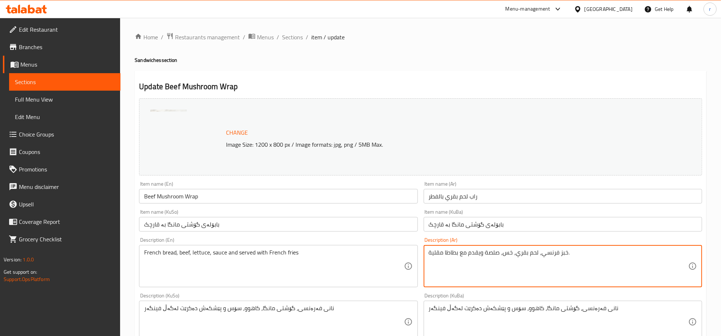
click at [470, 252] on textarea "خبز فرنسي، لحم بقري، خس، صلصة ويقدم مع بطاطا مقلية." at bounding box center [559, 266] width 260 height 35
paste textarea "French bread, beef, lettuce, sauce and served with French fries"
click at [502, 257] on textarea "French bread, beef, lettuce, sauce and served with French fries" at bounding box center [559, 266] width 260 height 35
type textarea "خبز فرنسي، لحم بقري، خس، صلصة ويقدم مع بطاطا مقلية."
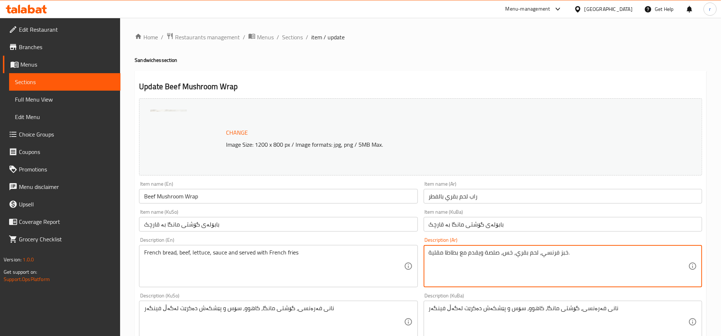
click at [528, 256] on textarea "خبز فرنسي، لحم بقري، خس، صلصة ويقدم مع بطاطا مقلية." at bounding box center [559, 266] width 260 height 35
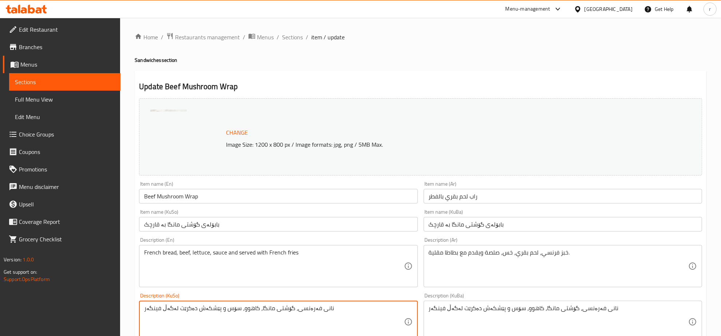
click at [224, 310] on textarea "نانی فەرەنسی، گۆشتی مانگا، کاهوو، سۆس و پێشکەش دەکرێت لەگەڵ فینگەر" at bounding box center [274, 322] width 260 height 35
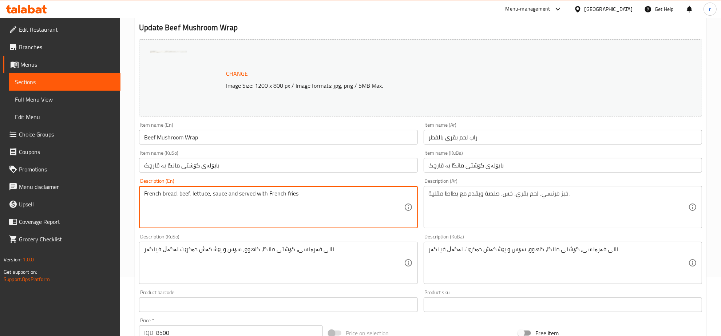
scroll to position [151, 0]
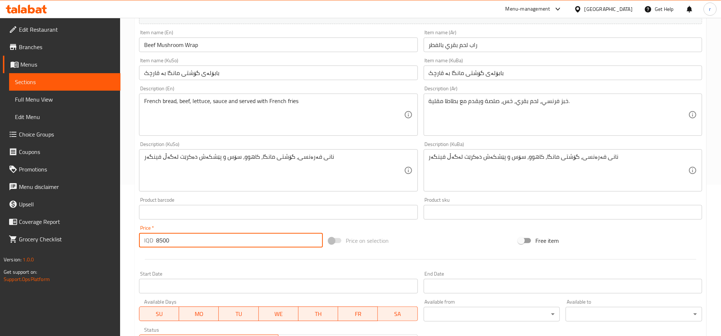
click at [161, 240] on input "8500" at bounding box center [239, 240] width 167 height 15
click at [432, 244] on div "Price on selection" at bounding box center [421, 241] width 190 height 20
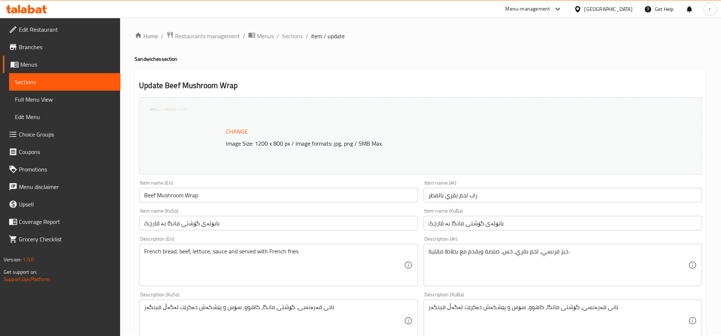
scroll to position [0, 0]
click at [56, 83] on span "Sections" at bounding box center [65, 82] width 100 height 9
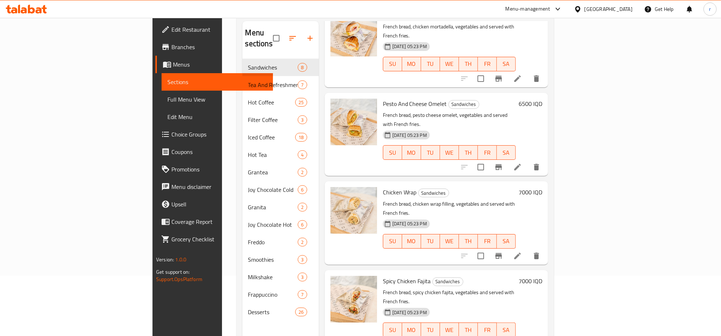
scroll to position [102, 0]
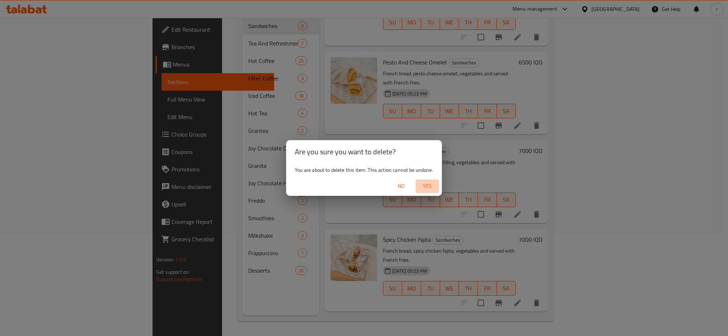
click at [423, 185] on span "Yes" at bounding box center [427, 186] width 17 height 9
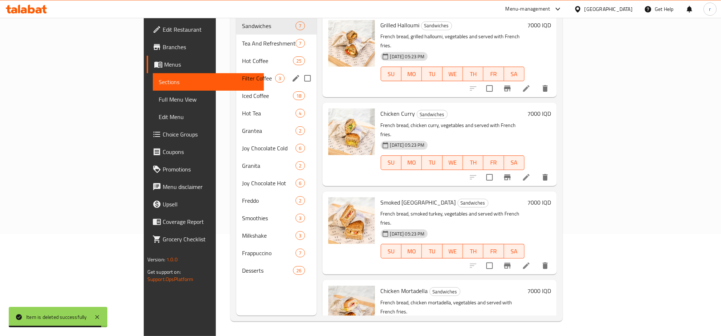
scroll to position [26, 0]
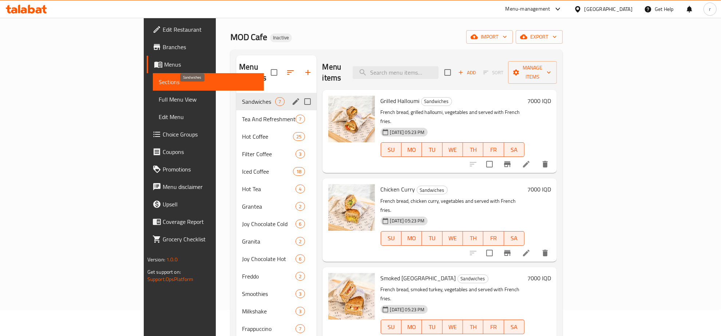
click at [242, 97] on span "Sandwiches" at bounding box center [258, 101] width 33 height 9
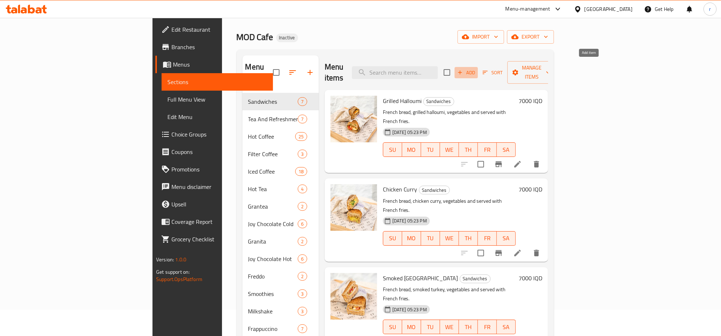
click at [476, 68] on span "Add" at bounding box center [467, 72] width 20 height 8
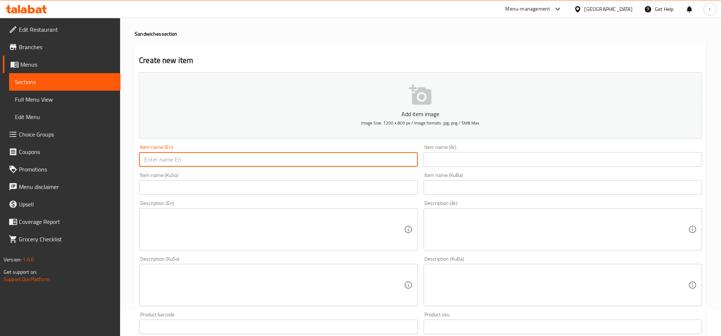
click at [281, 155] on input "text" at bounding box center [278, 159] width 279 height 15
paste input "Beef Mushroom Wrap"
type input "Beef Mushroom Wrap"
click at [492, 160] on input "text" at bounding box center [563, 159] width 279 height 15
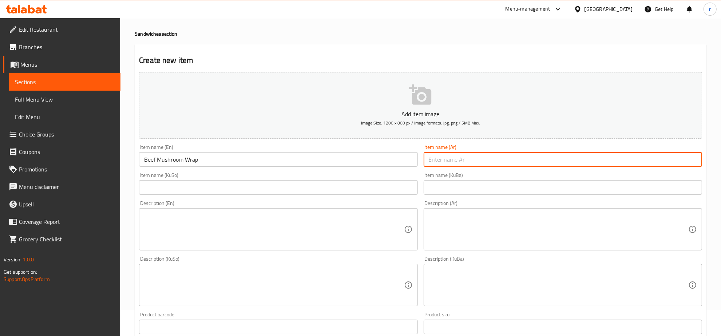
paste input "راب لحم بقري بالفطر"
type input "راب لحم بقري بالفطر"
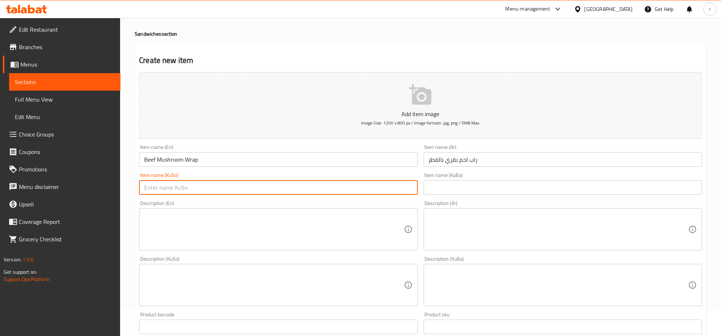
click at [226, 186] on input "text" at bounding box center [278, 187] width 279 height 15
paste input "بابۆلەی گۆشتی مانگا بە قارچک"
click at [184, 190] on input "بابۆلەی گۆشتی مانگا بە قارچک" at bounding box center [278, 187] width 279 height 15
type input "بابۆلەی گۆشتی مانگا بە قارچک"
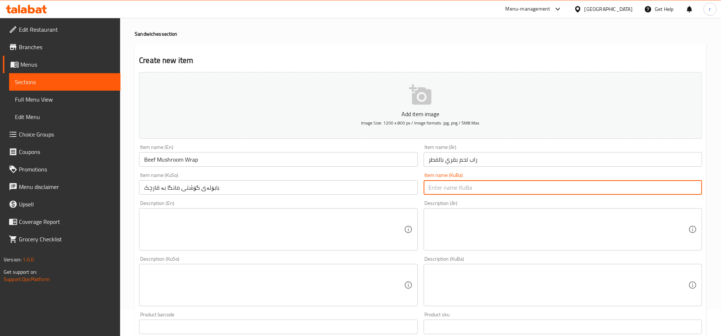
click at [458, 189] on input "text" at bounding box center [563, 187] width 279 height 15
paste input "بابۆلەی گۆشتی مانگا بە قارچک"
type input "بابۆلەی گۆشتی مانگا بە قارچک"
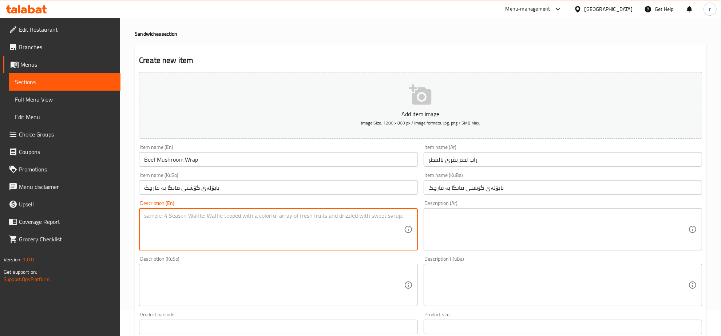
click at [299, 219] on textarea at bounding box center [274, 229] width 260 height 35
paste textarea "French bread, beef, lettuce, sauce and served with French fries"
click at [182, 216] on textarea "French bread, beef, lettuce, sauce and served with French fries" at bounding box center [274, 229] width 260 height 35
type textarea "French bread, beef, lettuce, sauce and served with French fries"
click at [476, 224] on textarea at bounding box center [559, 229] width 260 height 35
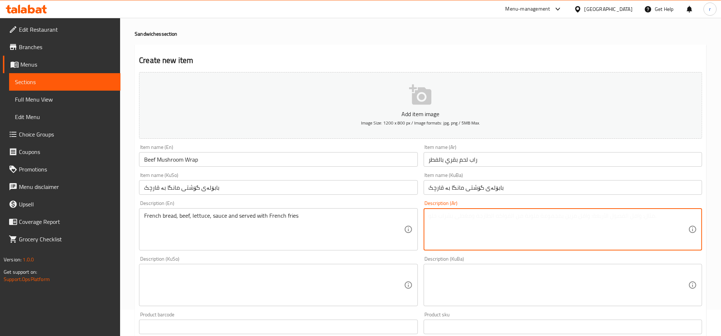
paste textarea "خبز فرنسي، لحم بقري، خس، صلصة ويقدم مع بطاطا مقلية."
type textarea "خبز فرنسي، لحم بقري، خس، صلصة ويقدم مع بطاطا مقلية."
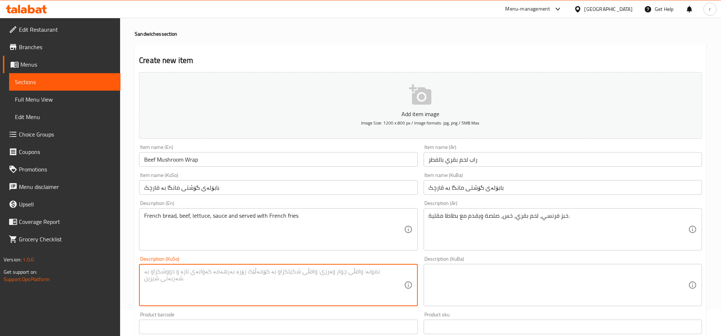
click at [206, 284] on textarea at bounding box center [274, 285] width 260 height 35
paste textarea "نانی فەرەنسی، گۆشتی مانگا، کاهوو، سۆس و پێشکەش دەکرێت لەگەڵ فینگەر"
type textarea "نانی فەرەنسی، گۆشتی مانگا، کاهوو، سۆس و پێشکەش دەکرێت لەگەڵ فینگەر"
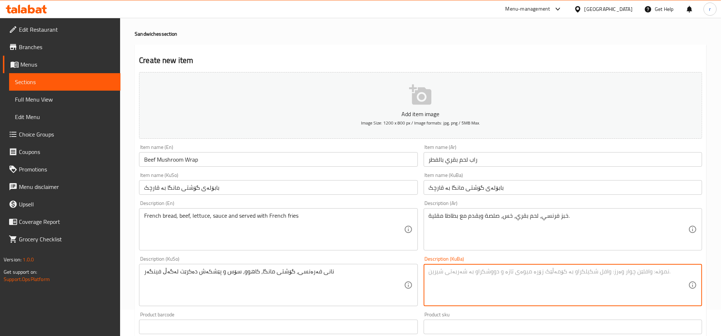
click at [446, 281] on textarea at bounding box center [559, 285] width 260 height 35
paste textarea "نانی فەرەنسی، گۆشتی مانگا، کاهوو، سۆس و پێشکەش دەکرێت لەگەڵ فینگەر"
click at [490, 272] on textarea "نانی فەرەنسی، گۆشتی مانگا، کاهوو، سۆس و پێشکەش دەکرێت لەگەڵ فینگەر" at bounding box center [559, 285] width 260 height 35
click at [445, 288] on textarea "نانی فەرەنسی، گۆشتی مانگا، کاهوو، سۆس و پێشکەش دەکرێت لەگەڵ فینگەر" at bounding box center [559, 285] width 260 height 35
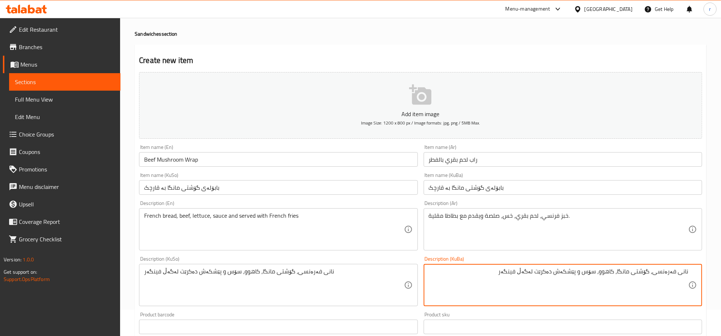
type textarea "نانی فەرەنسی، گۆشتی مانگا، کاهوو، سۆس و پێشکەش دەکرێت لەگەڵ فینگەر"
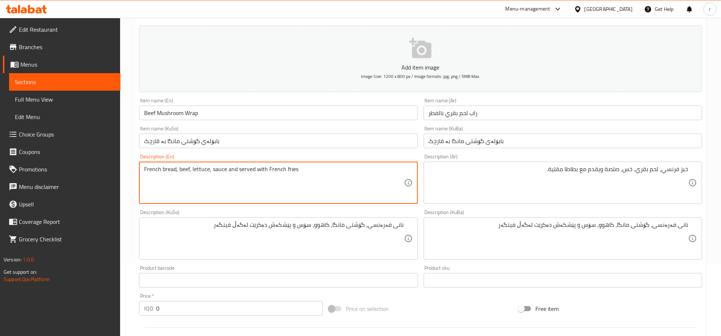
scroll to position [102, 0]
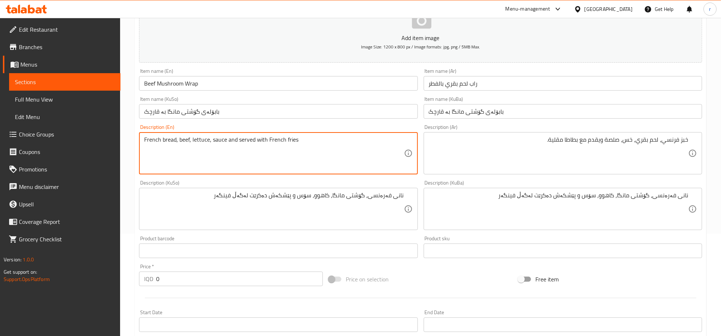
click at [199, 275] on input "0" at bounding box center [239, 279] width 167 height 15
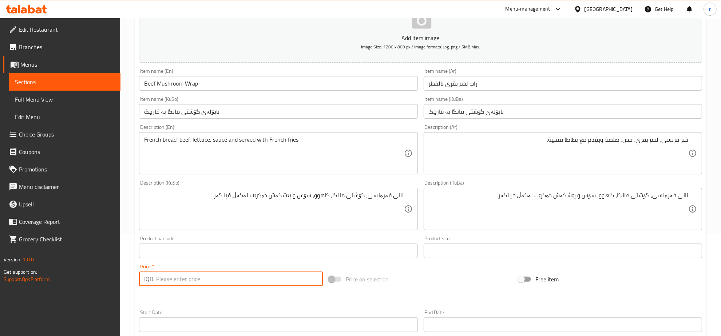
paste input "8500"
type input "8500"
click at [457, 278] on div "Price on selection" at bounding box center [421, 279] width 190 height 20
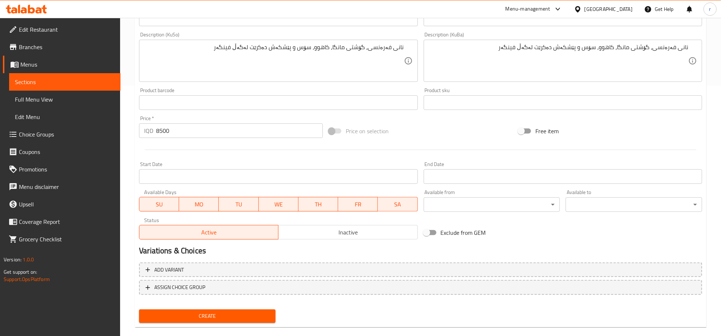
scroll to position [261, 0]
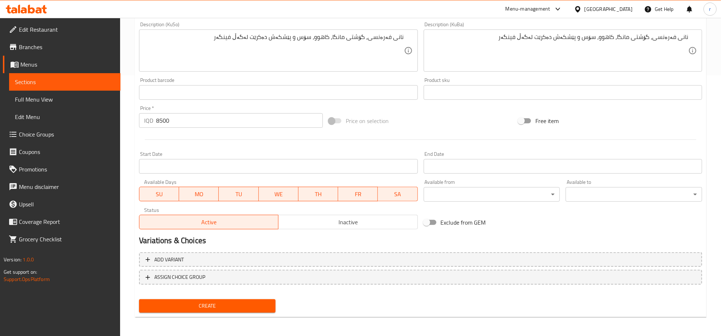
click at [250, 303] on span "Create" at bounding box center [207, 306] width 125 height 9
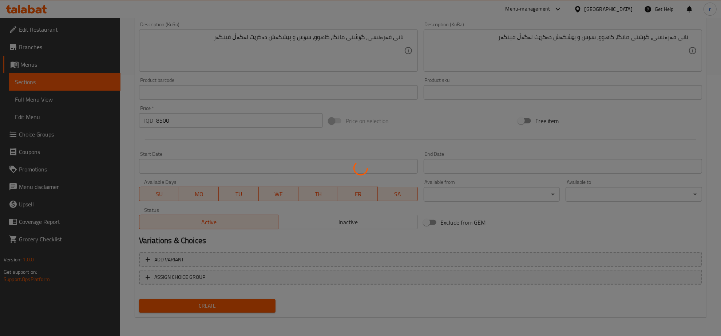
type input "0"
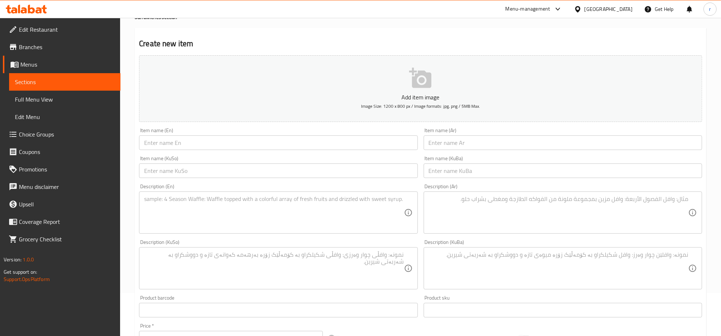
scroll to position [76, 0]
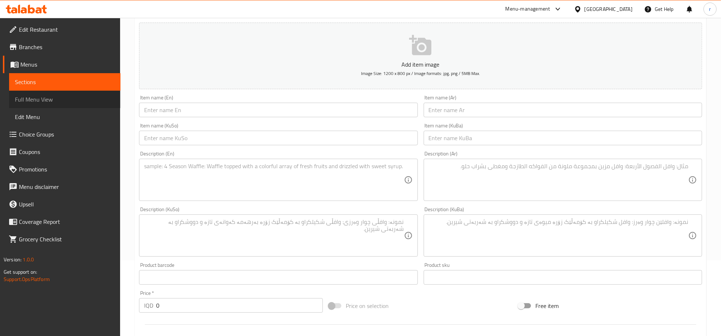
click at [88, 103] on span "Full Menu View" at bounding box center [65, 99] width 100 height 9
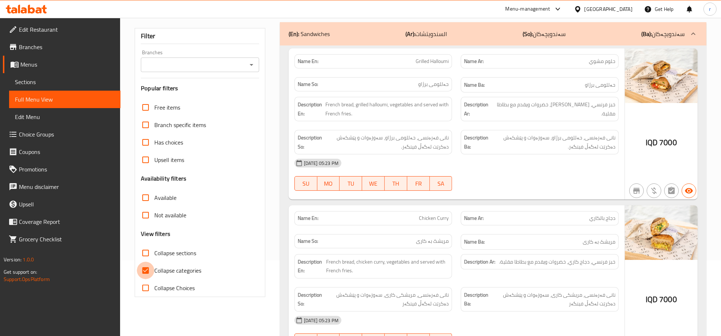
click at [144, 269] on input "Collapse categories" at bounding box center [145, 270] width 17 height 17
checkbox input "false"
click at [146, 252] on input "Collapse sections" at bounding box center [145, 252] width 17 height 17
checkbox input "true"
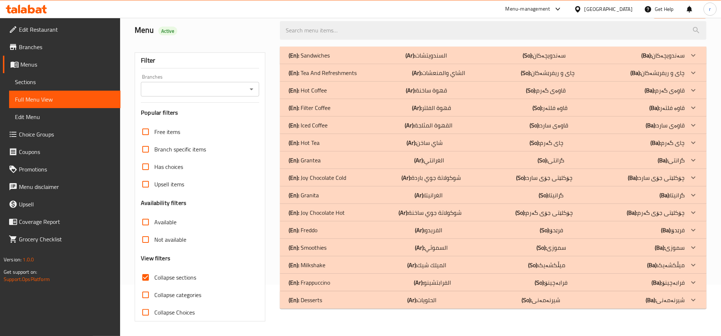
scroll to position [51, 0]
click at [253, 86] on icon "Open" at bounding box center [251, 89] width 9 height 9
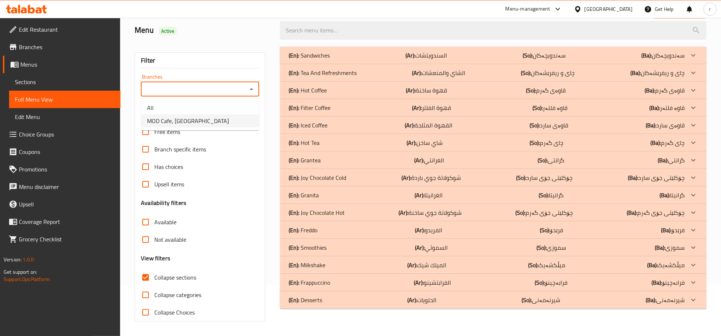
click at [232, 122] on li "MOD Cafe, [GEOGRAPHIC_DATA]" at bounding box center [200, 120] width 118 height 13
type input "MOD Cafe, [GEOGRAPHIC_DATA]"
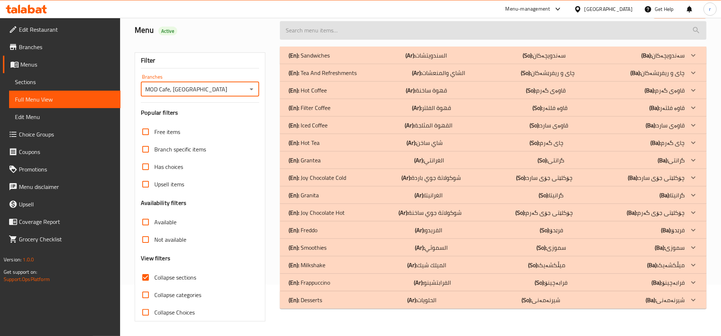
click at [350, 32] on input "search" at bounding box center [493, 30] width 427 height 19
paste input "Beef Mushroom Wrap"
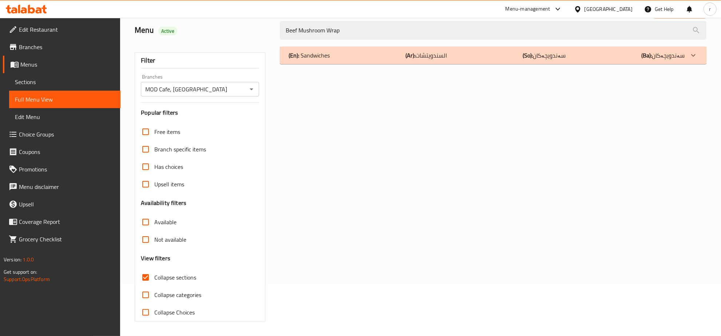
type input "Beef Mushroom Wrap"
click at [378, 51] on div "(En): Sandwiches (Ar): السندويتشات (So): سەندویچەکان (Ba): سەندویچەکان" at bounding box center [487, 55] width 396 height 9
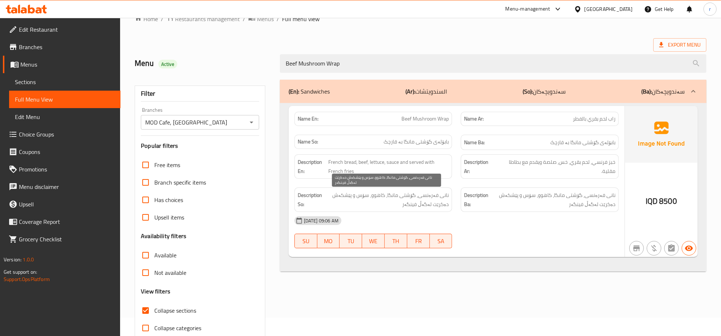
scroll to position [0, 0]
